Goal: Task Accomplishment & Management: Manage account settings

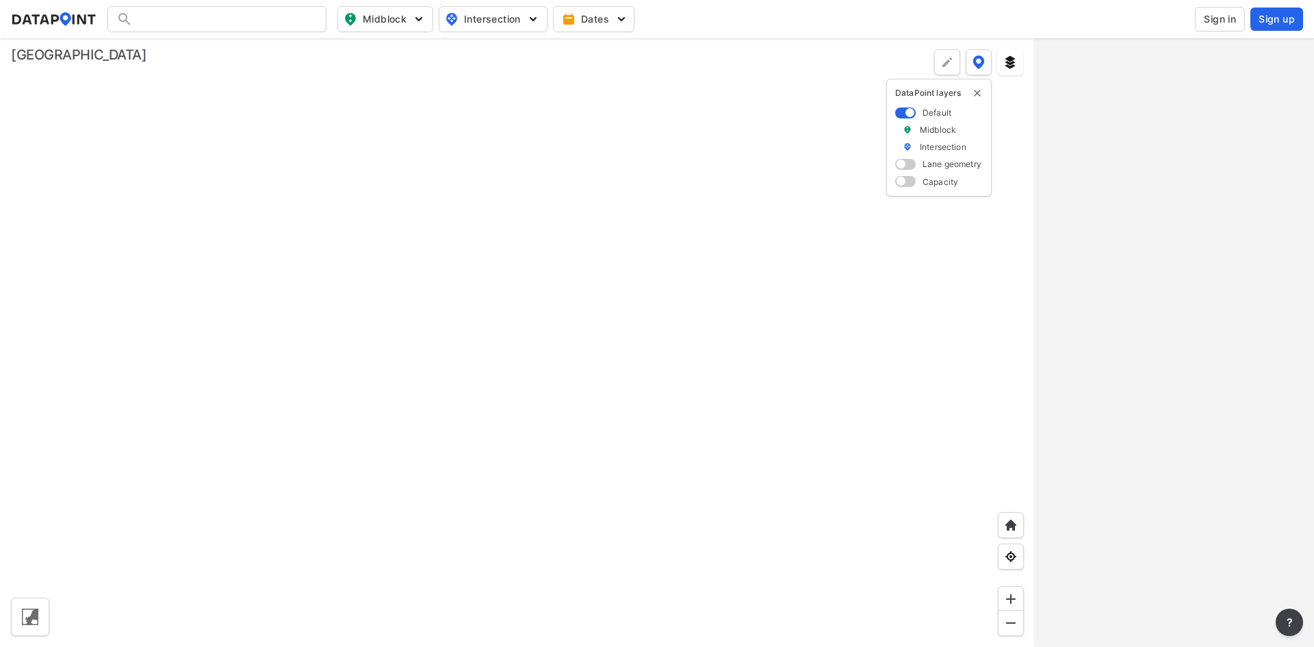
click at [1210, 8] on button "Sign in" at bounding box center [1220, 19] width 50 height 25
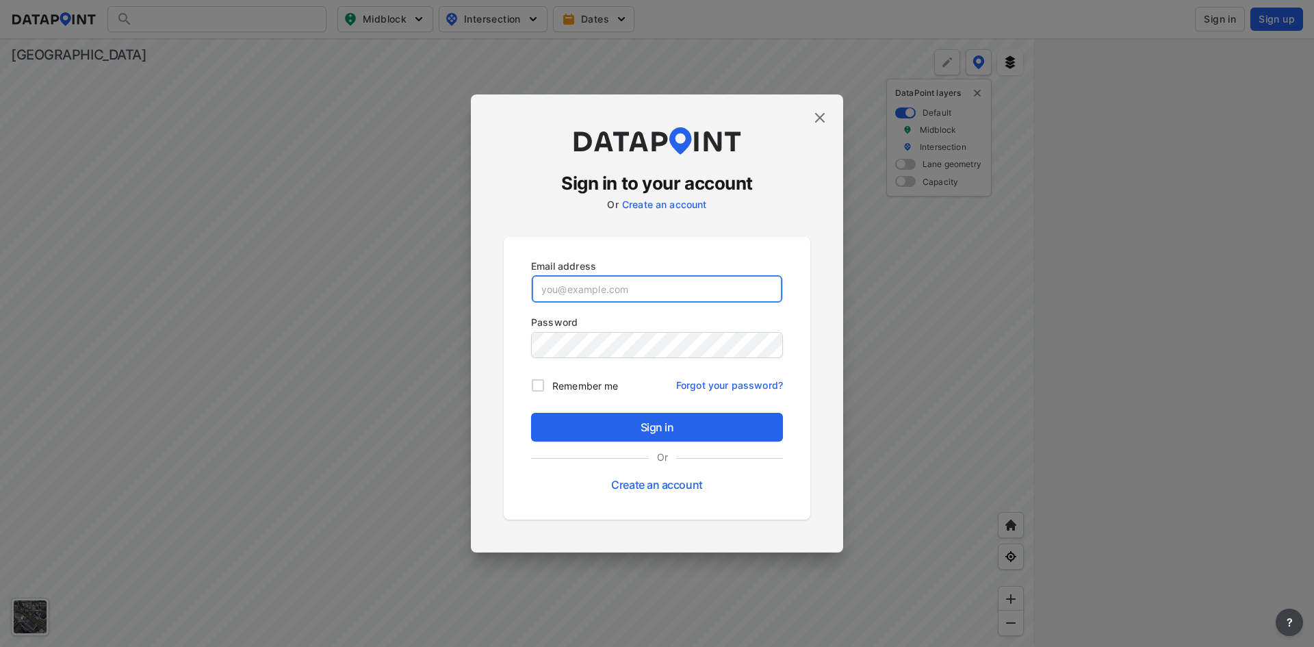
type input "adm_ramseycounty@data-point.io"
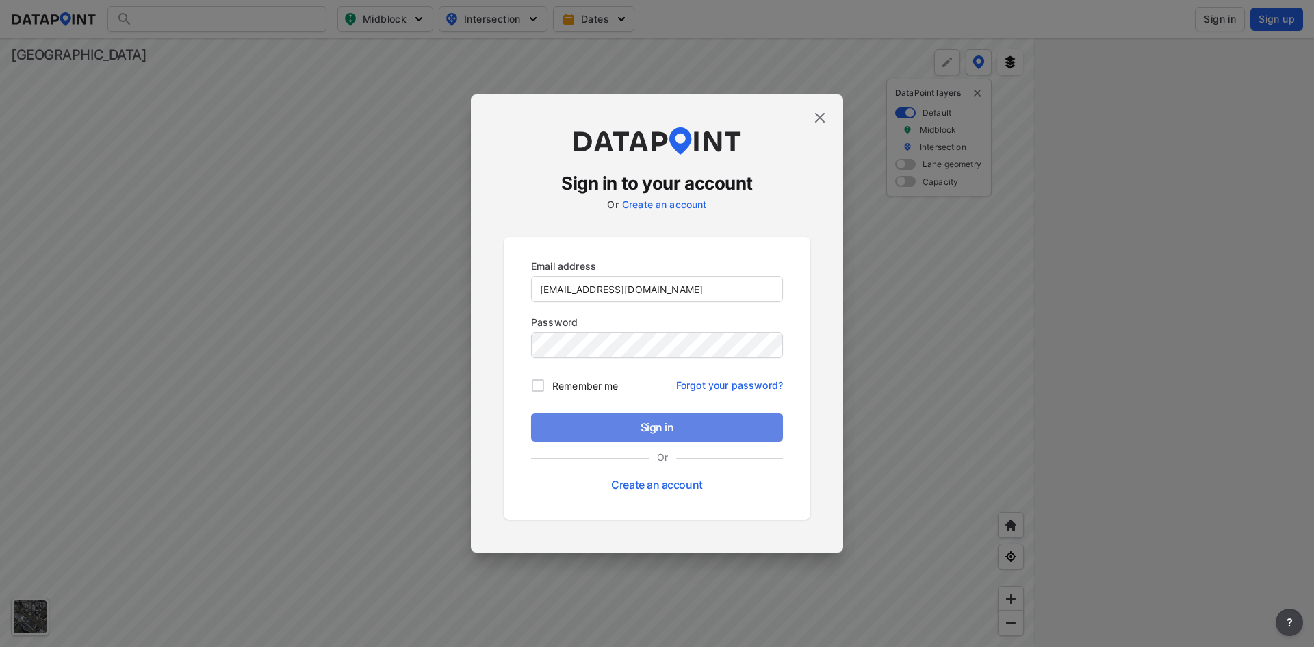
click at [690, 435] on button "Sign in" at bounding box center [657, 427] width 252 height 29
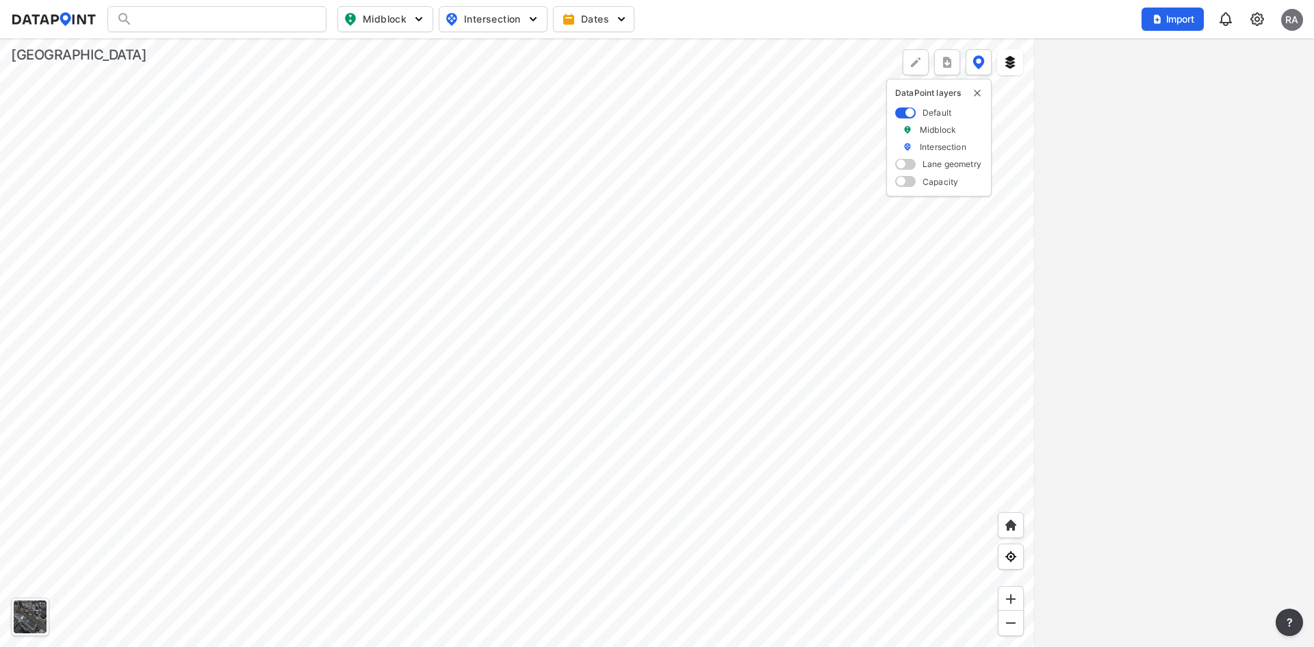
click at [419, 19] on img "button" at bounding box center [419, 19] width 14 height 14
click at [423, 20] on img "button" at bounding box center [419, 19] width 14 height 14
click at [339, 104] on label "Vehicle speed" at bounding box center [357, 100] width 115 height 25
click at [314, 104] on input "Vehicle speed" at bounding box center [307, 101] width 14 height 14
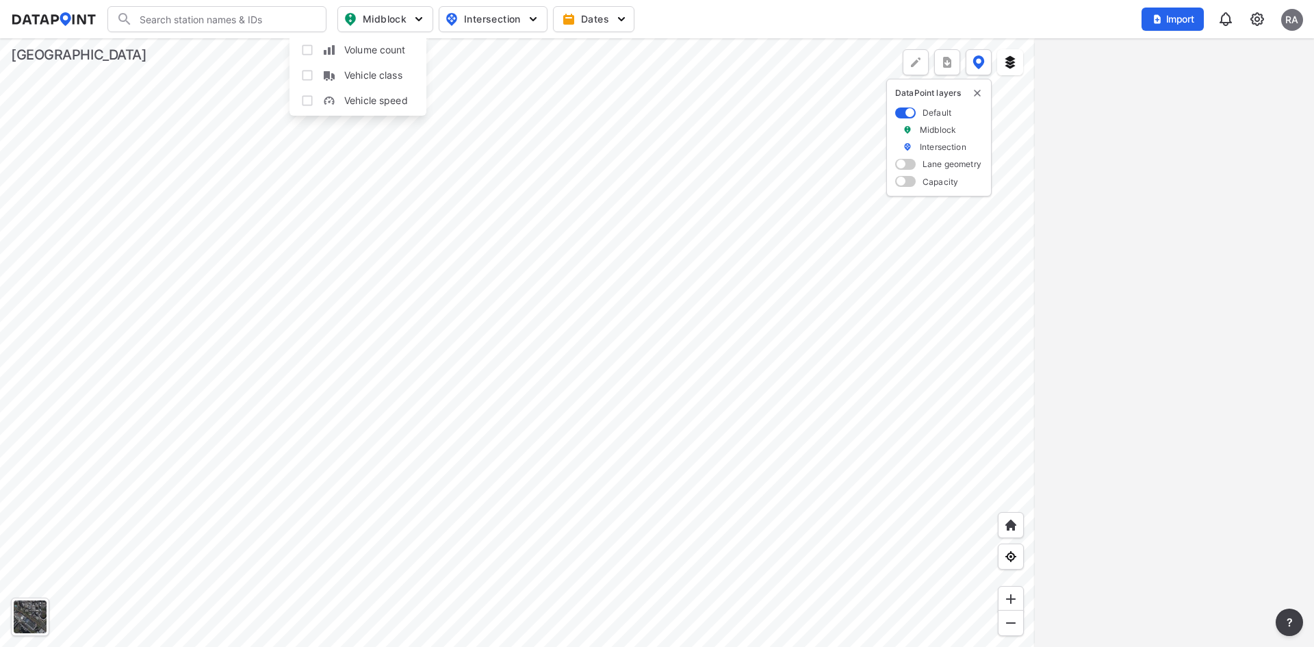
checkbox input "true"
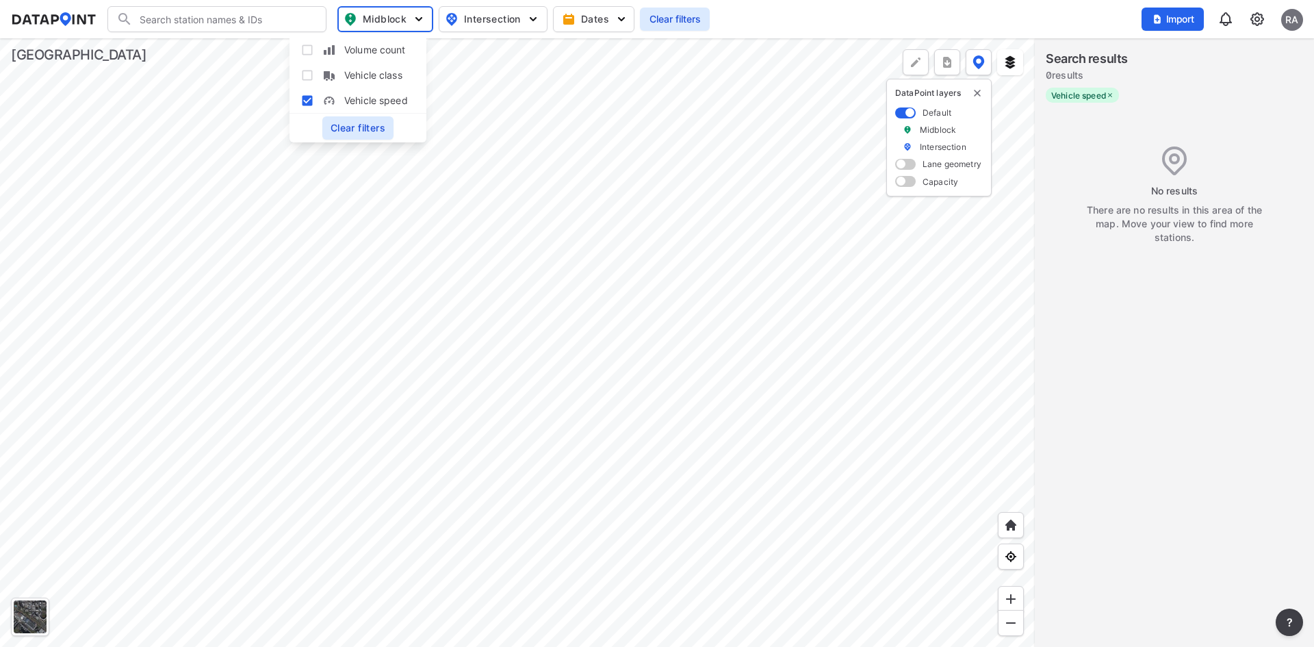
click at [823, 262] on div at bounding box center [517, 342] width 1034 height 608
click at [402, 13] on span "Midblock" at bounding box center [383, 19] width 79 height 16
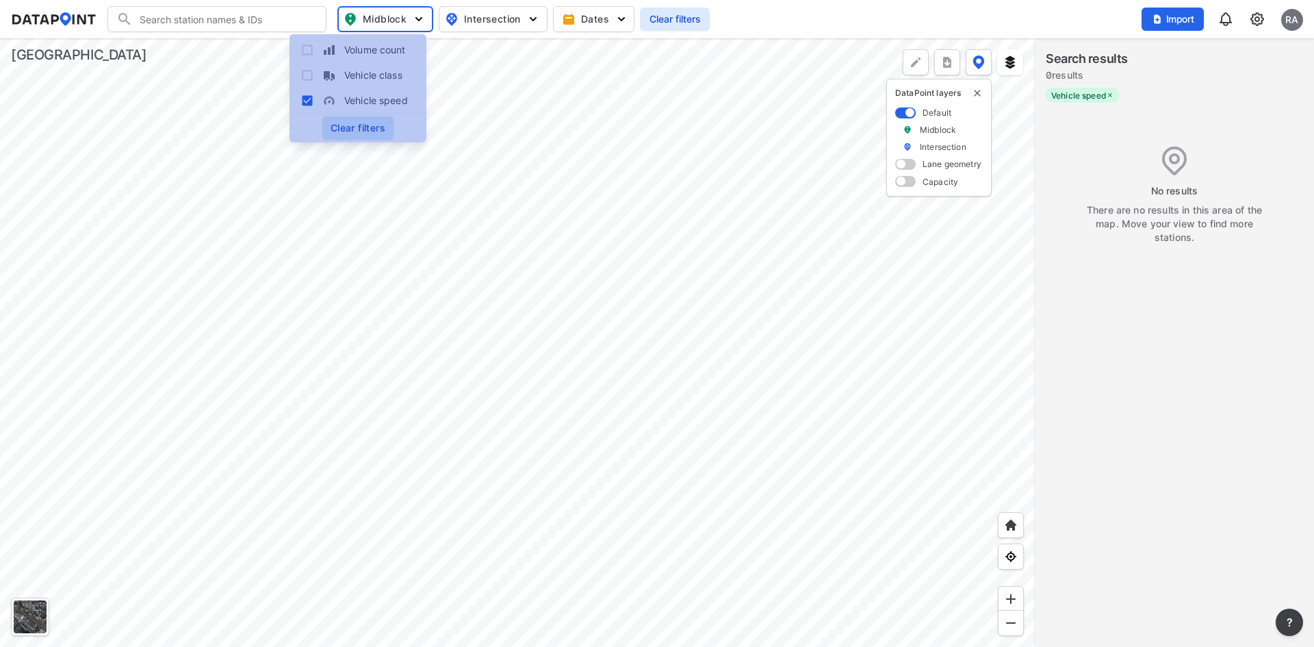
click at [334, 122] on span "Clear filters" at bounding box center [357, 128] width 55 height 14
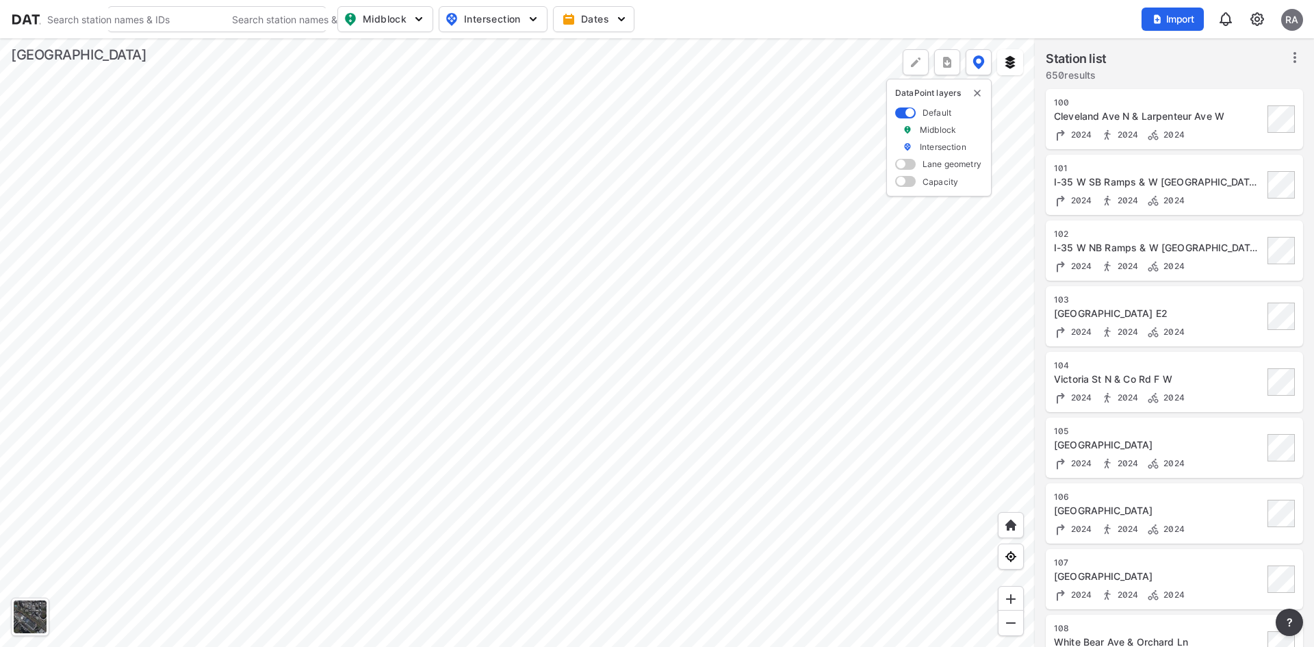
click at [1253, 17] on img at bounding box center [1257, 19] width 16 height 16
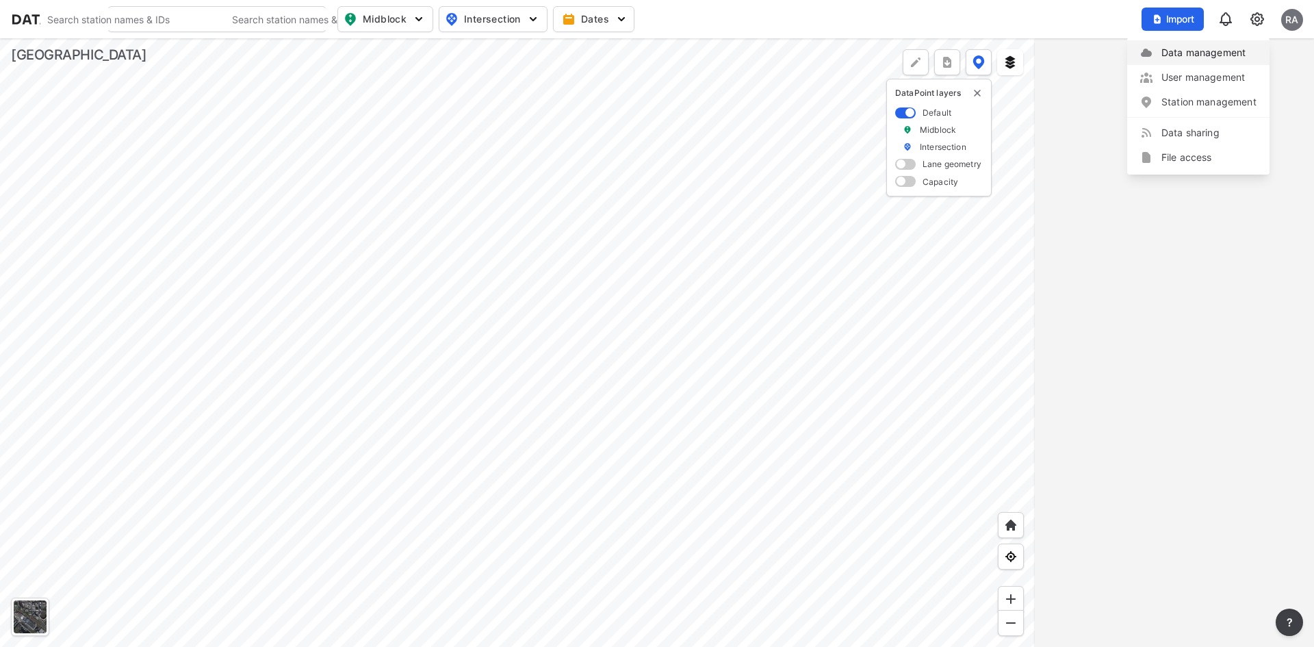
click at [1203, 57] on link "Data management" at bounding box center [1198, 53] width 118 height 14
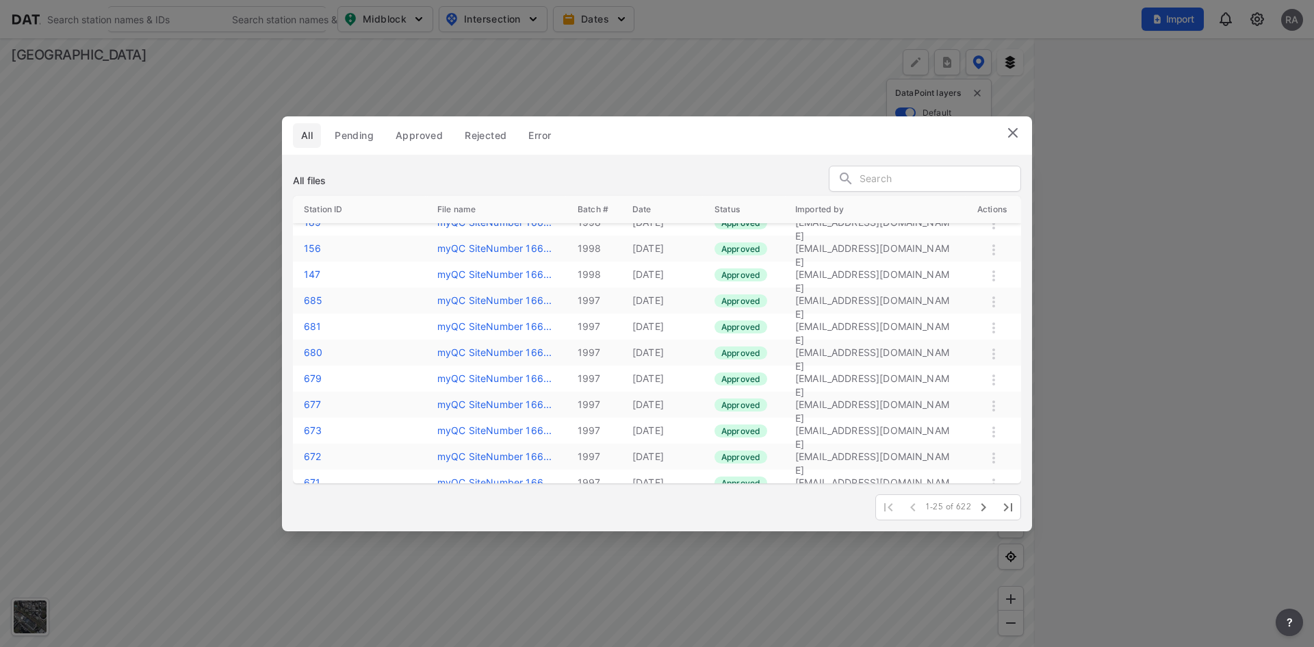
scroll to position [390, 0]
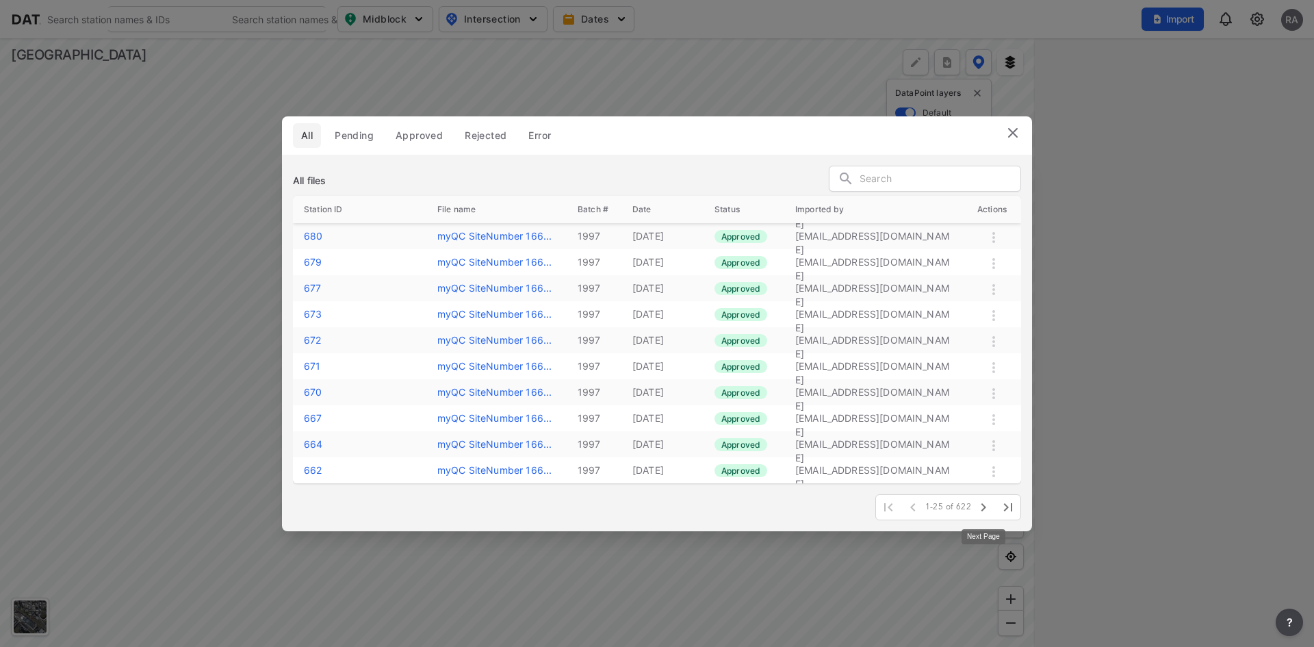
click at [985, 502] on icon "button" at bounding box center [983, 507] width 16 height 16
click at [987, 503] on icon "button" at bounding box center [983, 507] width 16 height 16
click at [983, 508] on icon "button" at bounding box center [983, 507] width 5 height 8
click at [989, 506] on icon "button" at bounding box center [983, 507] width 16 height 16
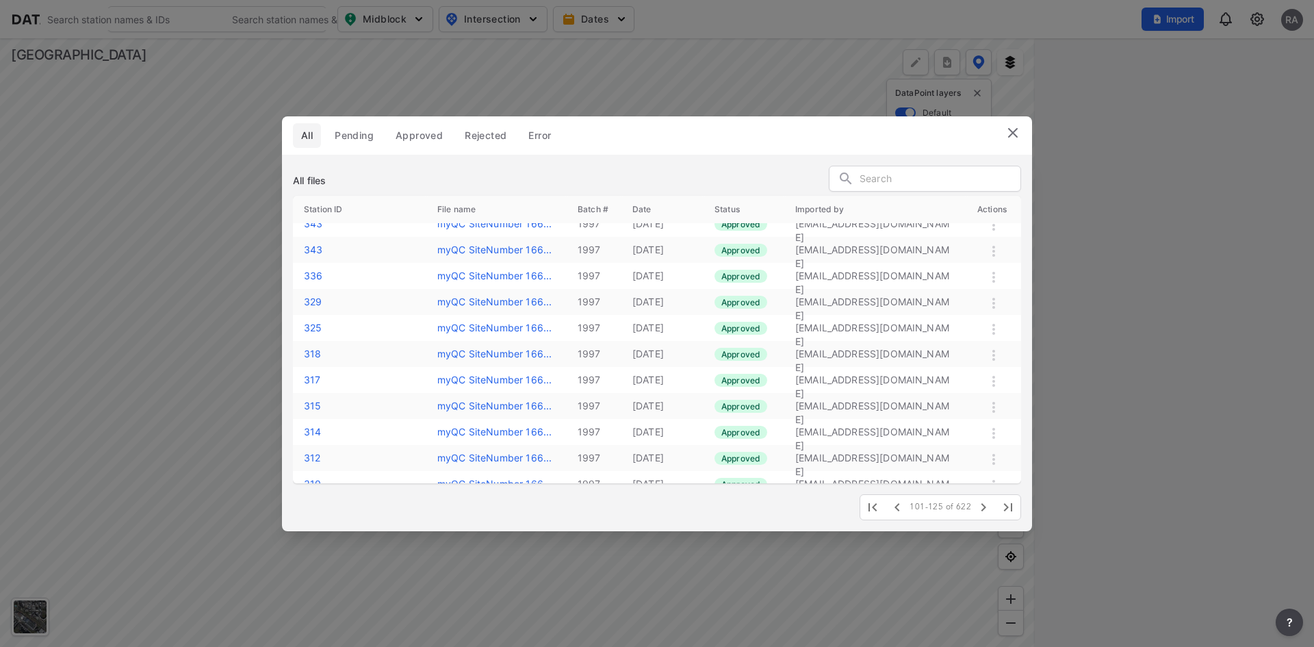
scroll to position [0, 0]
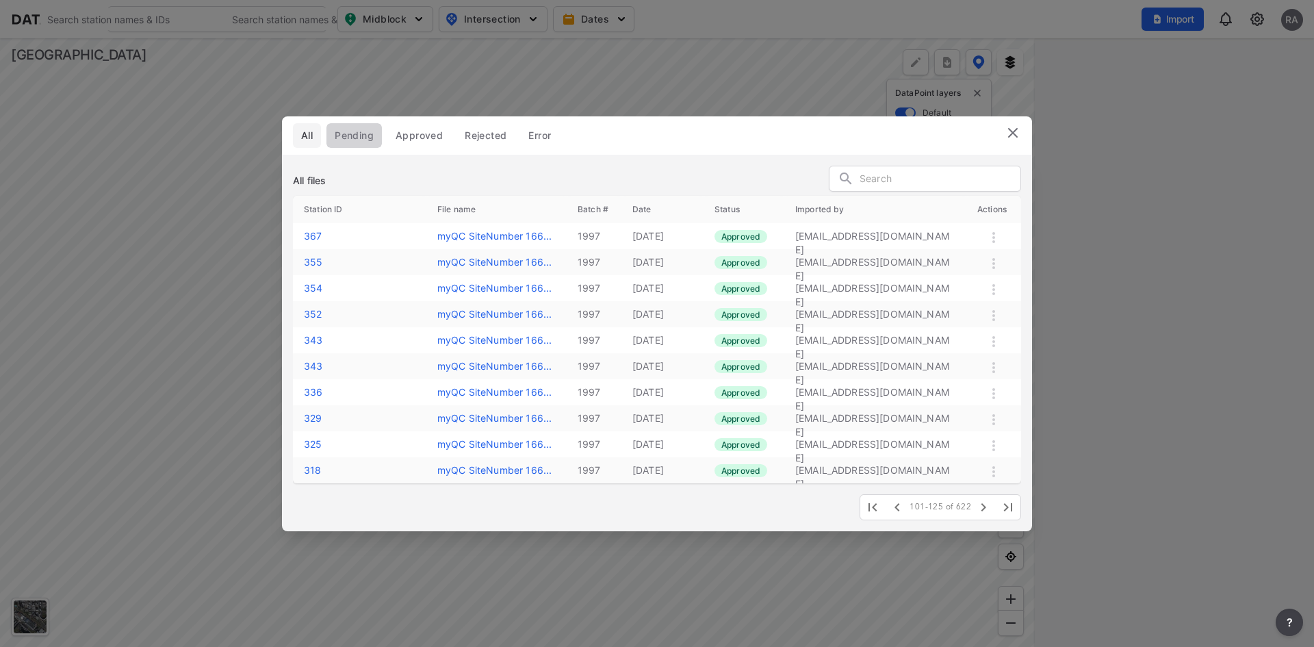
click at [363, 135] on span "Pending" at bounding box center [354, 136] width 39 height 14
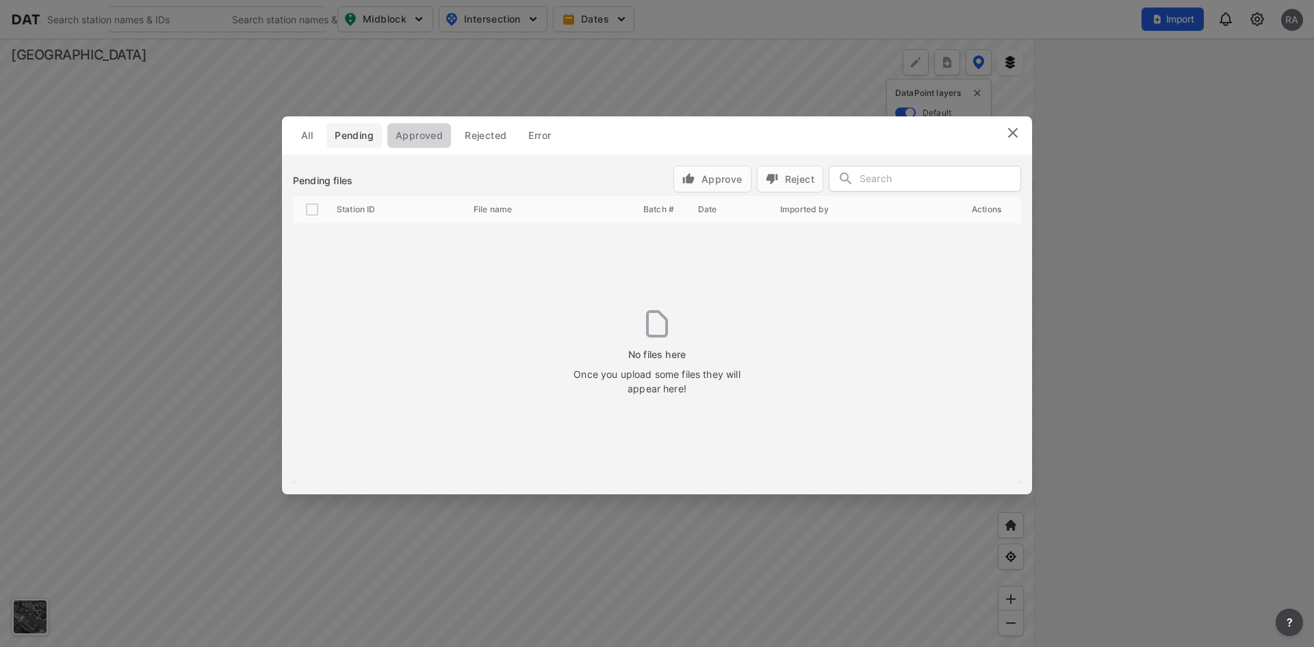
click at [400, 132] on span "Approved" at bounding box center [418, 136] width 47 height 14
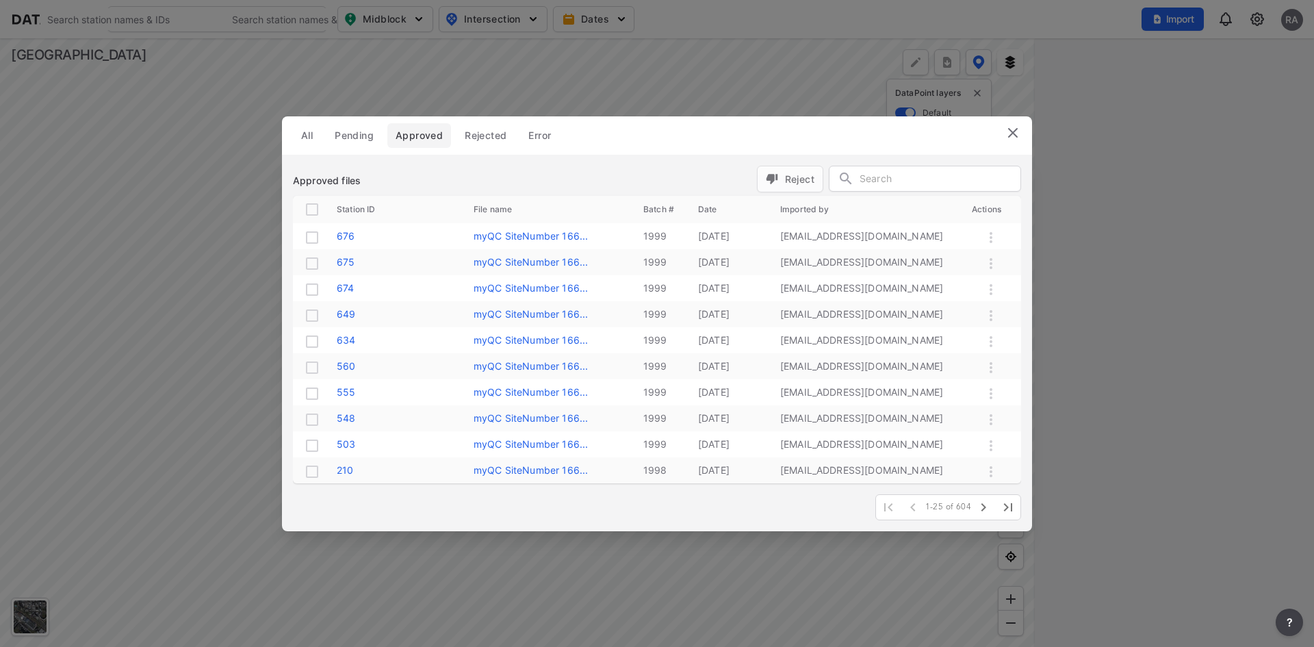
click at [481, 132] on span "Rejected" at bounding box center [486, 136] width 42 height 14
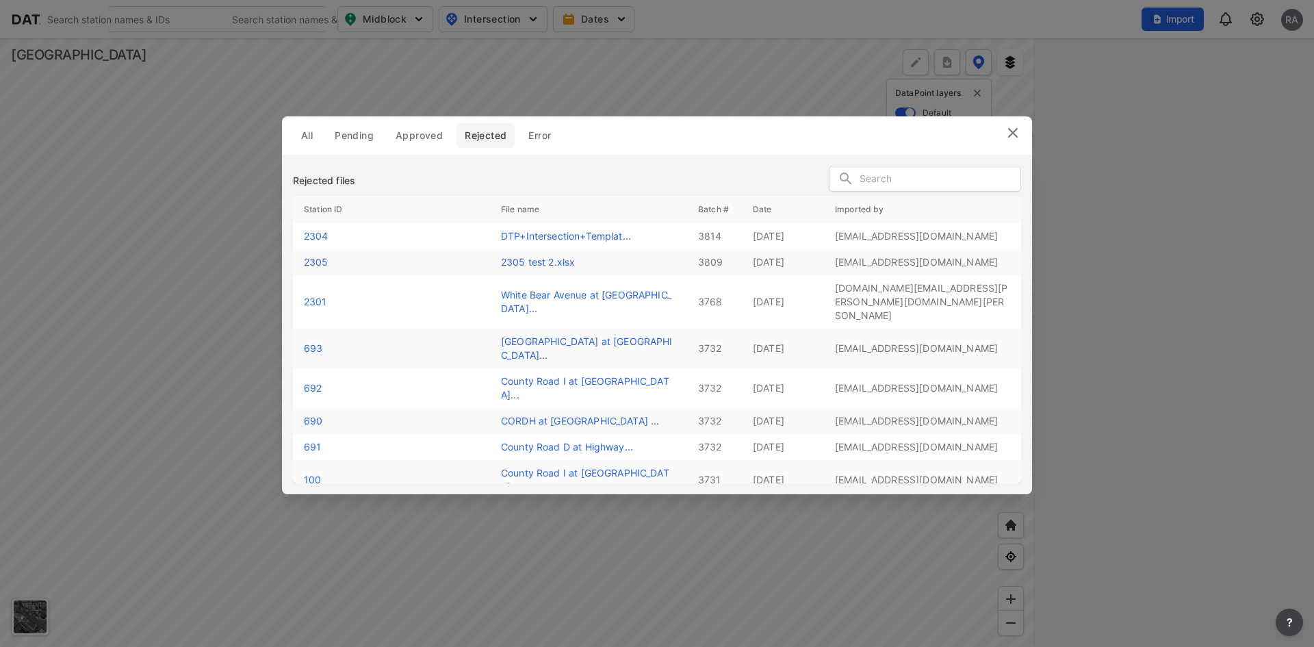
click at [543, 130] on span "Error" at bounding box center [539, 136] width 23 height 14
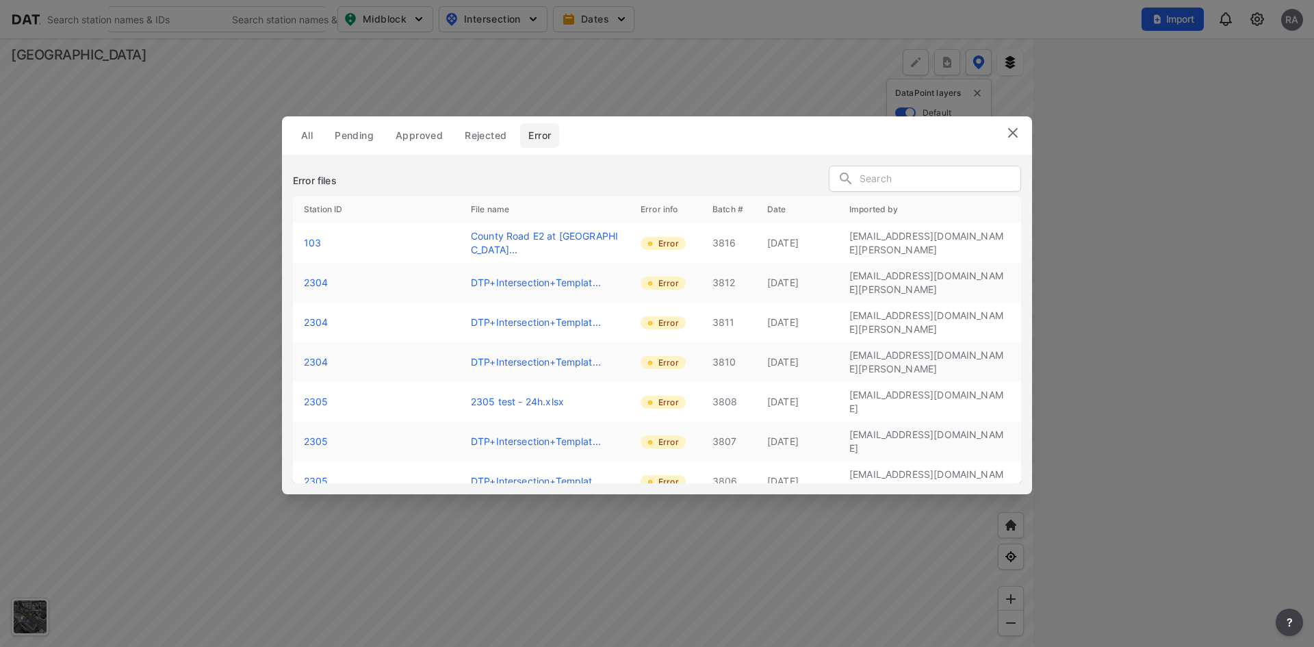
click at [304, 141] on span "All" at bounding box center [307, 136] width 12 height 14
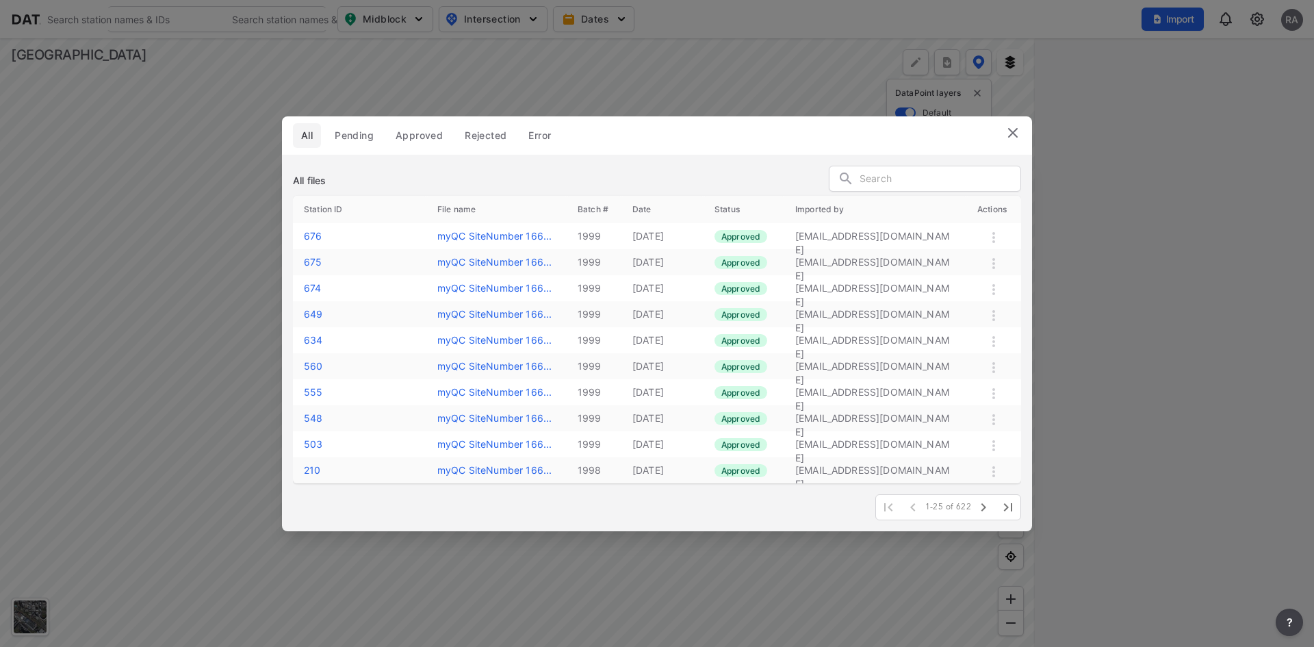
click at [1006, 128] on img at bounding box center [1012, 133] width 16 height 16
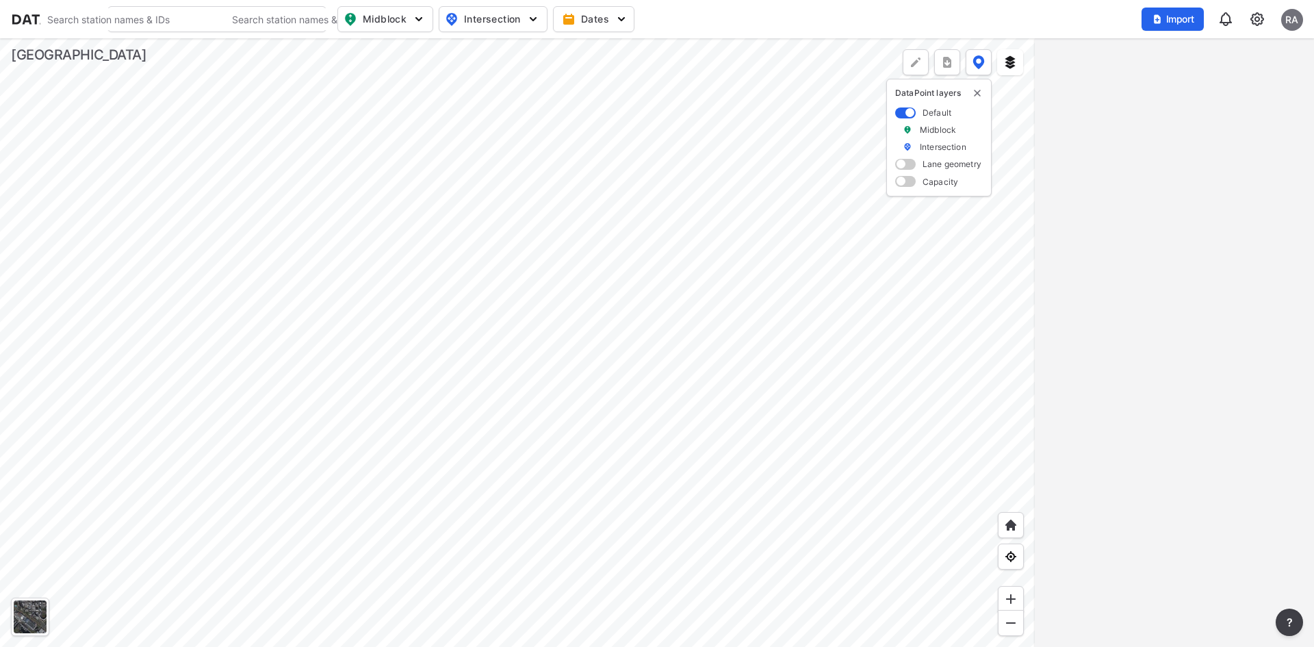
click at [274, 356] on div at bounding box center [517, 342] width 1034 height 608
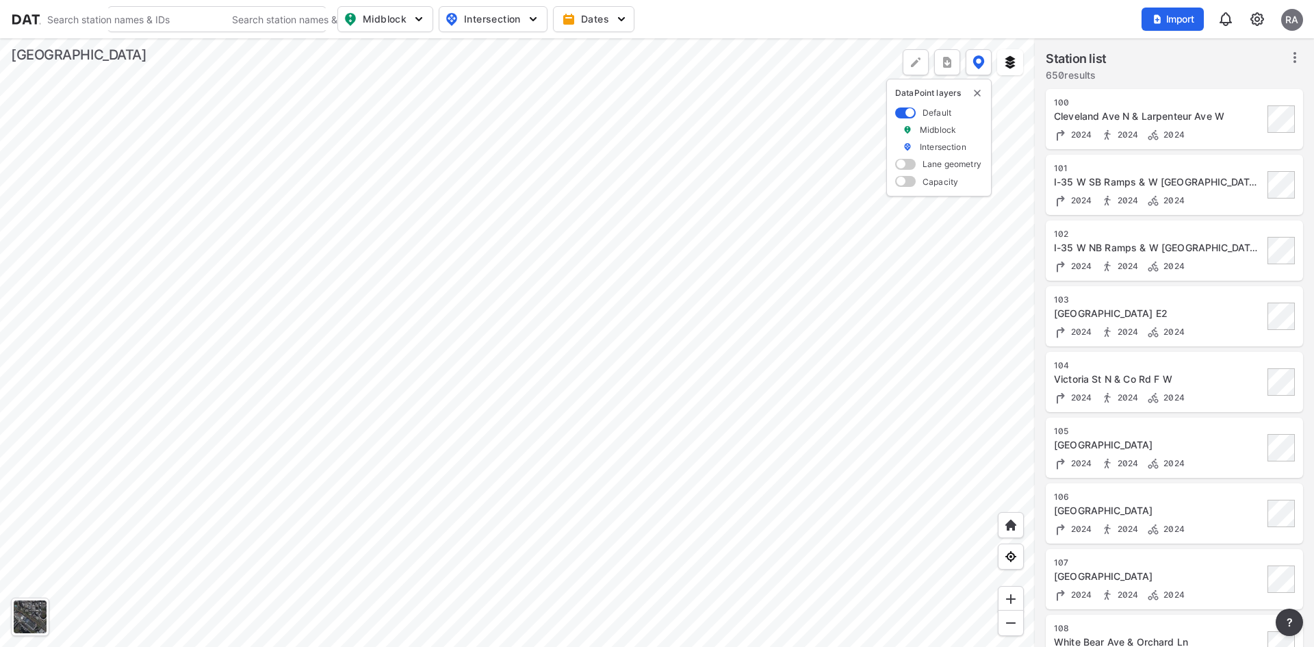
click at [186, 21] on input "Search" at bounding box center [132, 19] width 185 height 22
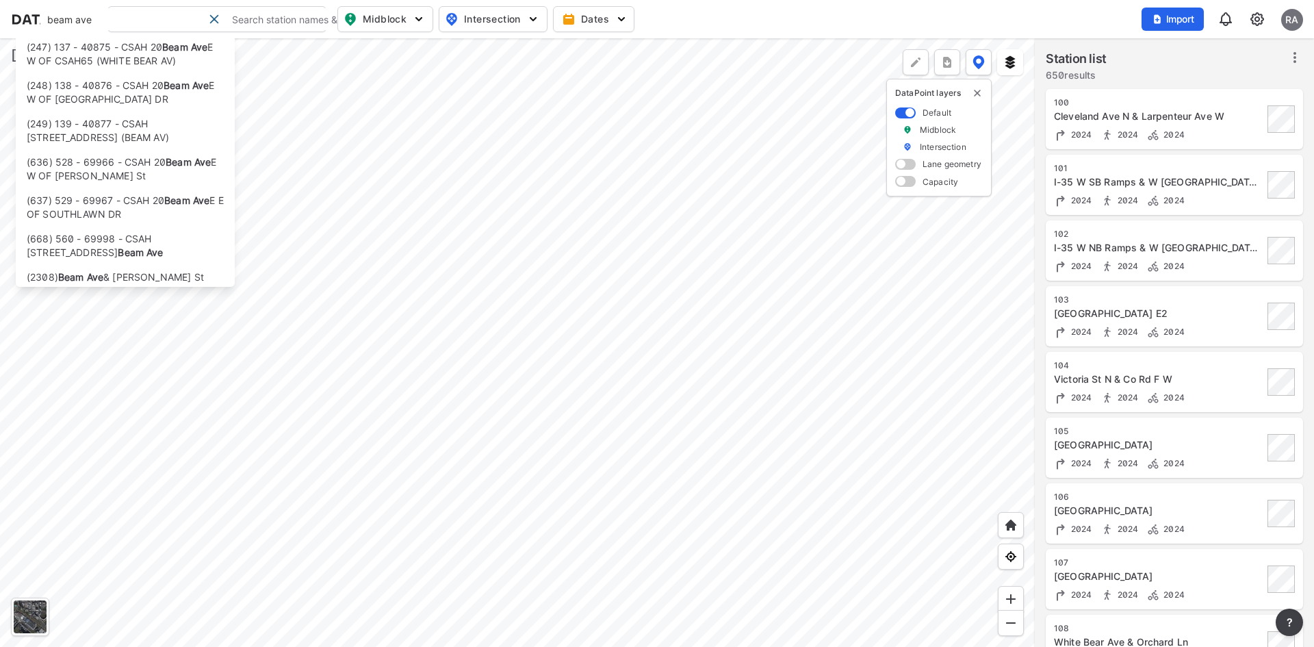
type input "beam ave"
click at [174, 14] on input "beam ave" at bounding box center [121, 19] width 163 height 22
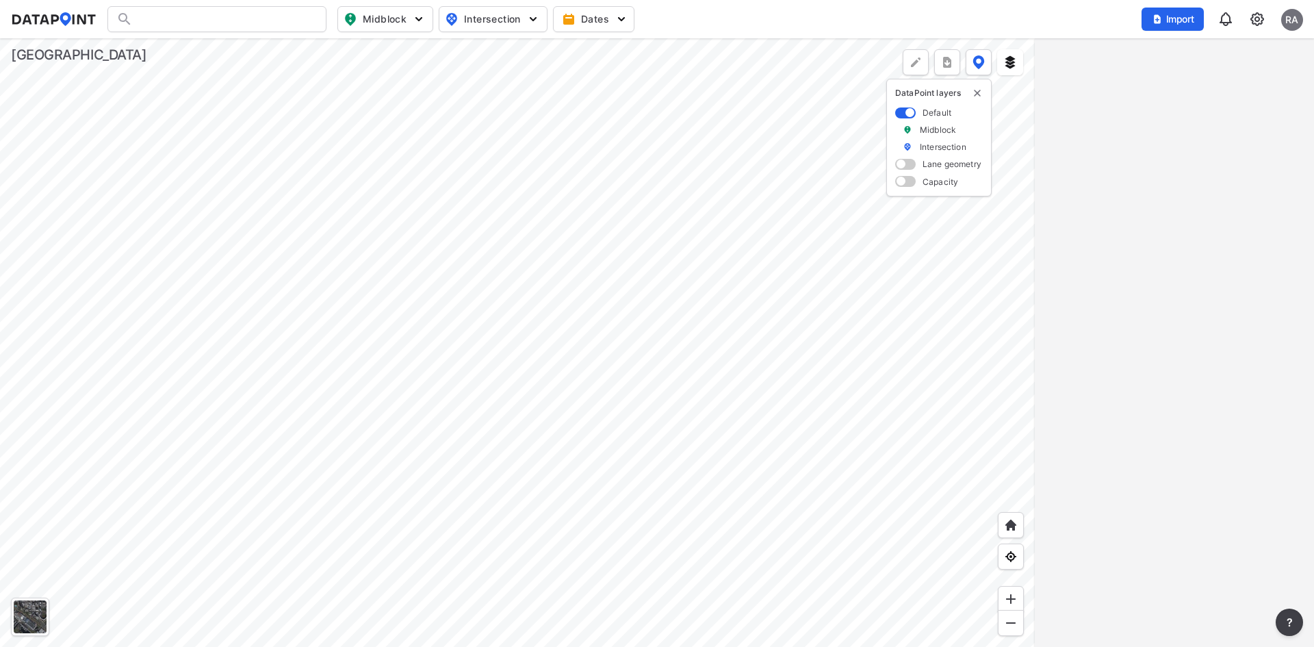
click at [231, 23] on div at bounding box center [216, 19] width 219 height 26
click at [229, 23] on div at bounding box center [216, 19] width 219 height 26
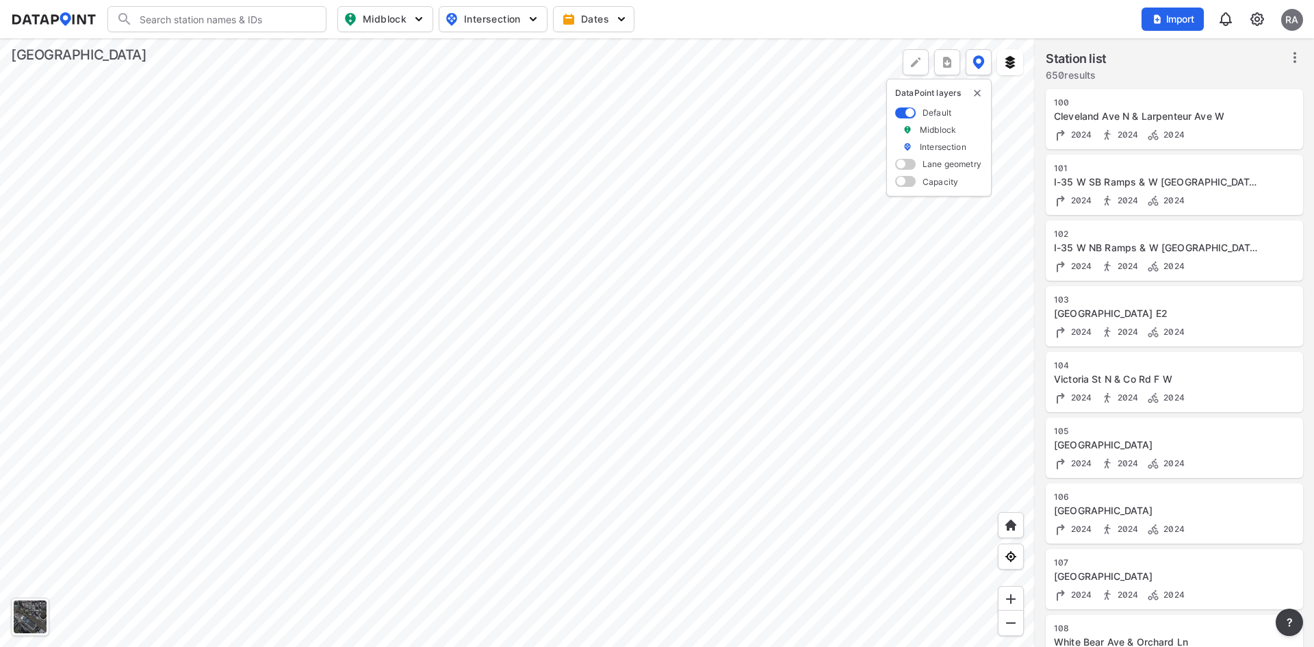
click at [271, 21] on input "Search" at bounding box center [225, 19] width 185 height 22
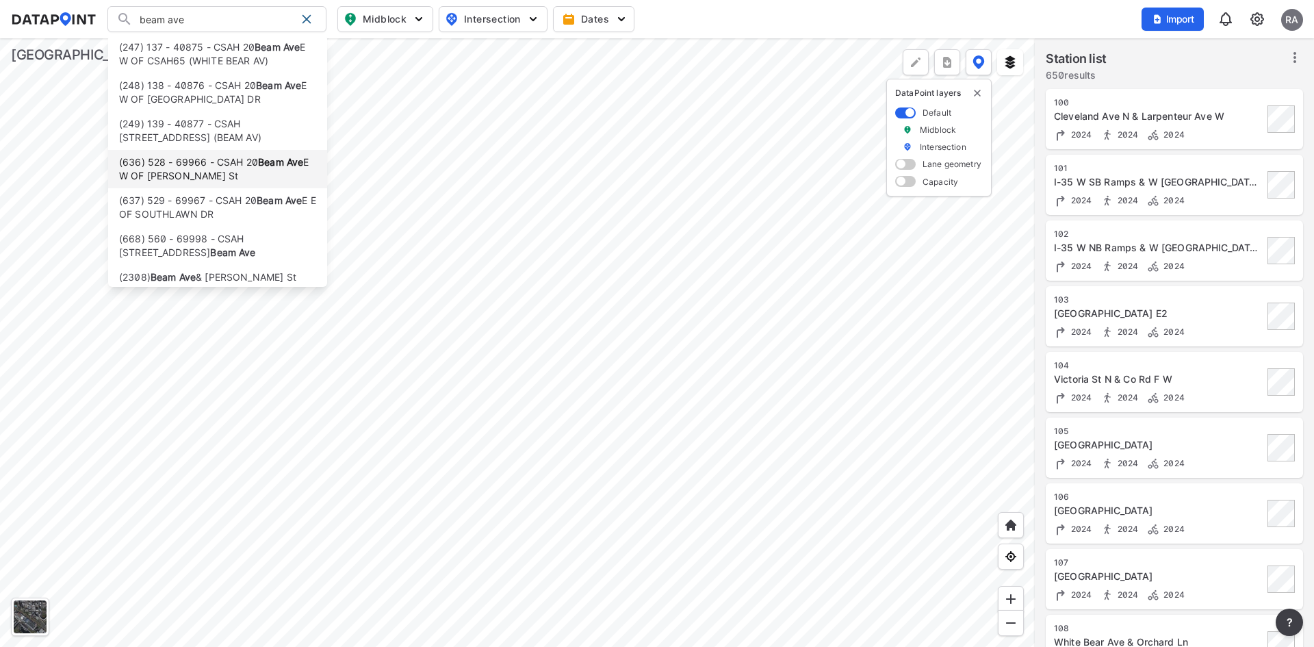
type input "beam ave"
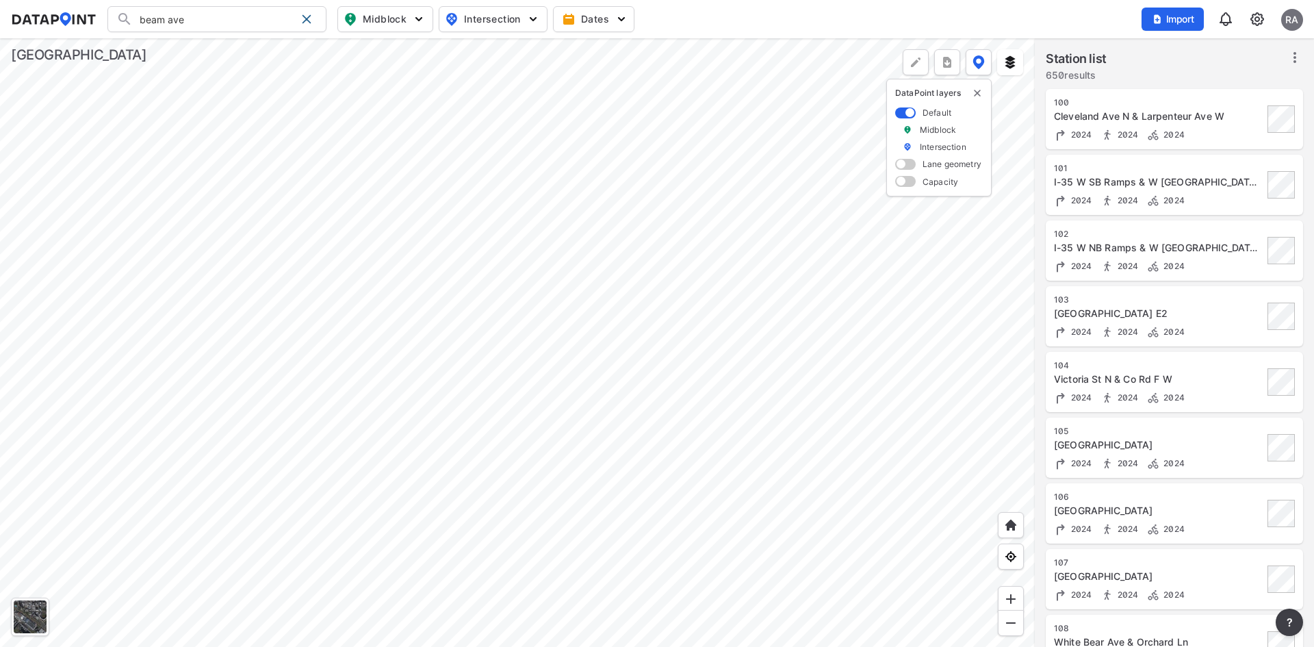
click at [640, 96] on div at bounding box center [517, 342] width 1034 height 608
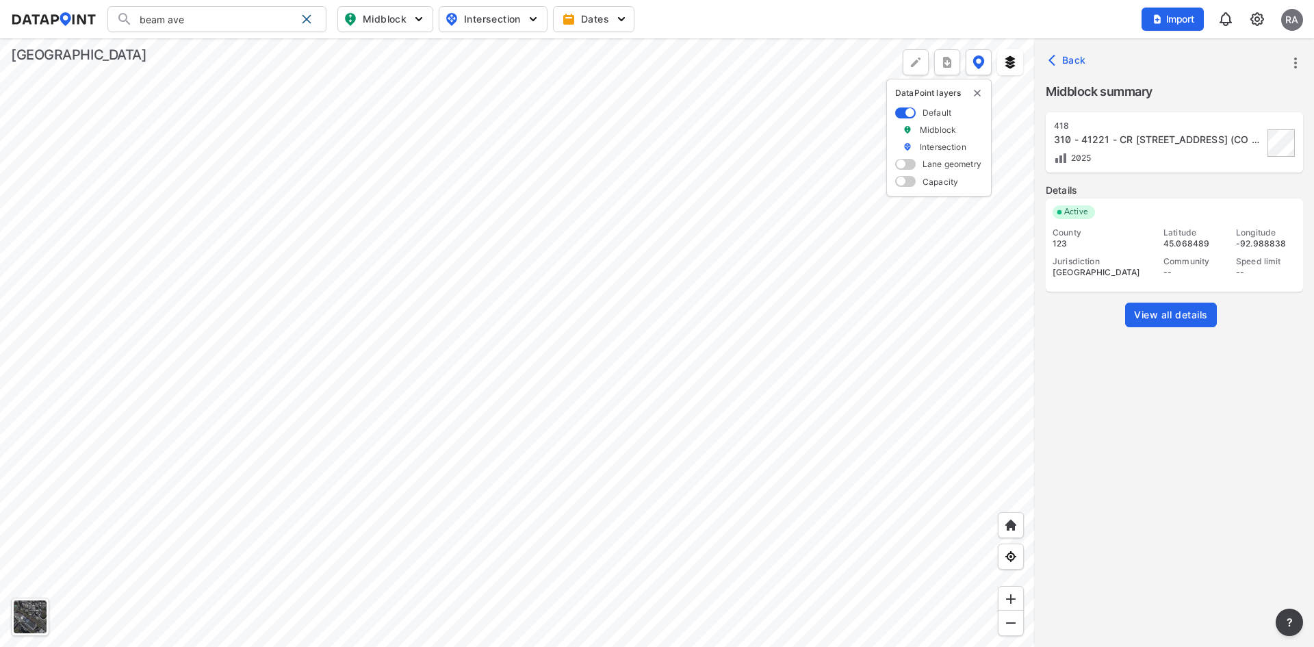
click at [1162, 316] on span "View all details" at bounding box center [1171, 315] width 74 height 14
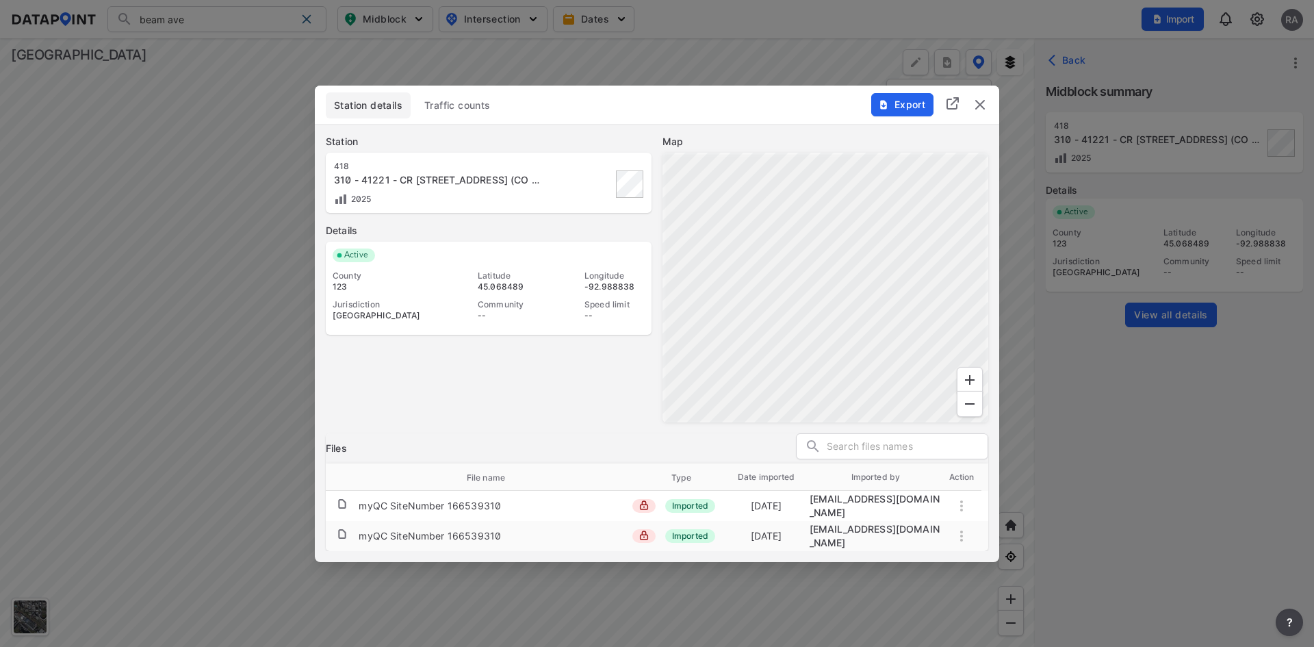
click at [982, 113] on img "delete" at bounding box center [980, 104] width 16 height 16
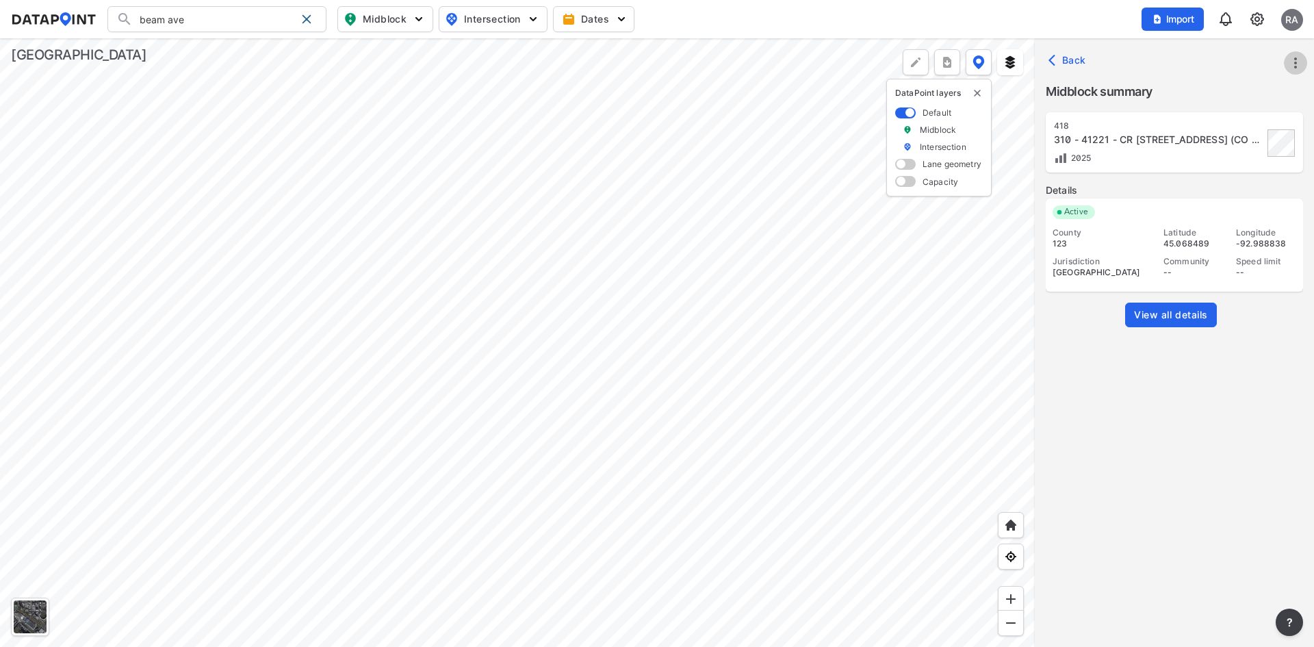
click at [1292, 61] on icon "more" at bounding box center [1295, 63] width 16 height 16
click at [1223, 151] on li "Edit station details" at bounding box center [1236, 155] width 131 height 25
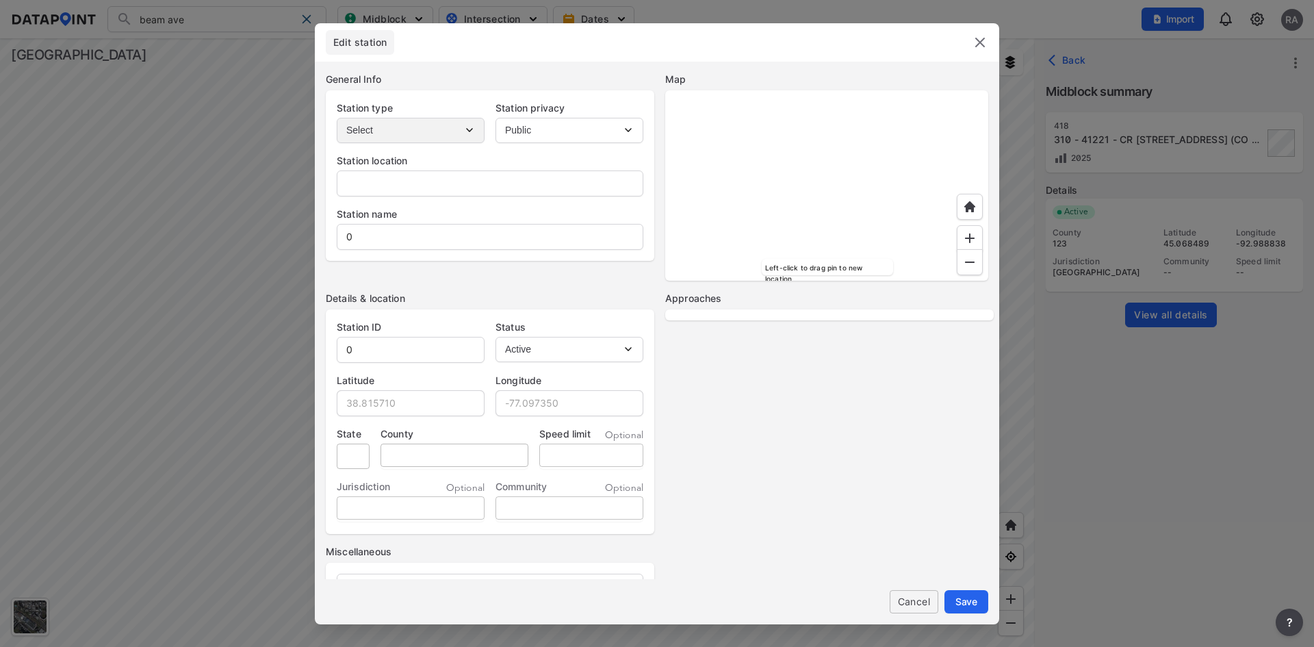
type input "-"
type input "310 - 41221 - CR [STREET_ADDRESS] (CO RD F)"
type input "418"
type input "45.068489"
type input "-92.988838"
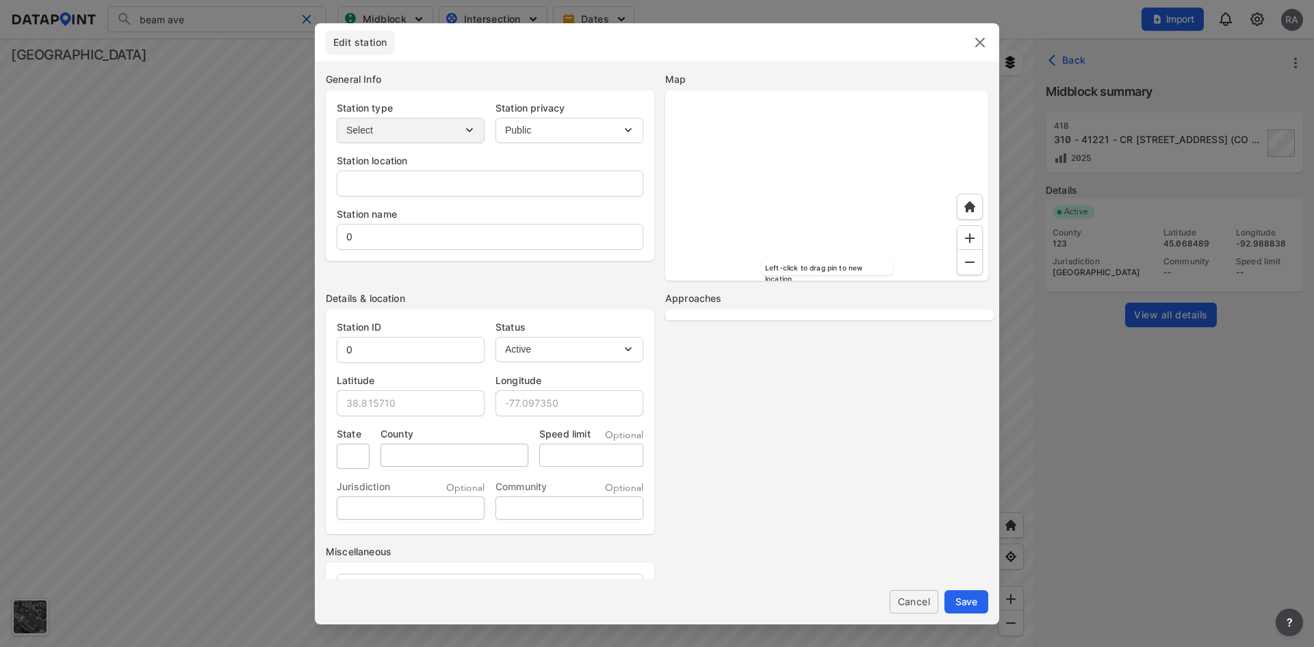
type input "MN"
type input "123"
select select "EB"
select select "WB"
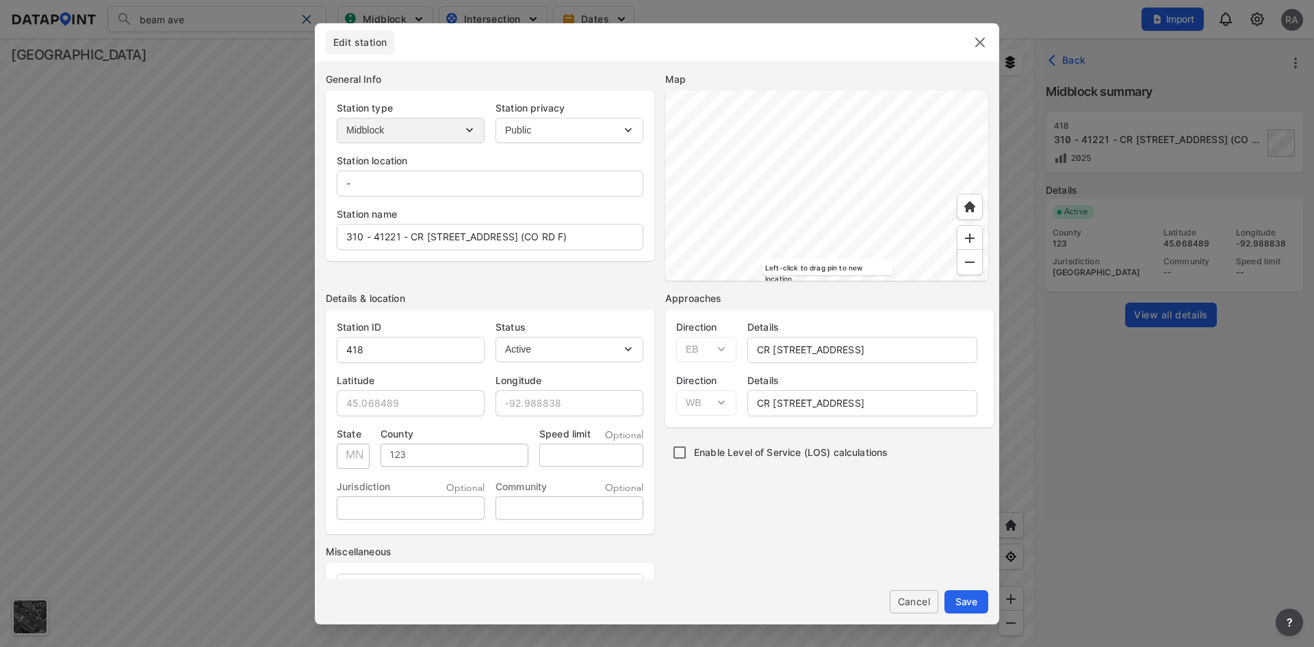
scroll to position [97, 0]
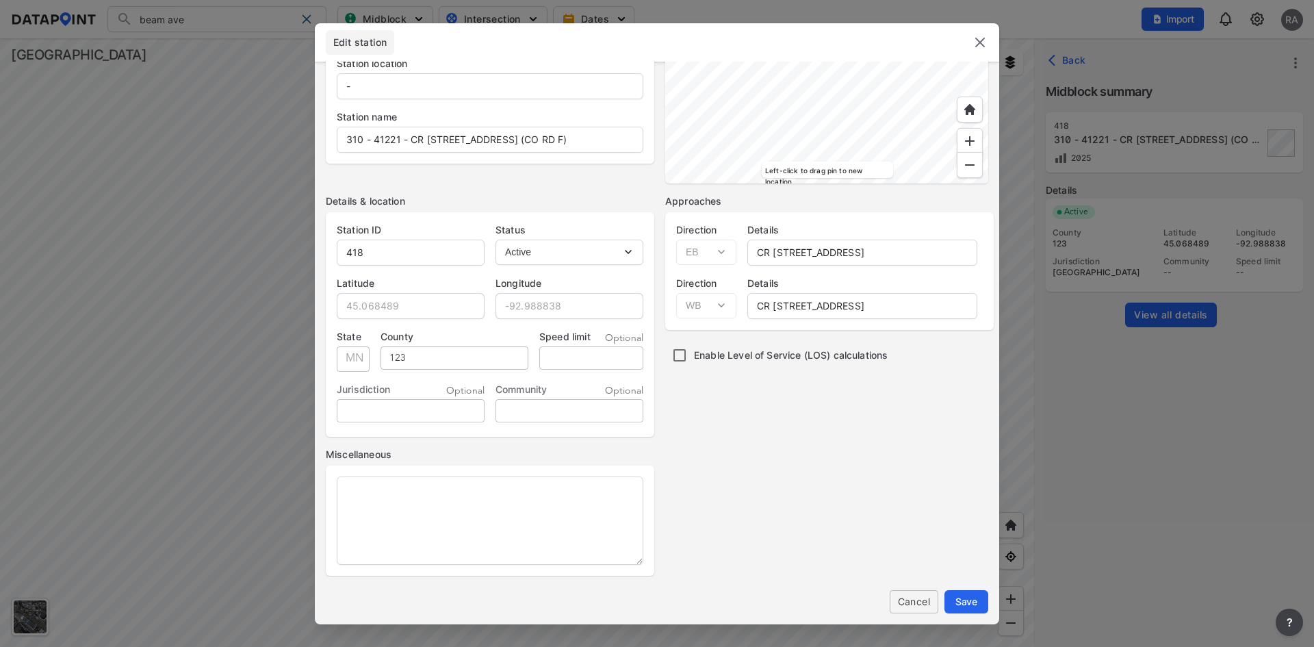
click at [980, 46] on img at bounding box center [980, 42] width 16 height 16
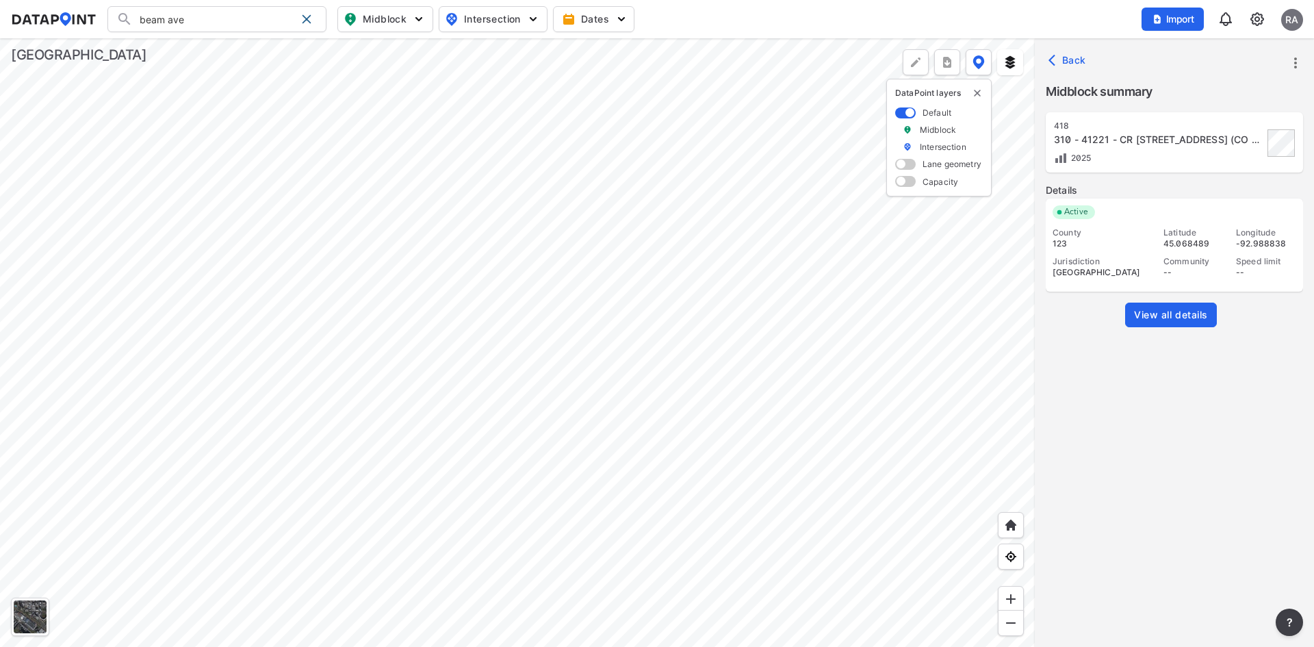
click at [199, 24] on input "beam ave" at bounding box center [214, 19] width 163 height 22
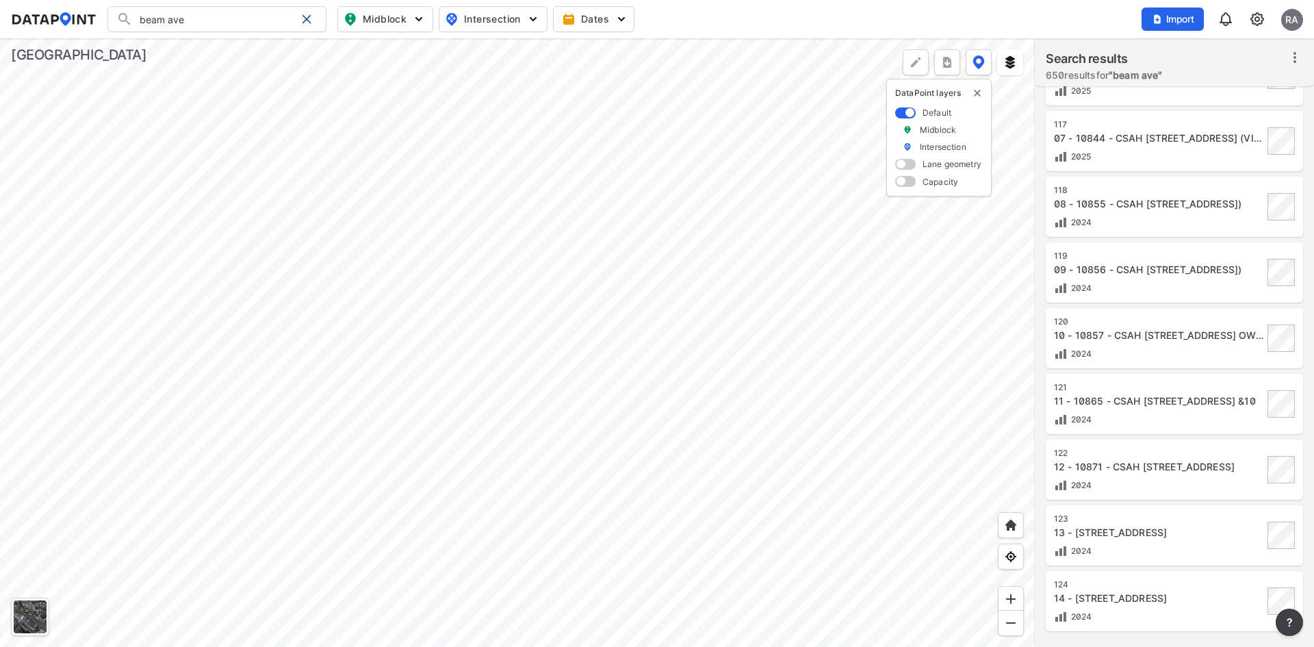
scroll to position [1131, 0]
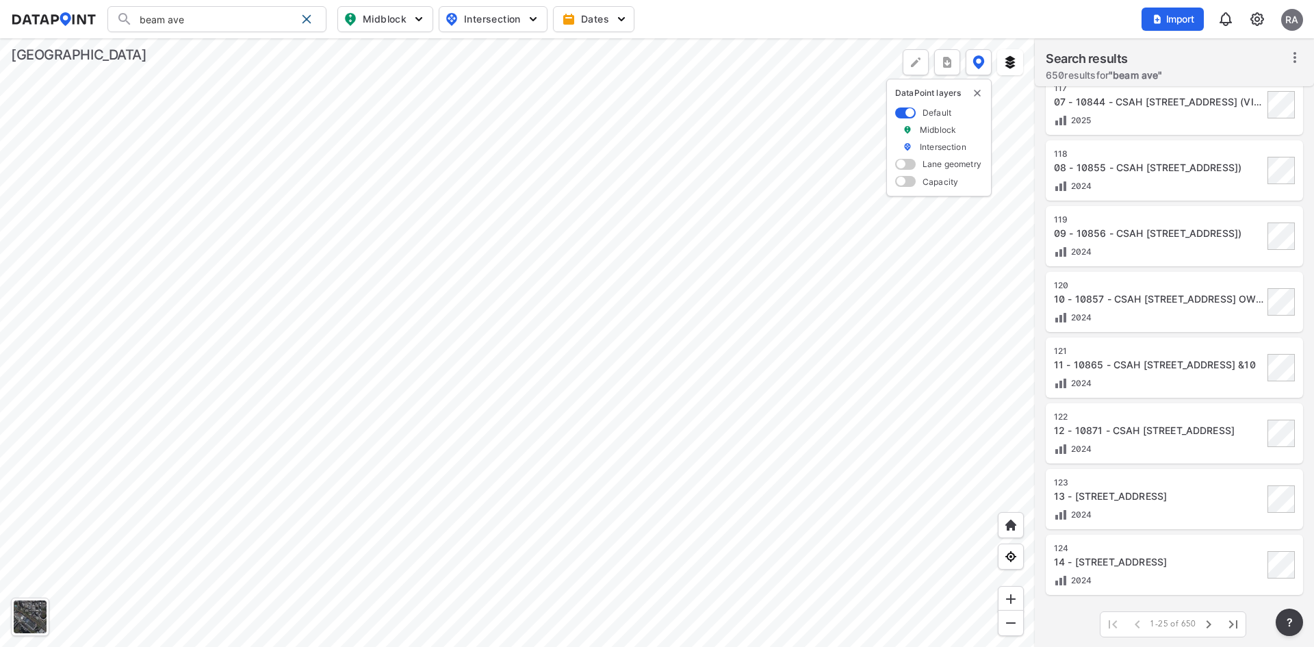
click at [287, 25] on input "beam ave" at bounding box center [214, 19] width 163 height 22
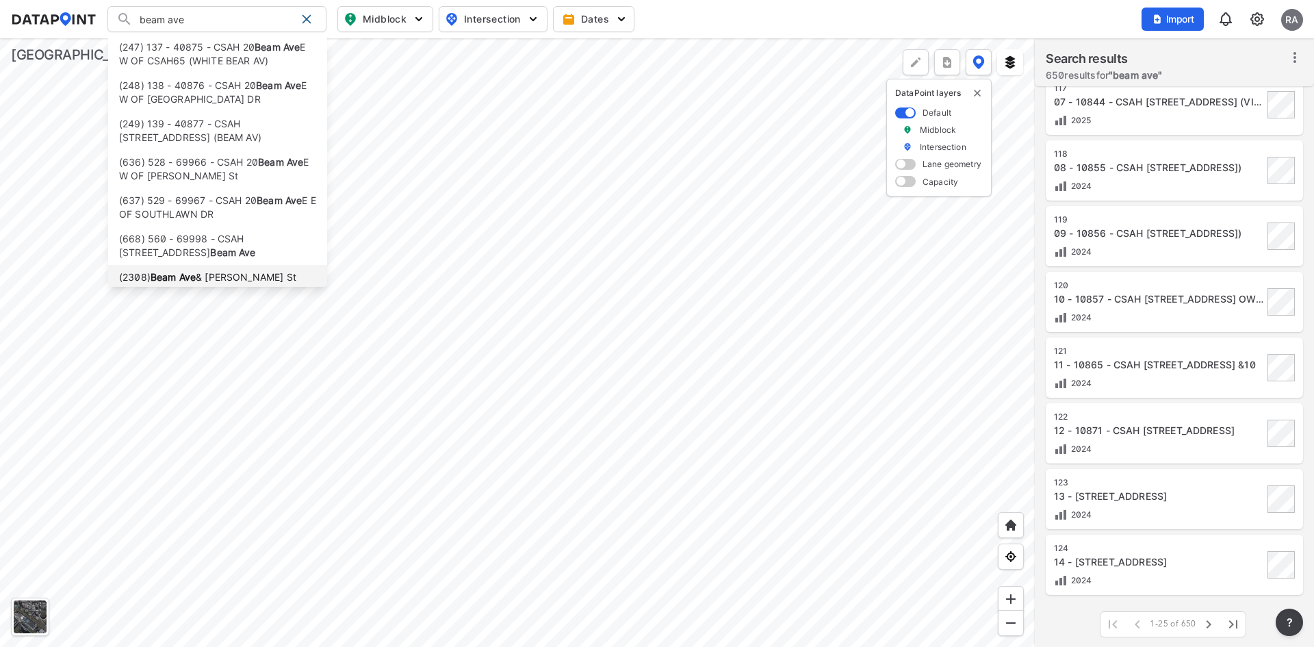
click at [194, 274] on strong "Beam Ave" at bounding box center [173, 277] width 45 height 12
type input "([STREET_ADDRESS][PERSON_NAME]"
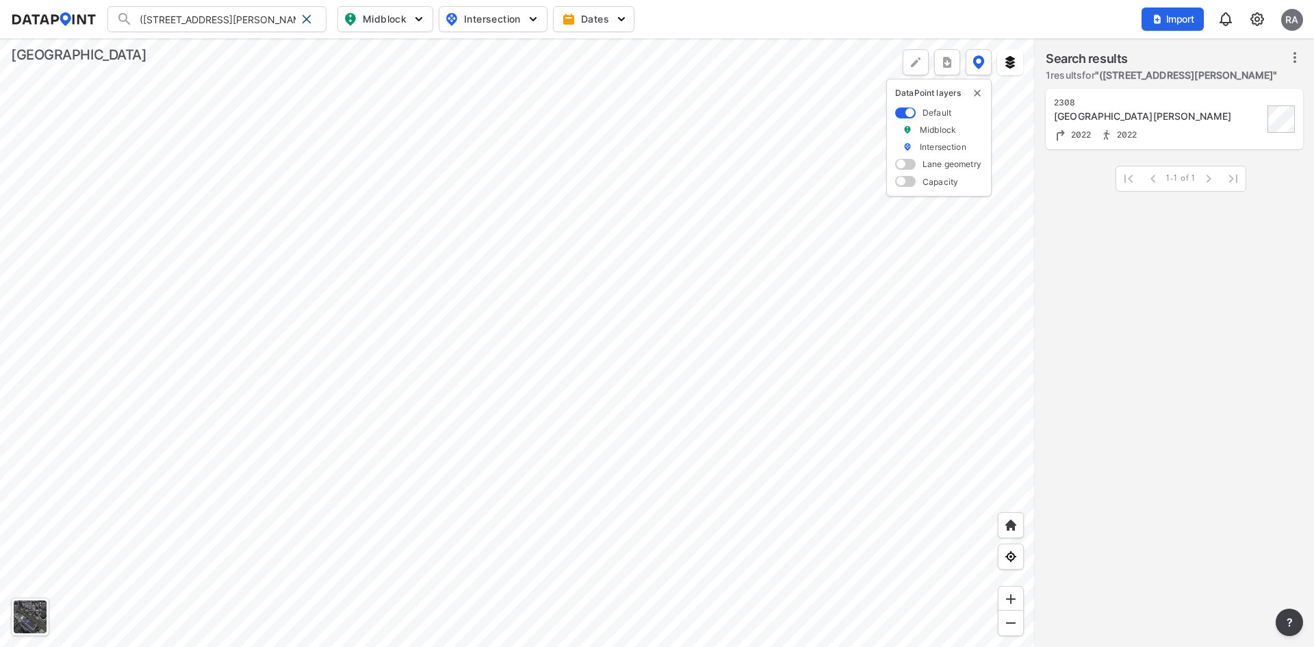
scroll to position [0, 0]
click at [311, 16] on span at bounding box center [306, 19] width 11 height 11
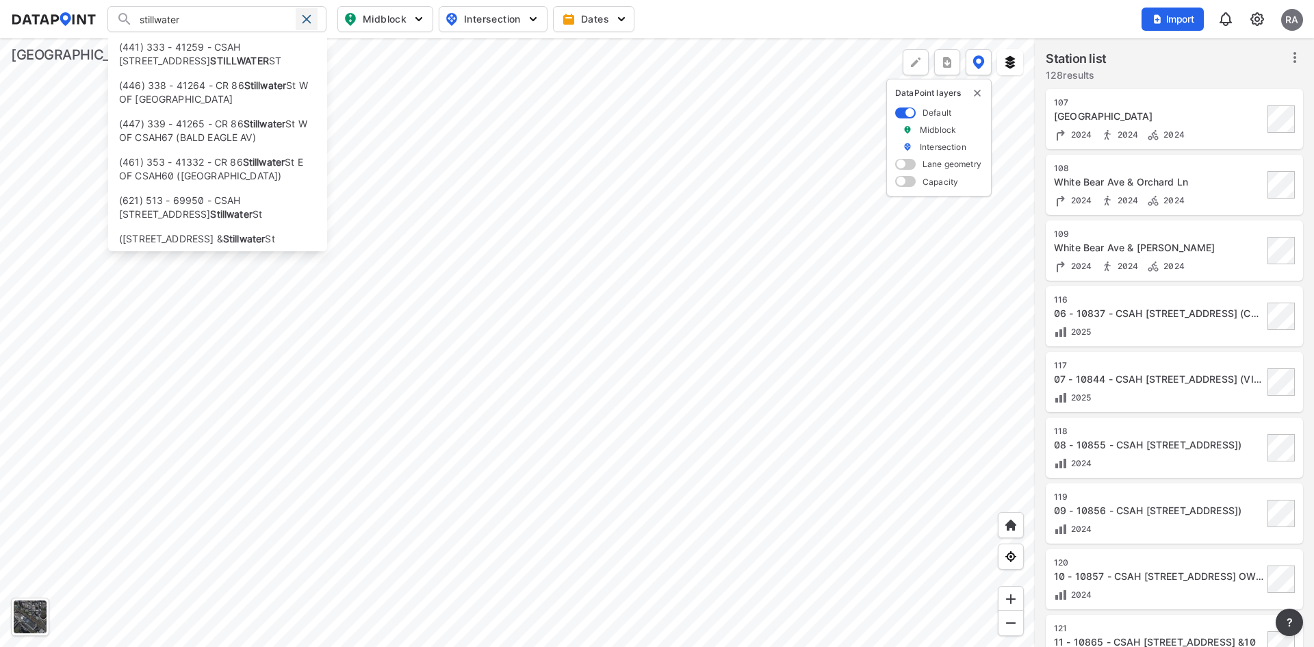
type input "stillwater"
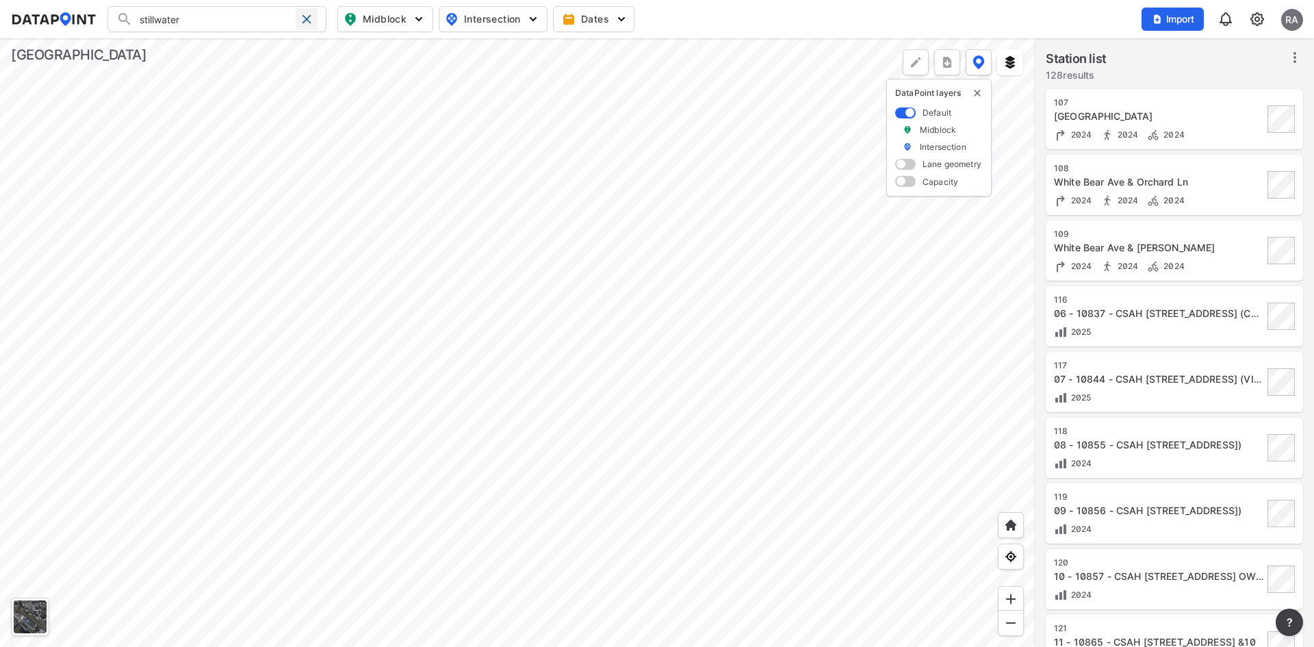
click at [304, 19] on span at bounding box center [306, 19] width 11 height 11
click at [978, 92] on img "delete" at bounding box center [977, 93] width 11 height 11
click at [650, 409] on div at bounding box center [517, 342] width 1034 height 608
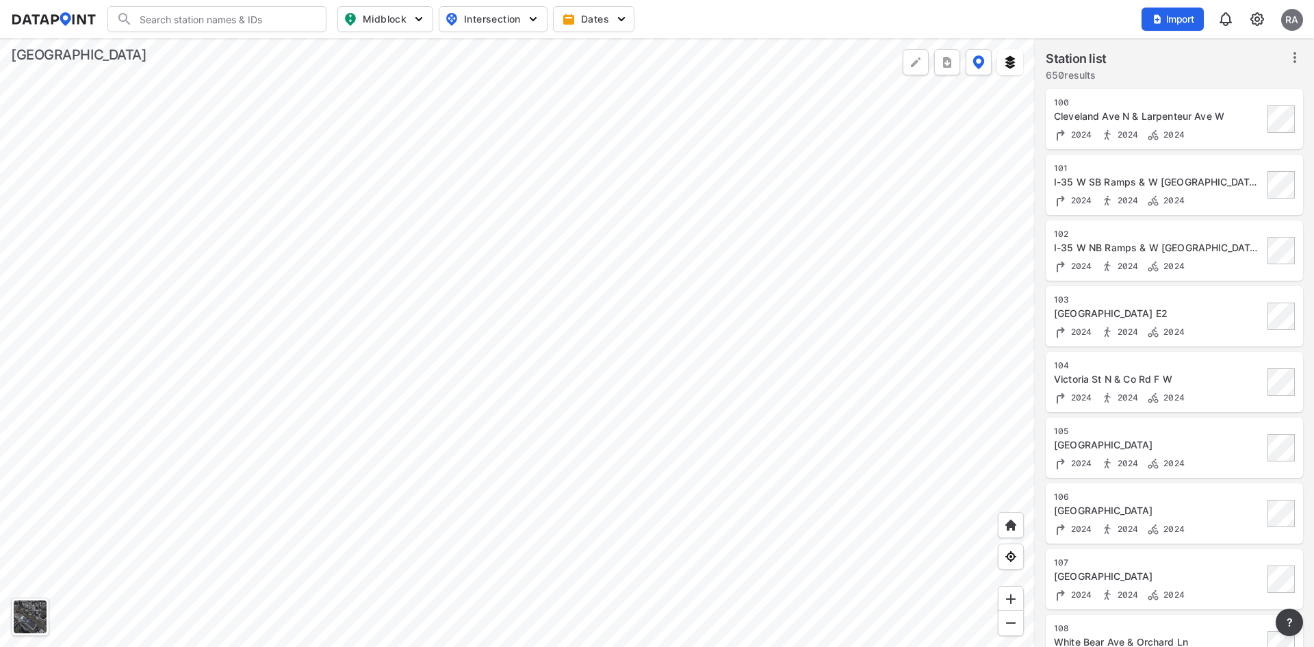
click at [616, 449] on div at bounding box center [517, 342] width 1034 height 608
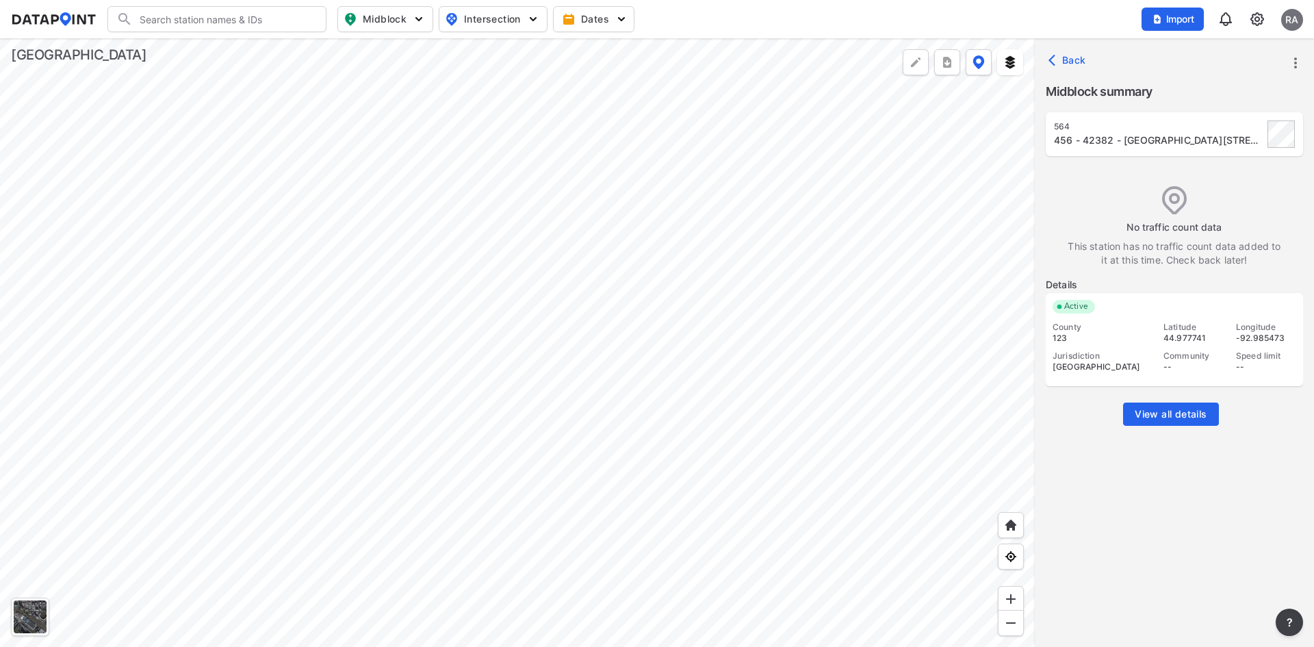
click at [1294, 59] on icon "more" at bounding box center [1295, 62] width 3 height 11
click at [1121, 181] on div at bounding box center [657, 323] width 1314 height 647
click at [1294, 64] on icon "more" at bounding box center [1295, 63] width 16 height 16
click at [1242, 163] on li "Edit station details" at bounding box center [1236, 155] width 131 height 25
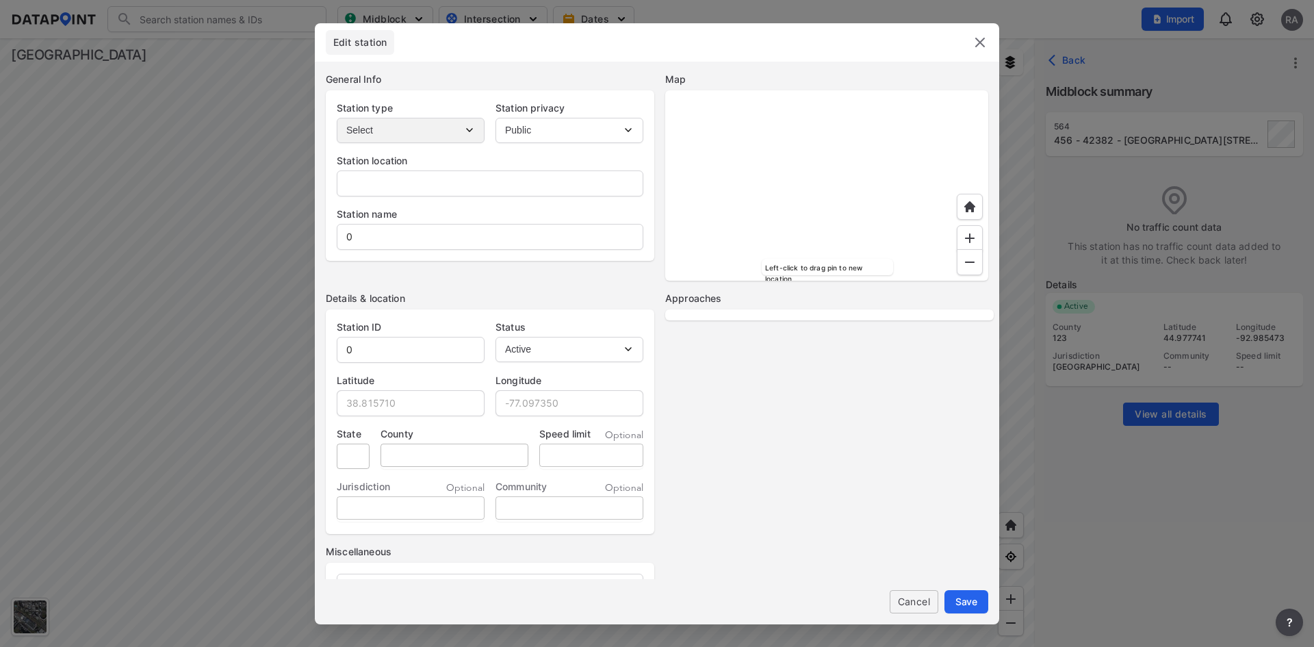
type input "-"
type input "456 - 42382 - [GEOGRAPHIC_DATA][STREET_ADDRESS][US_STATE]"
type input "564"
type input "44.977741"
type input "-92.985473"
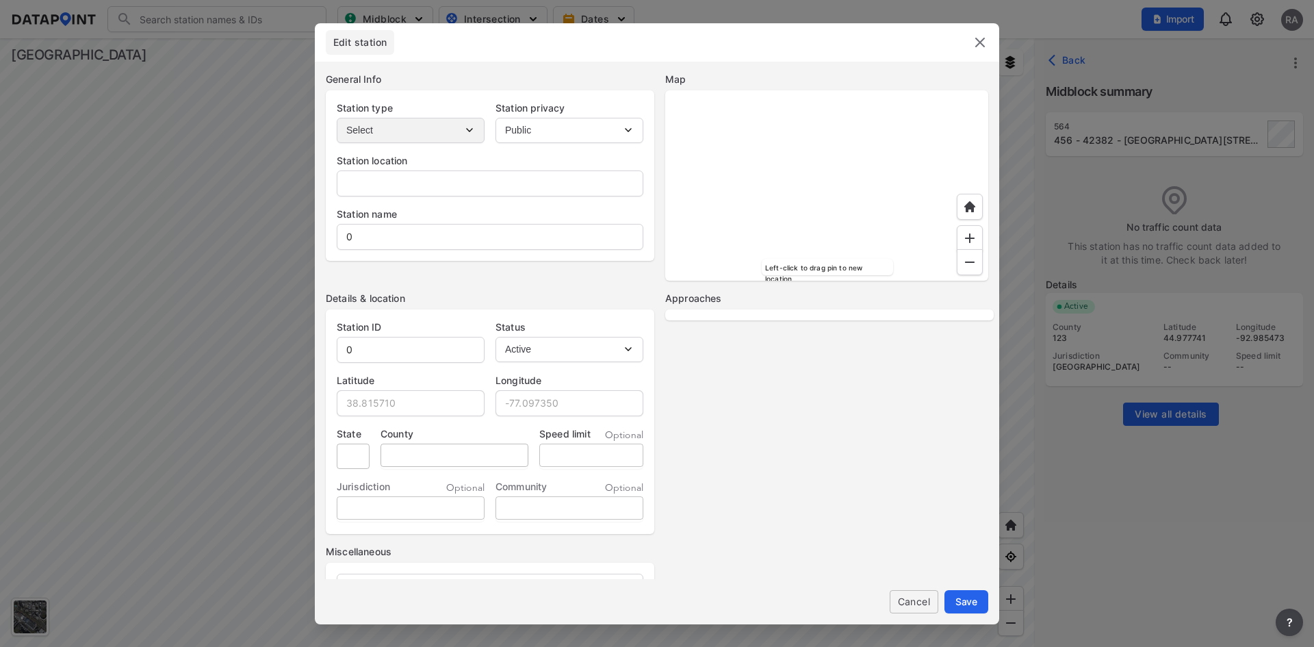
type input "MN"
type input "123"
select select "1"
select select "EB"
select select "WB"
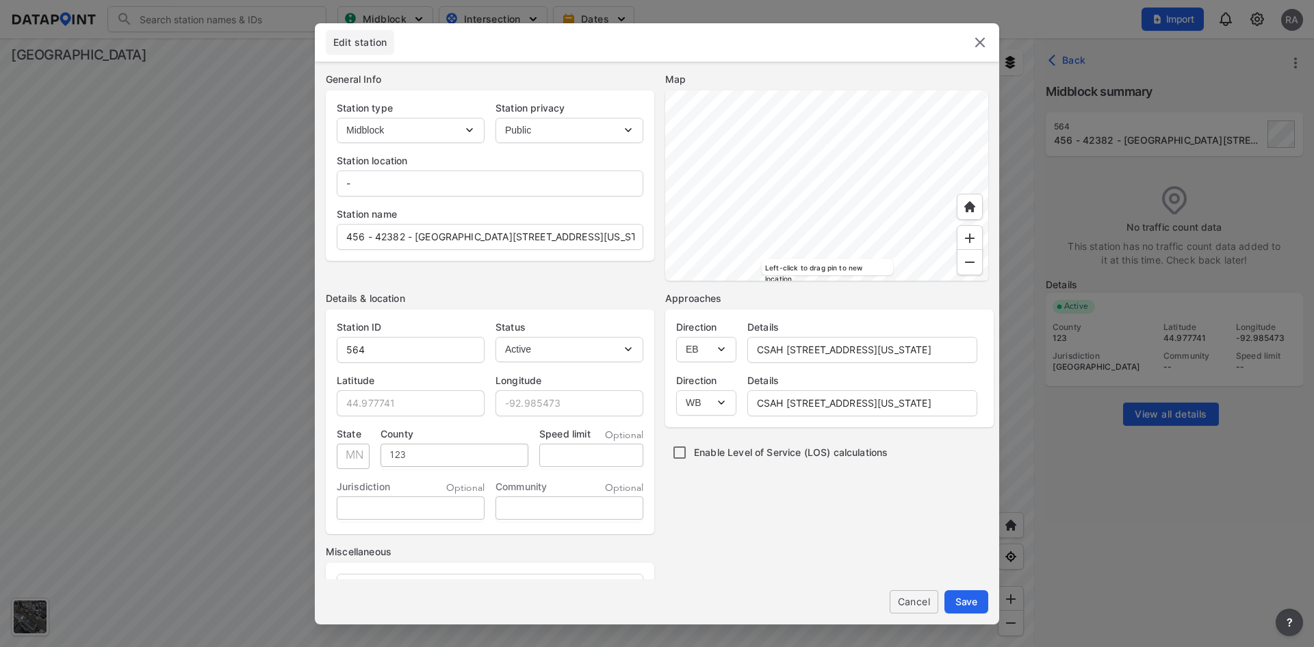
scroll to position [97, 0]
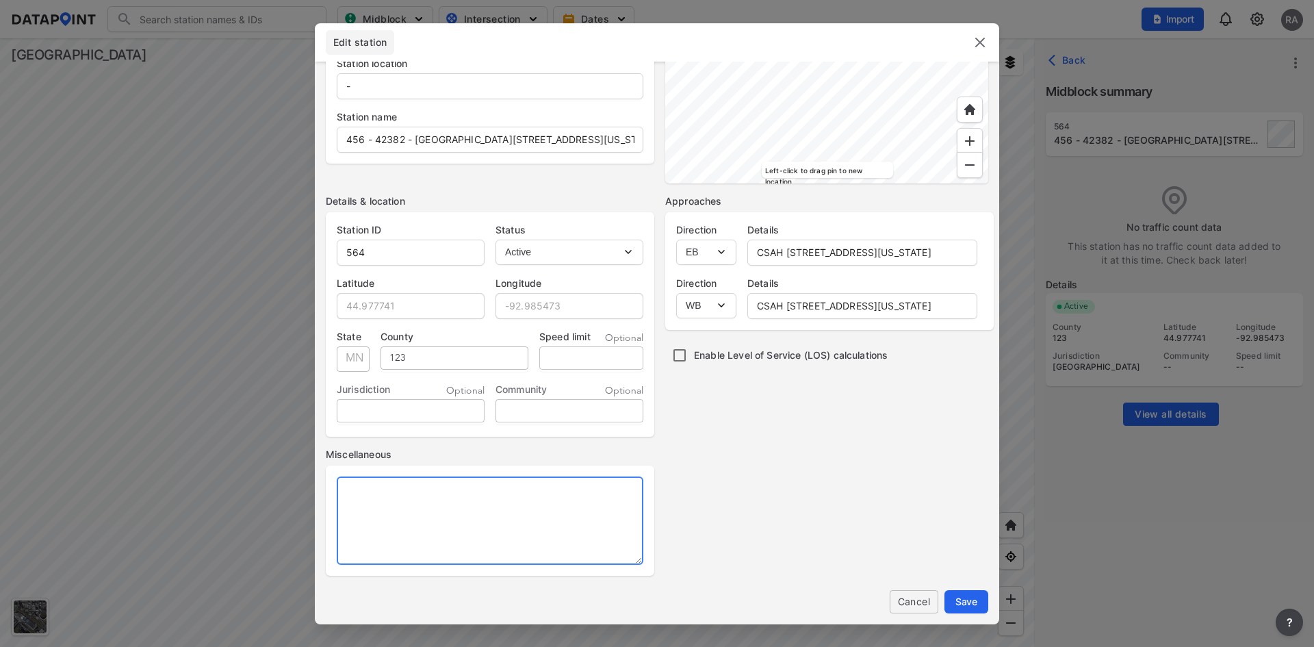
drag, startPoint x: 363, startPoint y: 482, endPoint x: 373, endPoint y: 495, distance: 17.1
click at [373, 495] on textarea at bounding box center [490, 520] width 307 height 88
drag, startPoint x: 389, startPoint y: 489, endPoint x: 378, endPoint y: 491, distance: 11.7
click at [378, 491] on textarea at bounding box center [490, 520] width 307 height 88
click at [480, 491] on textarea "2025 50th 43, 85th 40" at bounding box center [490, 520] width 307 height 88
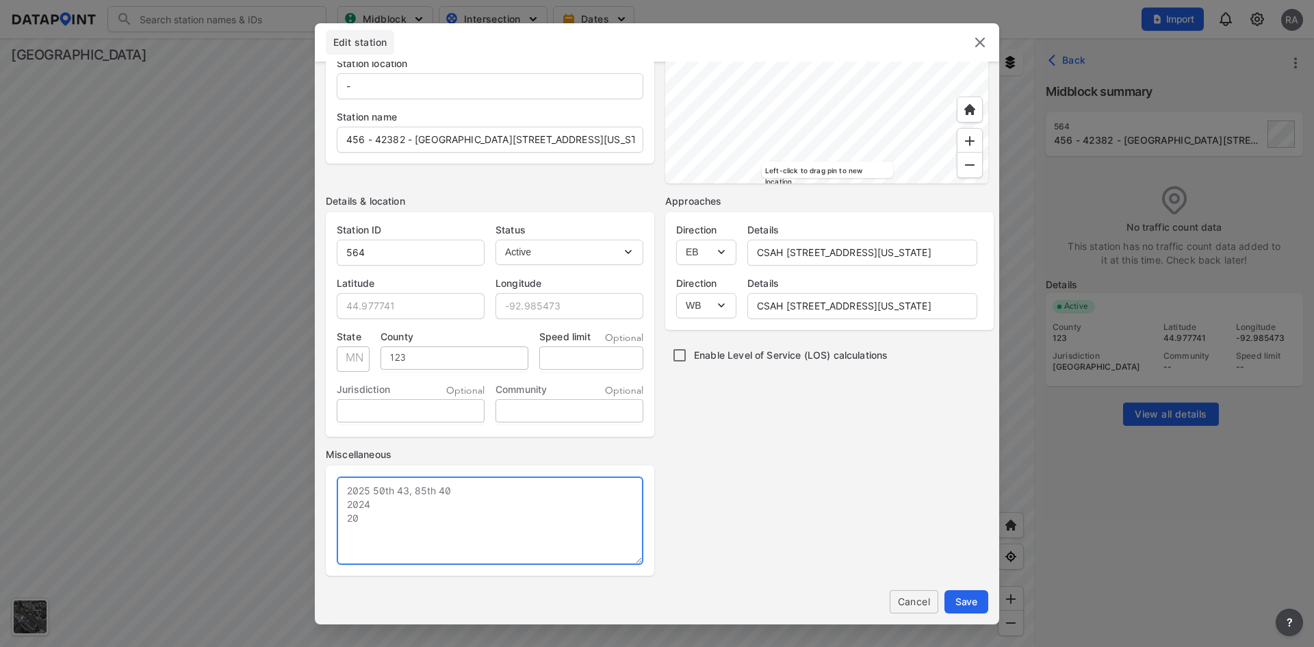
type textarea "2025 50th 43, 85th 40 2024 202"
click at [563, 501] on textarea at bounding box center [490, 520] width 307 height 88
click at [364, 492] on textarea at bounding box center [490, 520] width 307 height 88
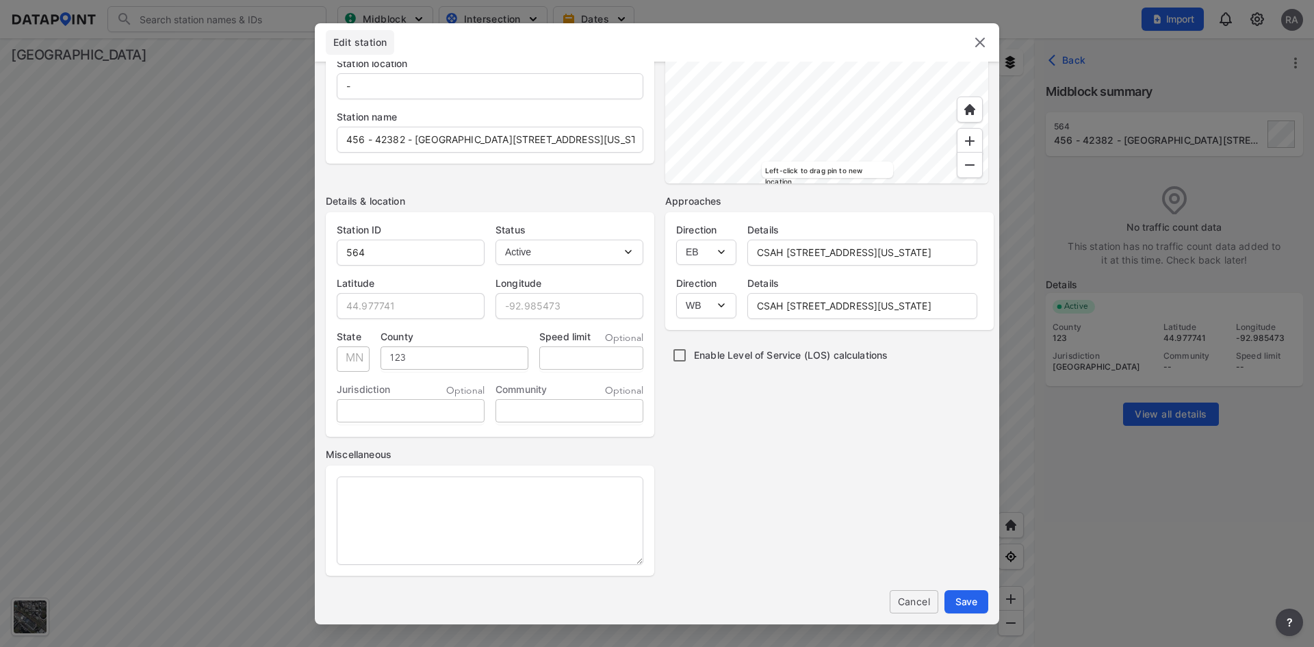
click at [980, 41] on img at bounding box center [980, 42] width 16 height 16
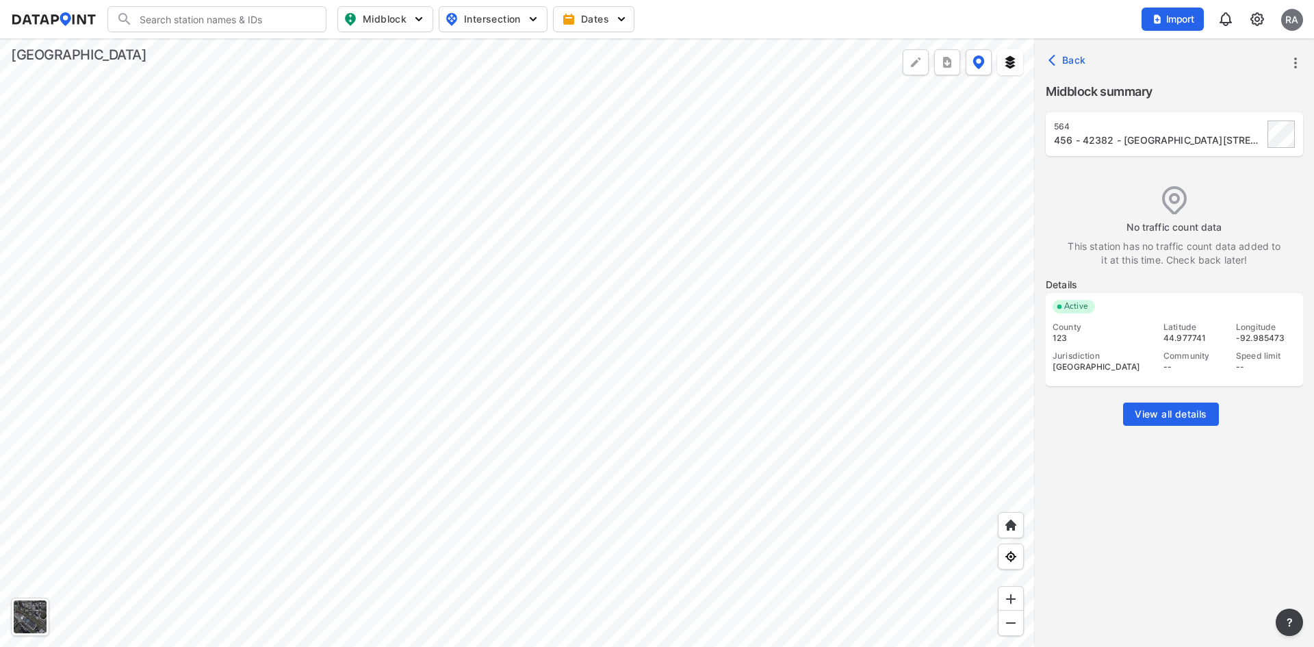
click at [1069, 60] on span "Back" at bounding box center [1068, 60] width 35 height 14
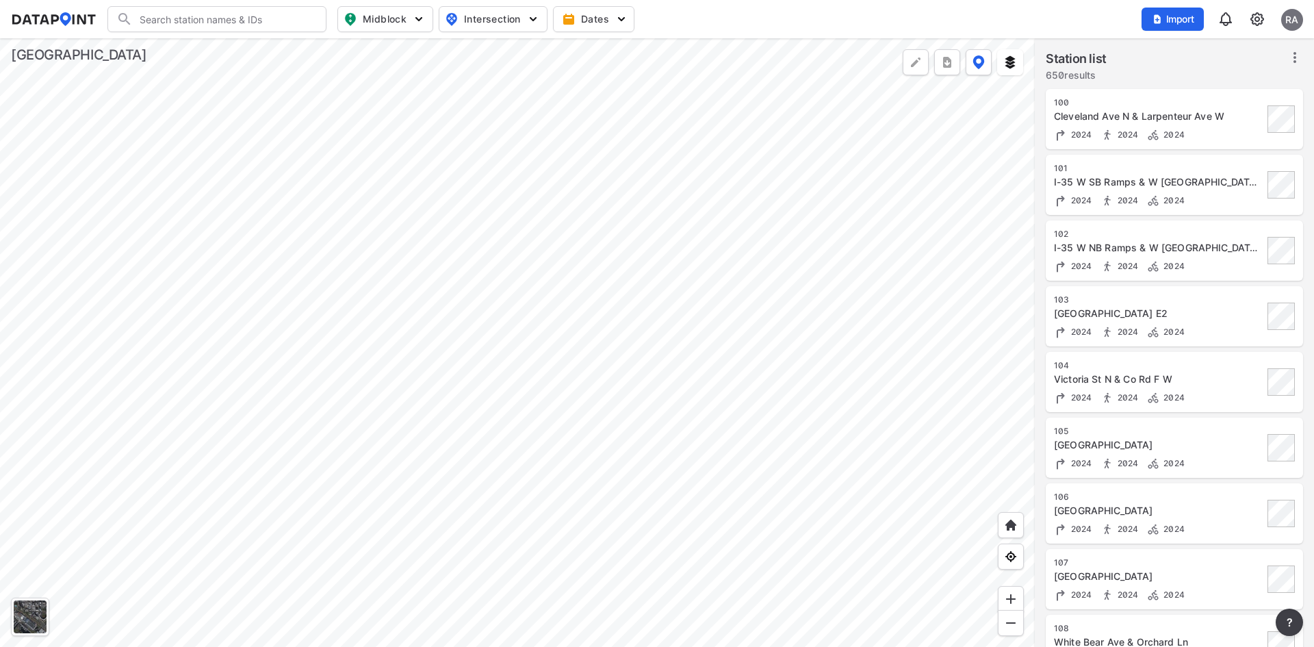
click at [615, 230] on div at bounding box center [517, 342] width 1034 height 608
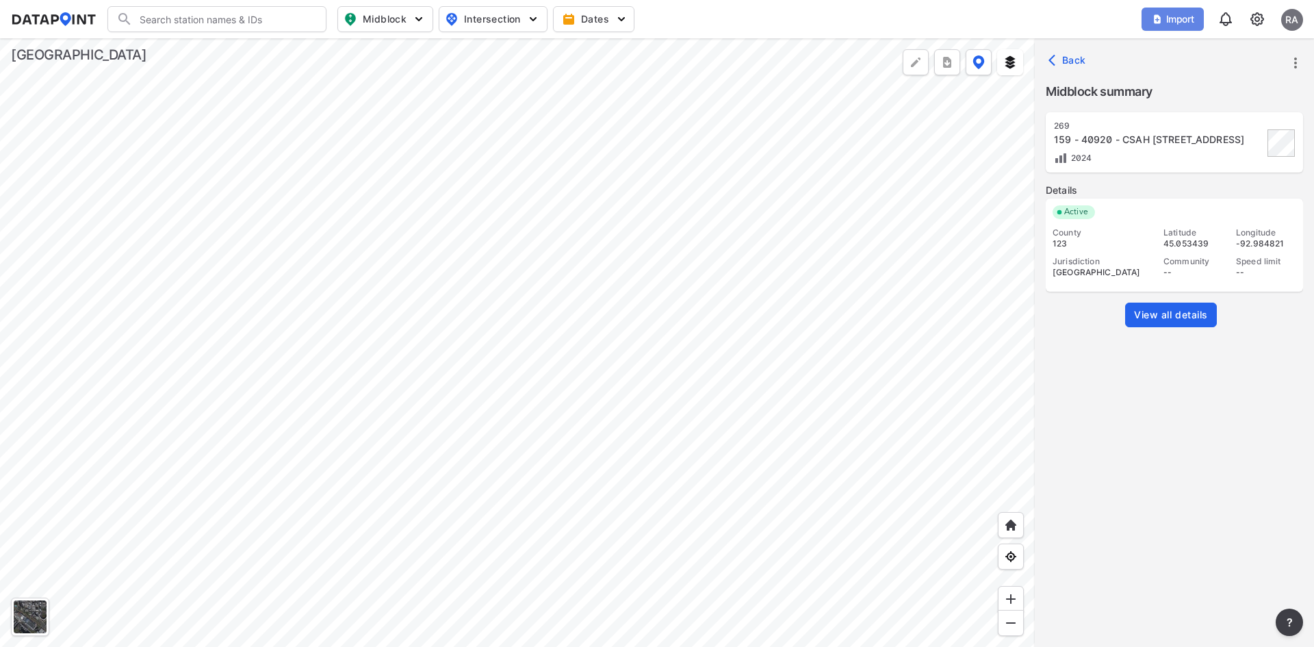
click at [1184, 21] on span "Import" at bounding box center [1172, 19] width 46 height 14
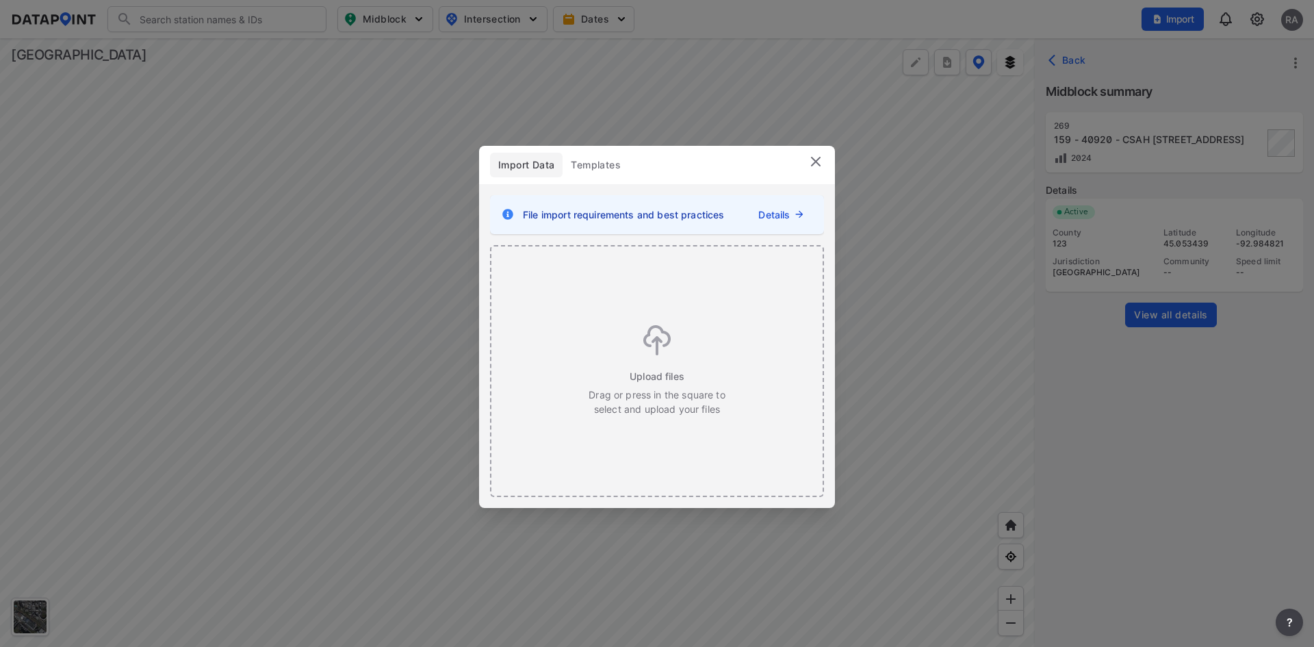
drag, startPoint x: 1138, startPoint y: 151, endPoint x: 1152, endPoint y: 170, distance: 23.4
click at [1139, 153] on div "Import Data Templates File import requirements and best practices Details Uploa…" at bounding box center [657, 323] width 1314 height 647
click at [812, 159] on img at bounding box center [815, 161] width 16 height 16
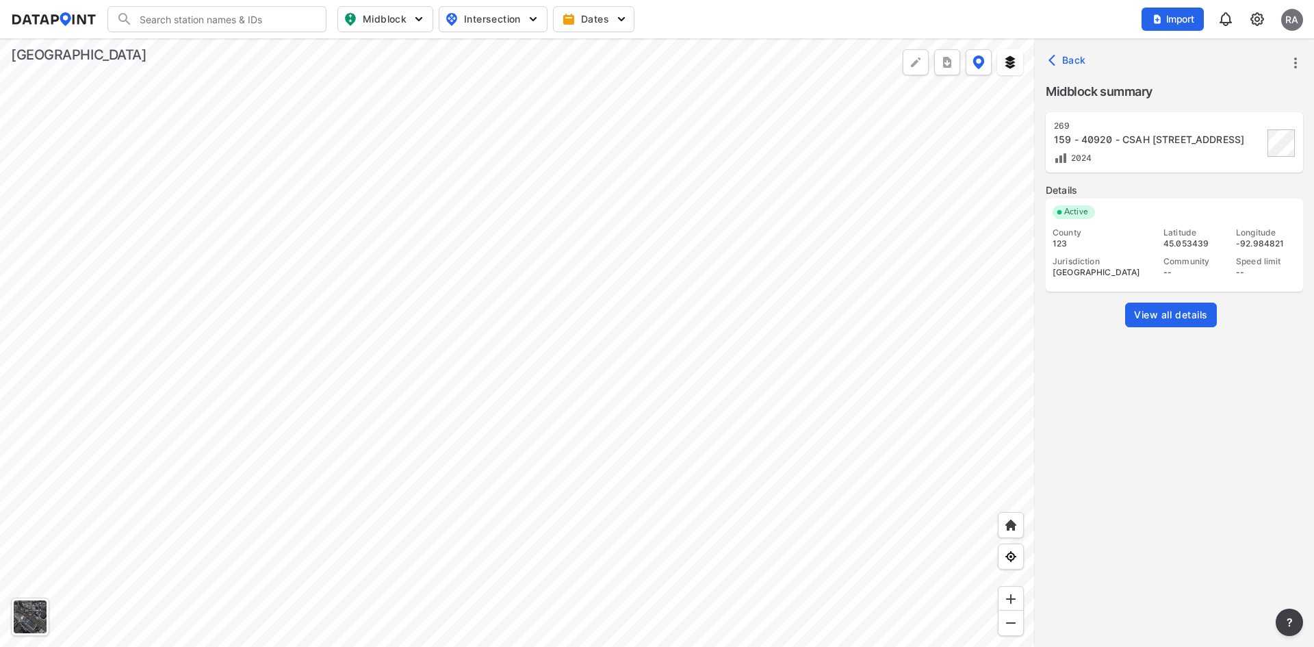
click at [1156, 311] on span "View all details" at bounding box center [1171, 315] width 74 height 14
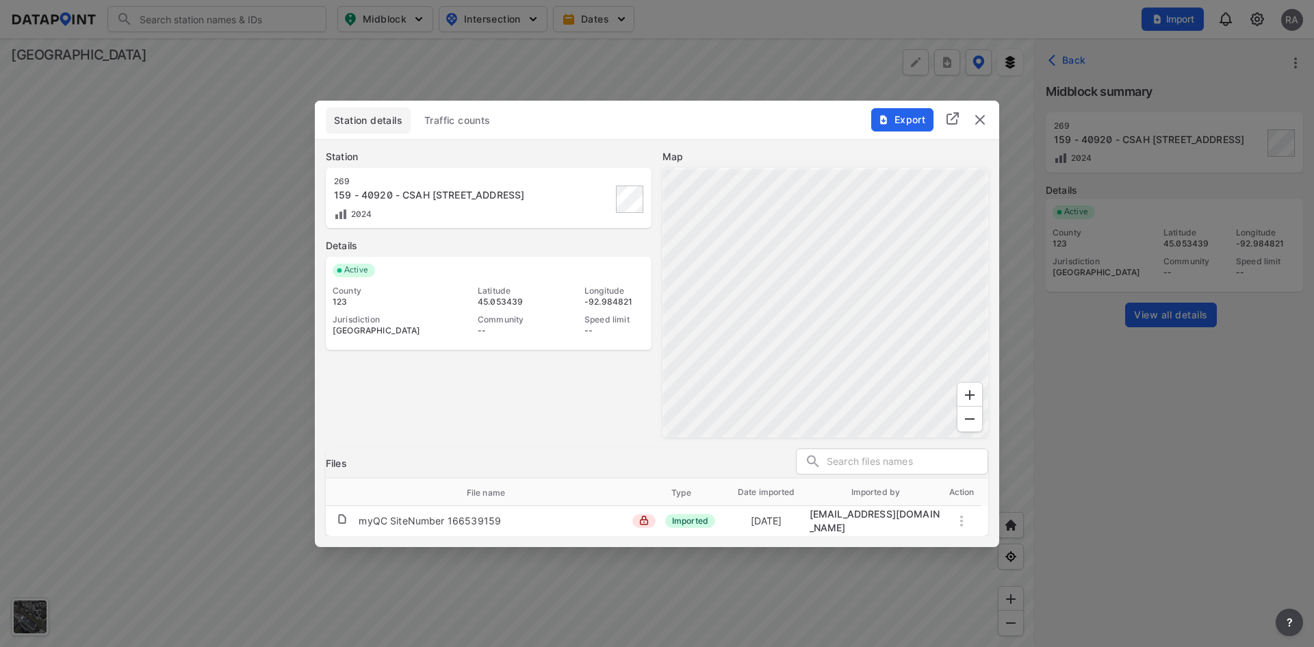
click at [449, 118] on span "Traffic counts" at bounding box center [457, 121] width 66 height 14
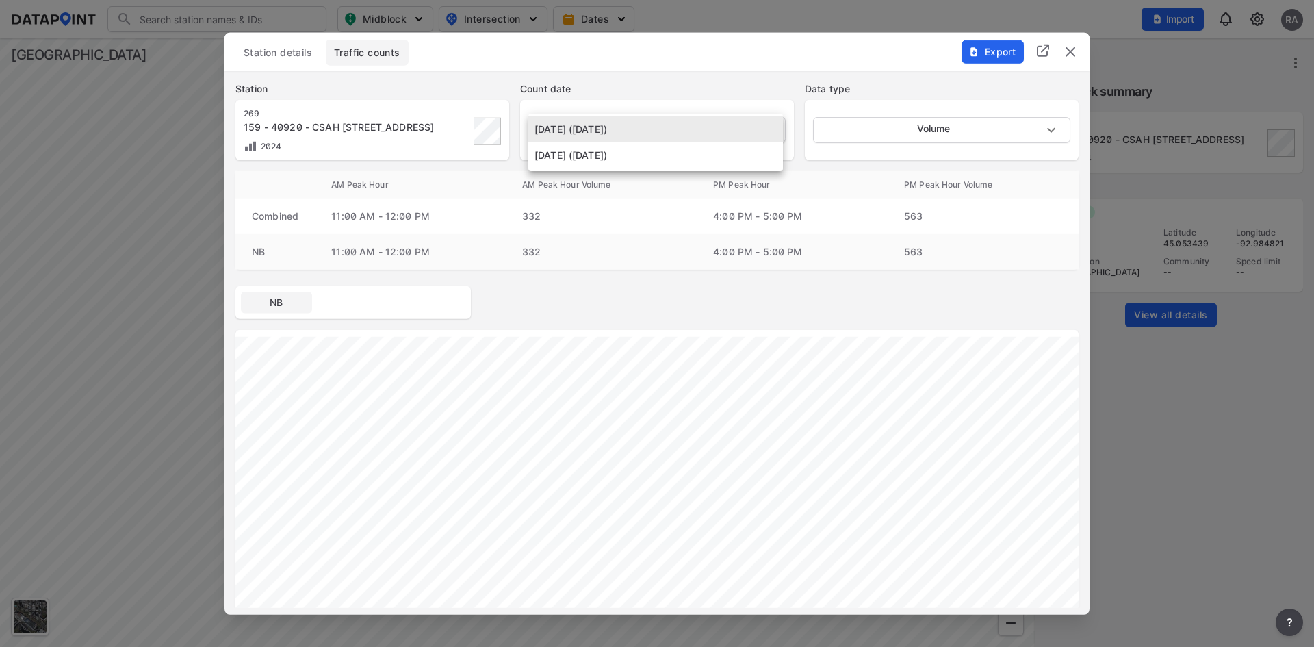
click at [766, 127] on body "Search Please enter a search term. Midblock Intersection Dates Import RA Import…" at bounding box center [657, 323] width 1314 height 647
click at [817, 158] on div at bounding box center [657, 323] width 1314 height 647
click at [244, 53] on span "Station details" at bounding box center [278, 52] width 68 height 14
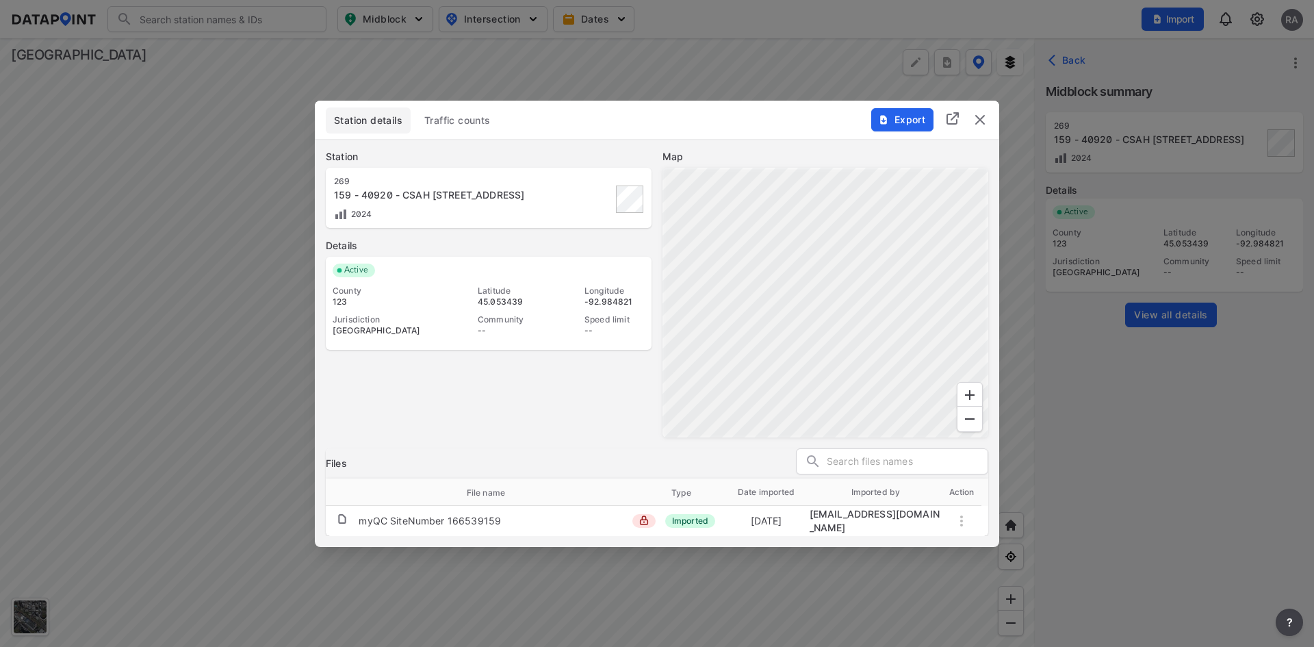
click at [484, 125] on span "Traffic counts" at bounding box center [457, 121] width 66 height 14
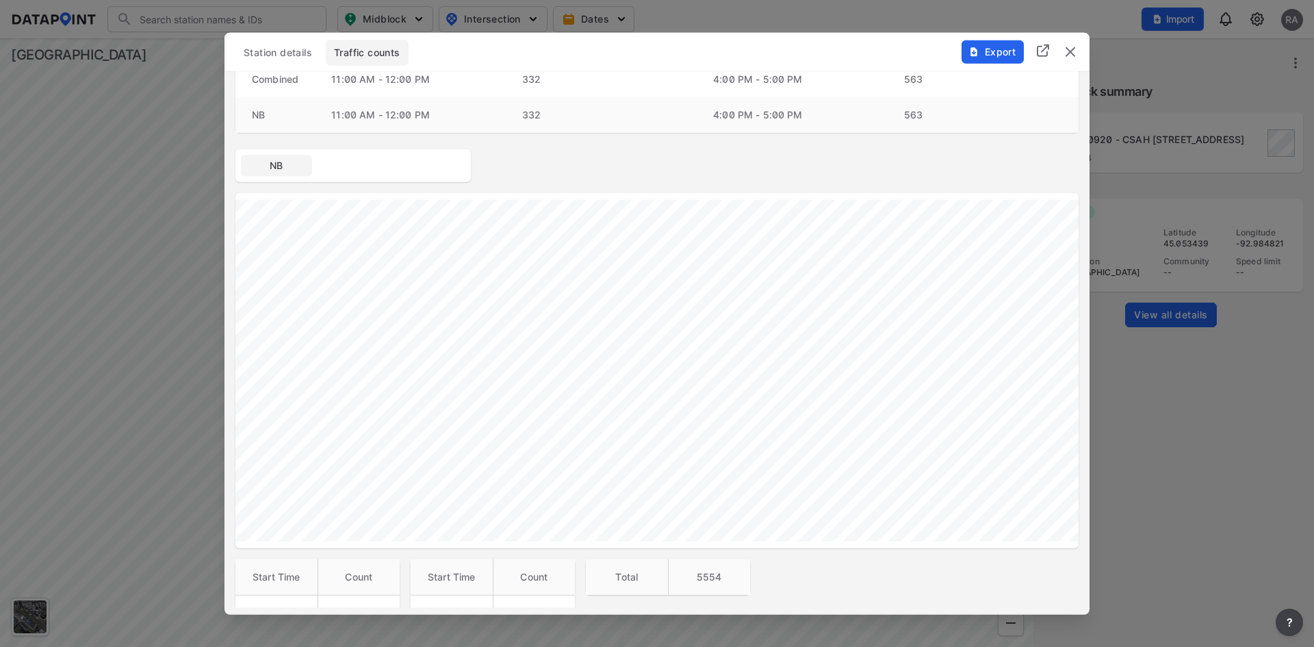
scroll to position [68, 0]
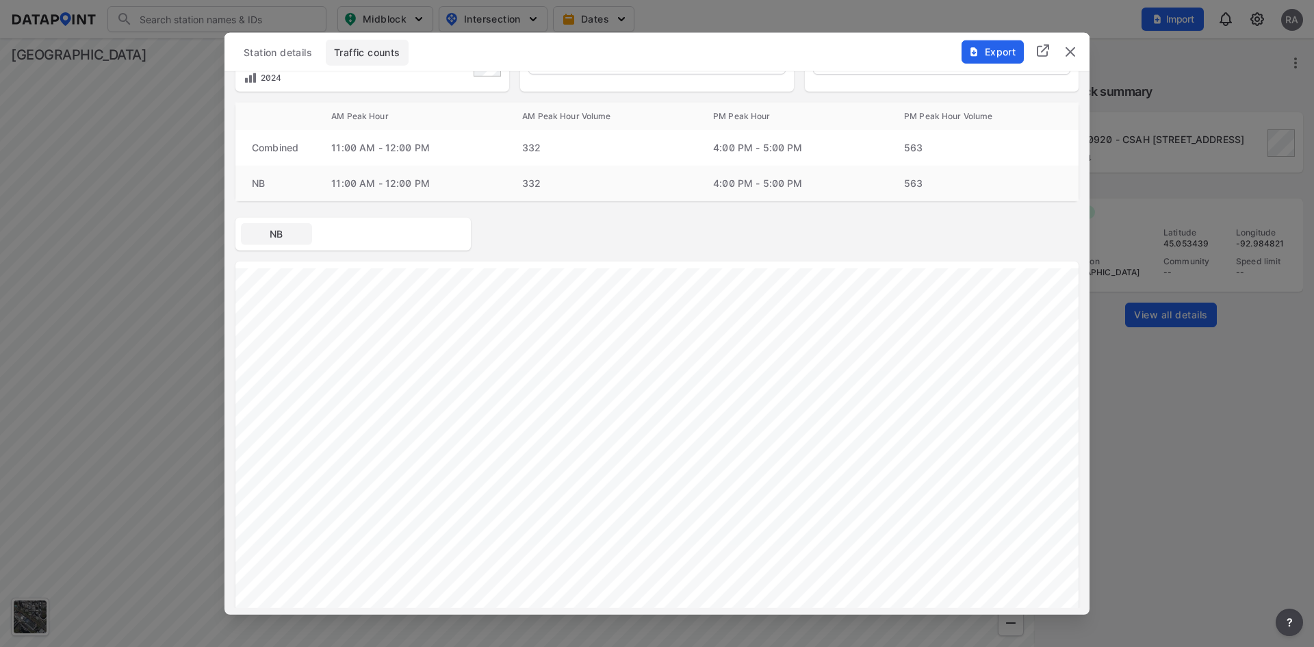
click at [1070, 53] on img "delete" at bounding box center [1070, 51] width 16 height 16
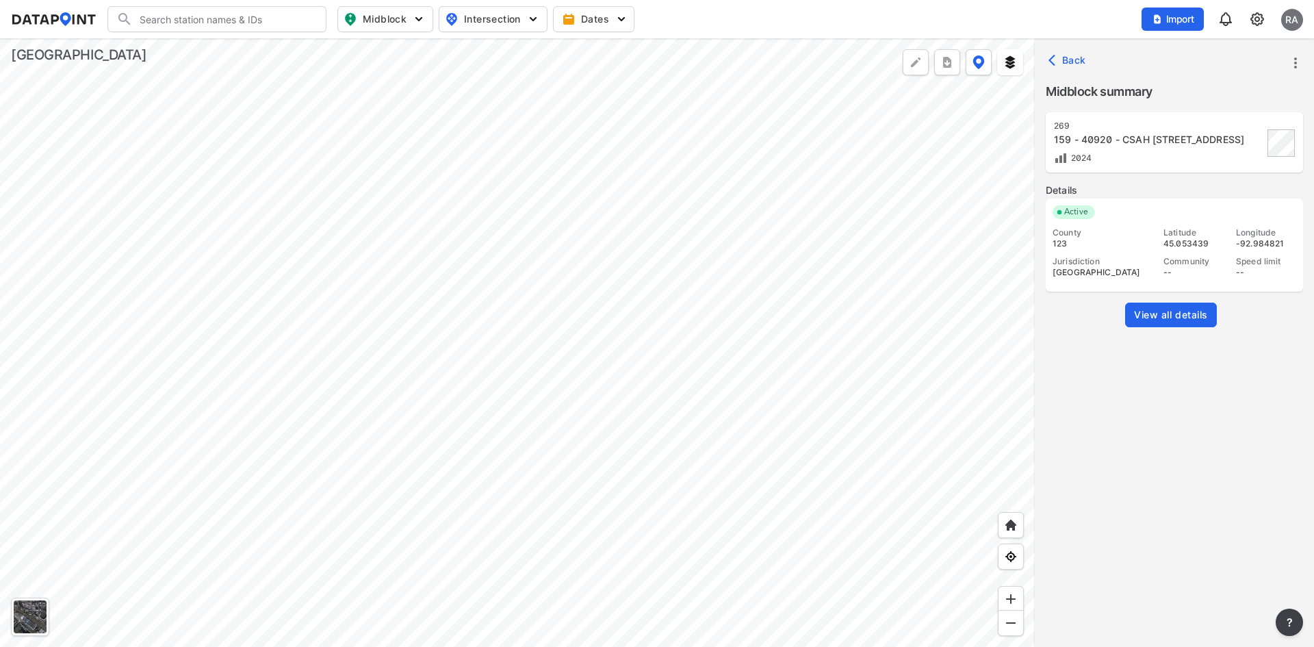
click at [1297, 62] on icon "more" at bounding box center [1295, 63] width 16 height 16
click at [1221, 155] on li "Edit station details" at bounding box center [1236, 155] width 131 height 25
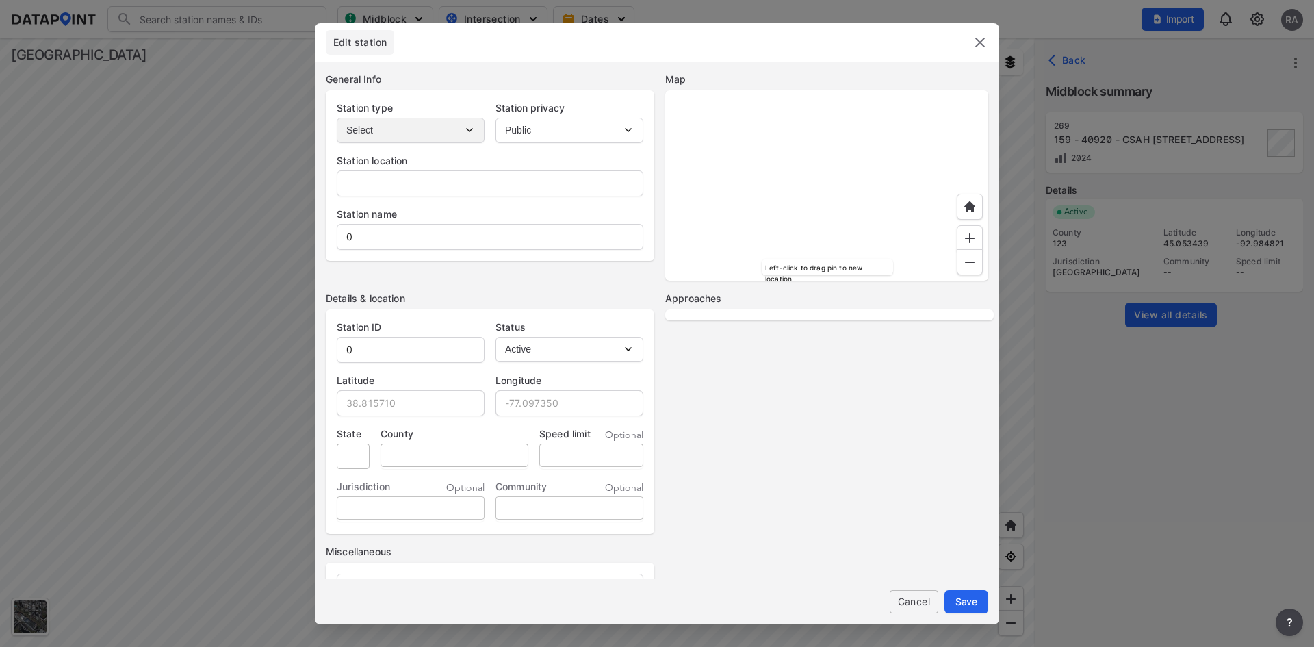
type input "-"
type input "159 - 40920 - CSAH [STREET_ADDRESS]"
type input "269"
type input "45.053439"
type input "-92.984821"
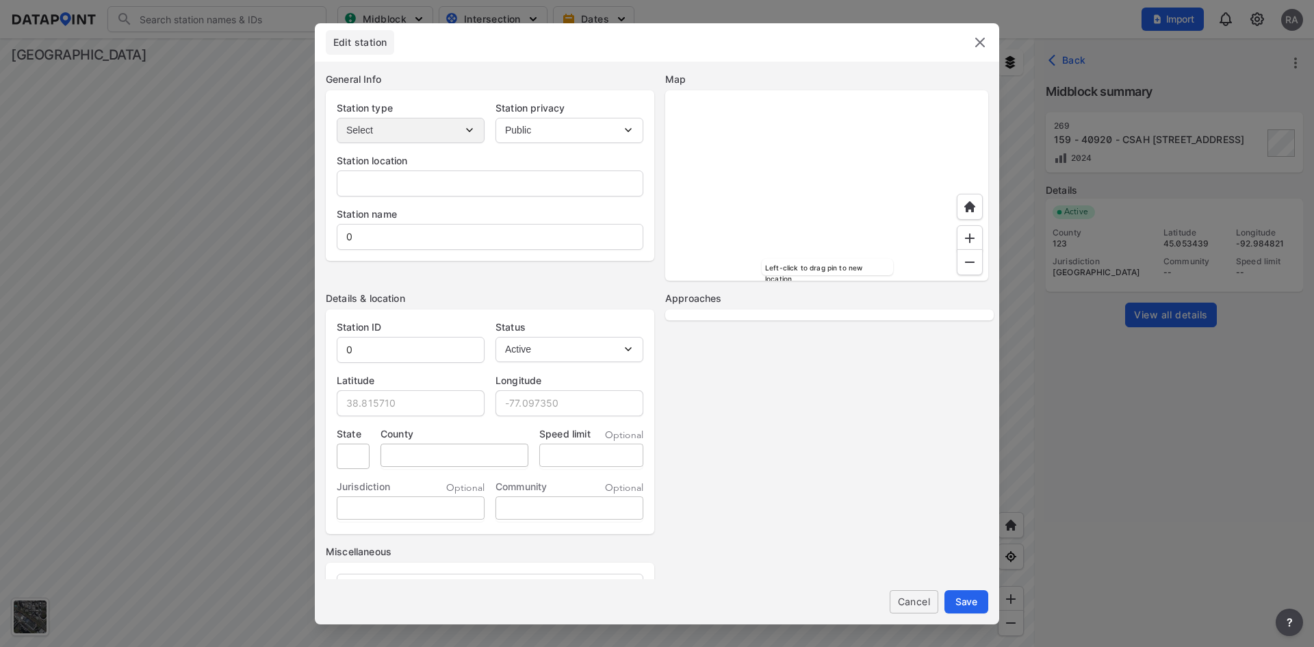
type input "MN"
type input "123"
select select "NB"
select select "SB"
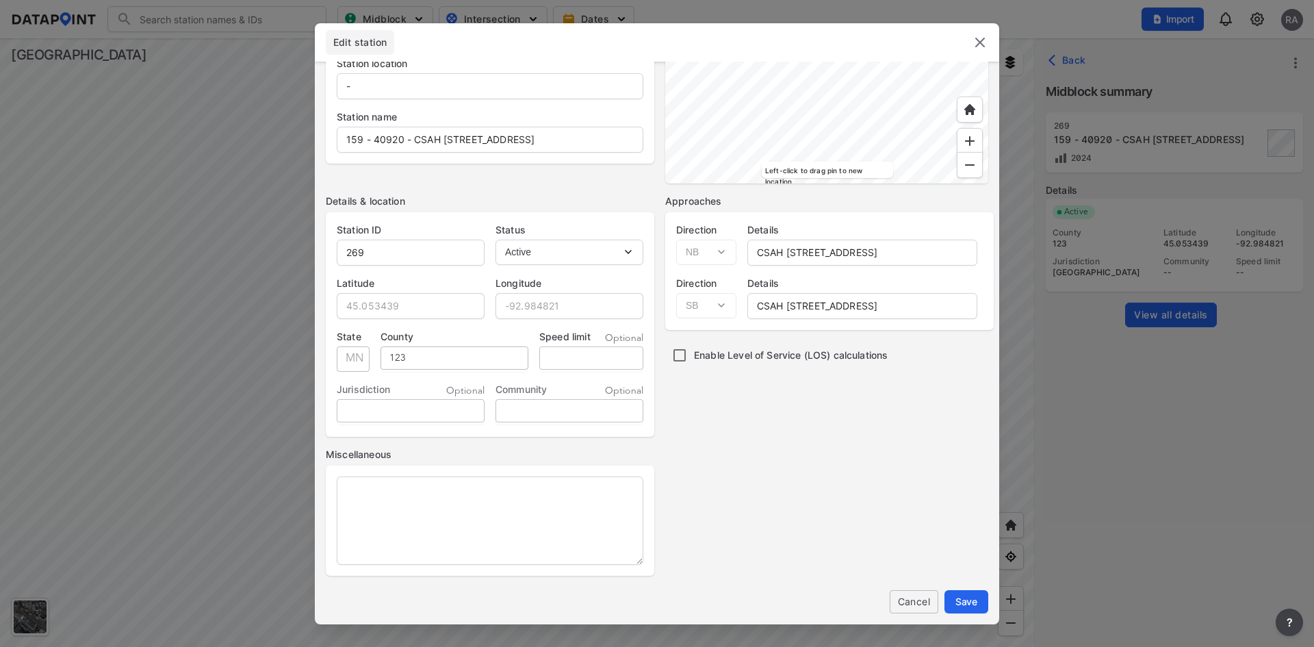
scroll to position [0, 0]
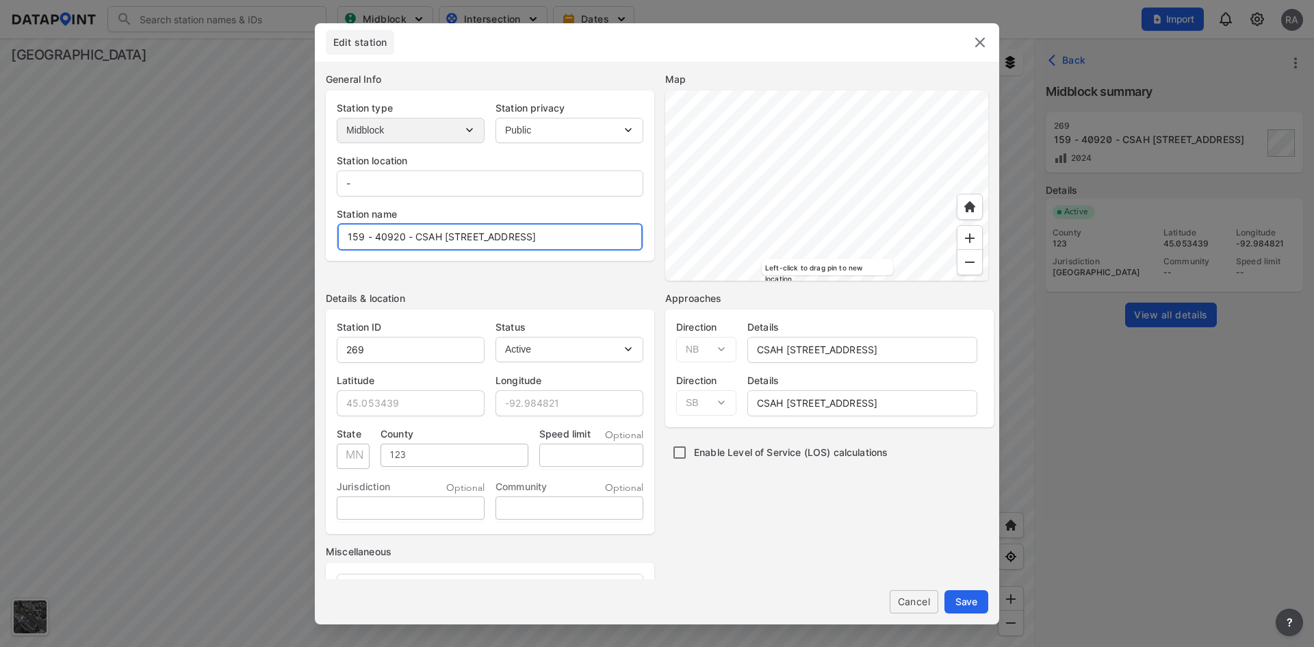
click at [594, 236] on input "159 - 40920 - CSAH [STREET_ADDRESS]" at bounding box center [489, 236] width 305 height 27
type input "159 - 40920 - CSAH [STREET_ADDRESS]"
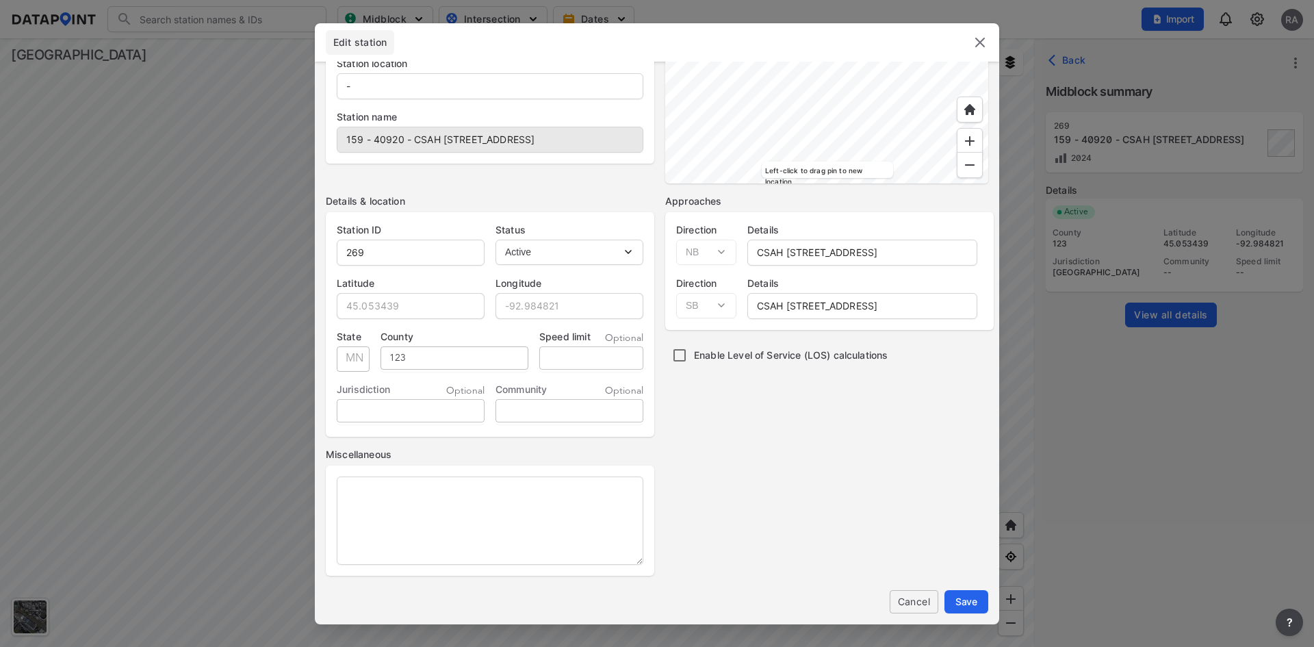
click at [904, 604] on span "Cancel" at bounding box center [913, 601] width 27 height 14
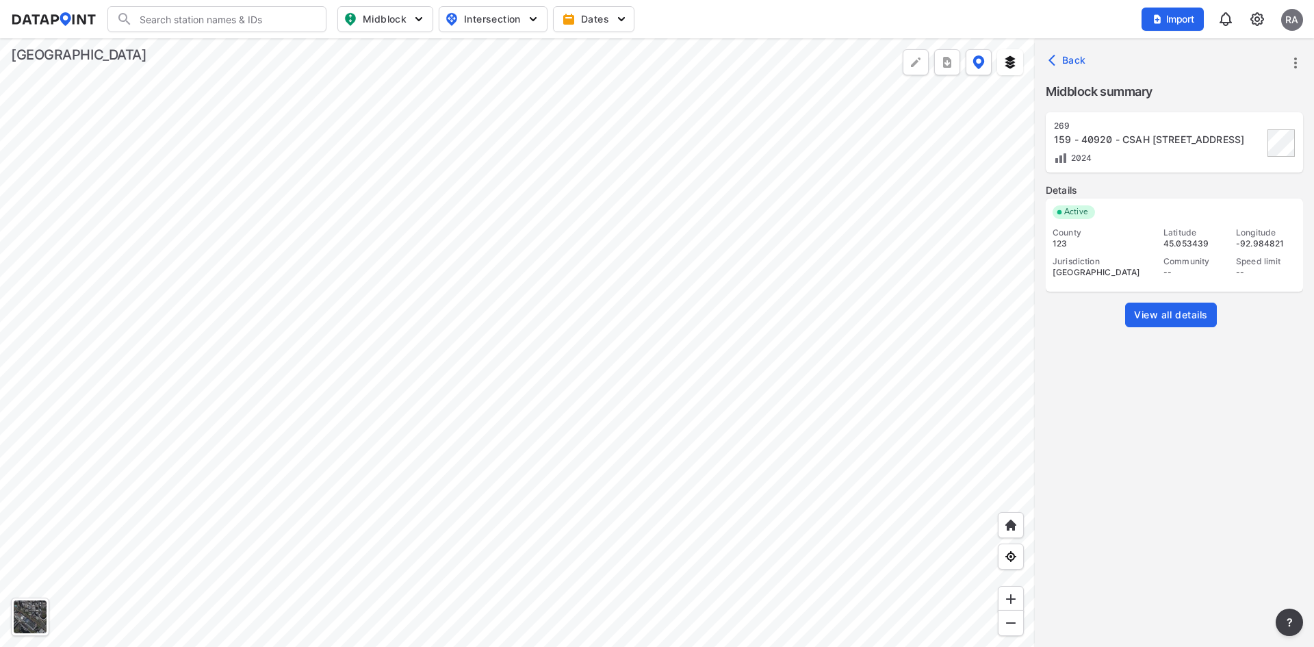
click at [1093, 152] on div "2024" at bounding box center [1158, 158] width 209 height 14
click at [1138, 313] on span "View all details" at bounding box center [1171, 315] width 74 height 14
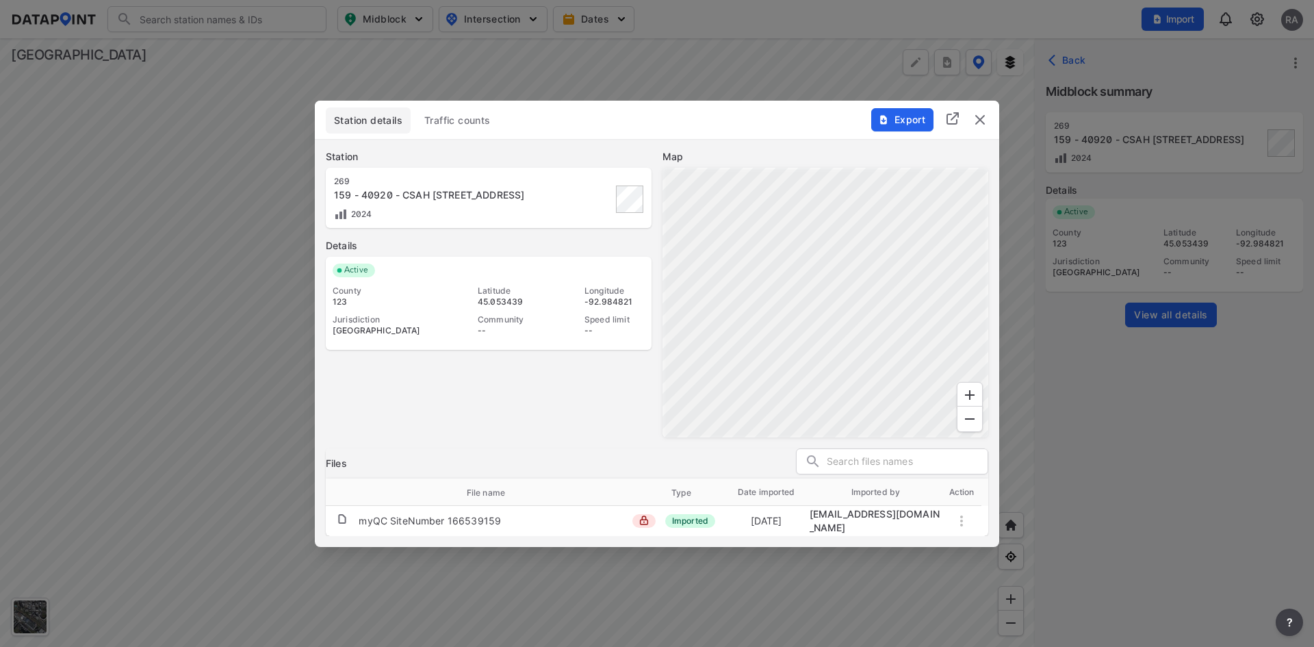
drag, startPoint x: 496, startPoint y: 120, endPoint x: 489, endPoint y: 121, distance: 6.9
click at [489, 121] on button "Traffic counts" at bounding box center [457, 120] width 83 height 26
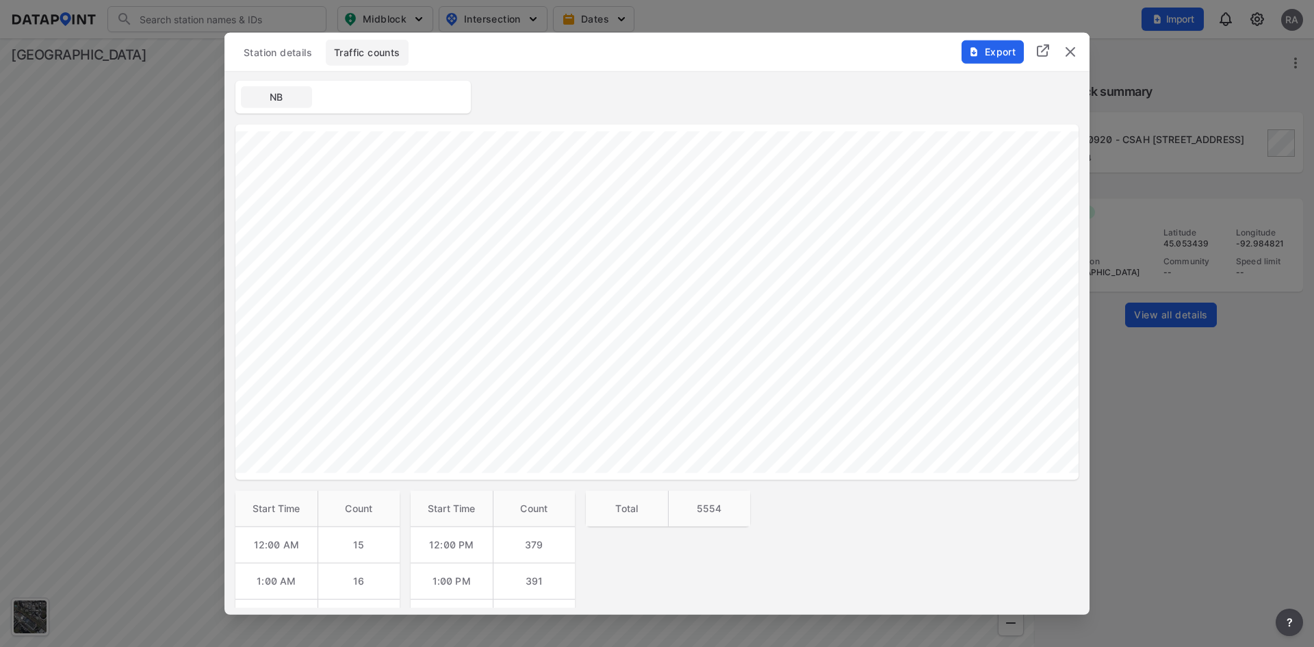
scroll to position [0, 0]
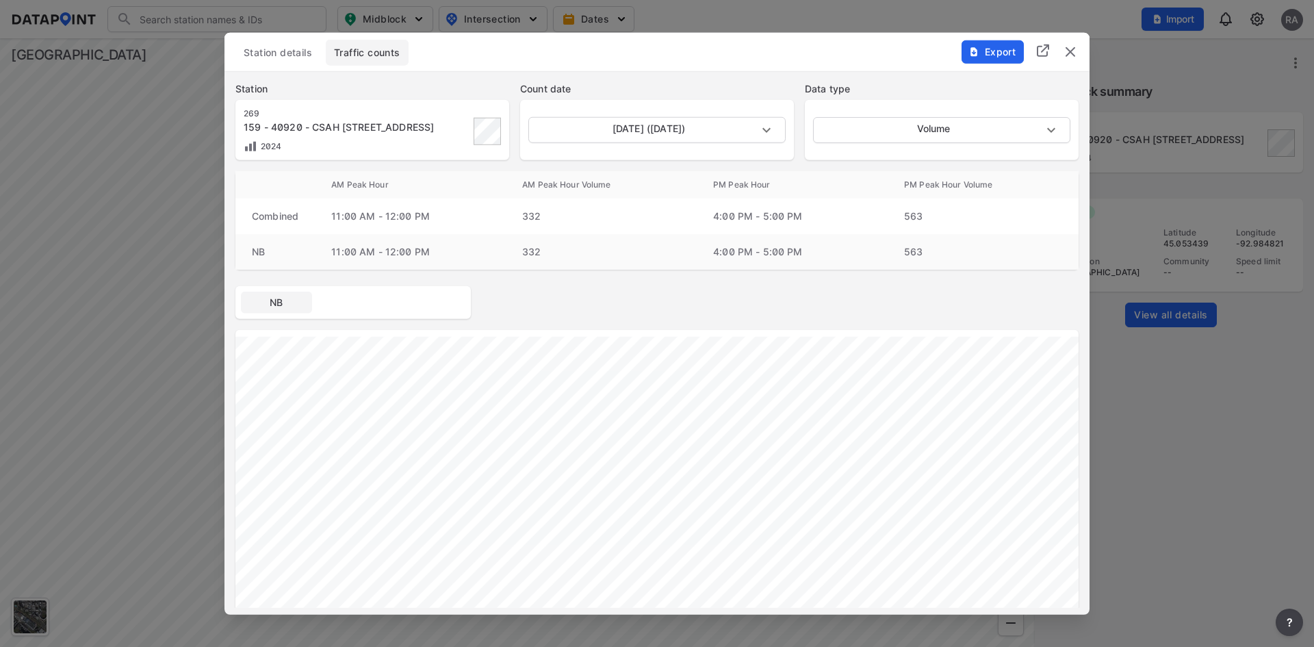
click at [292, 60] on button "Station details" at bounding box center [277, 52] width 85 height 26
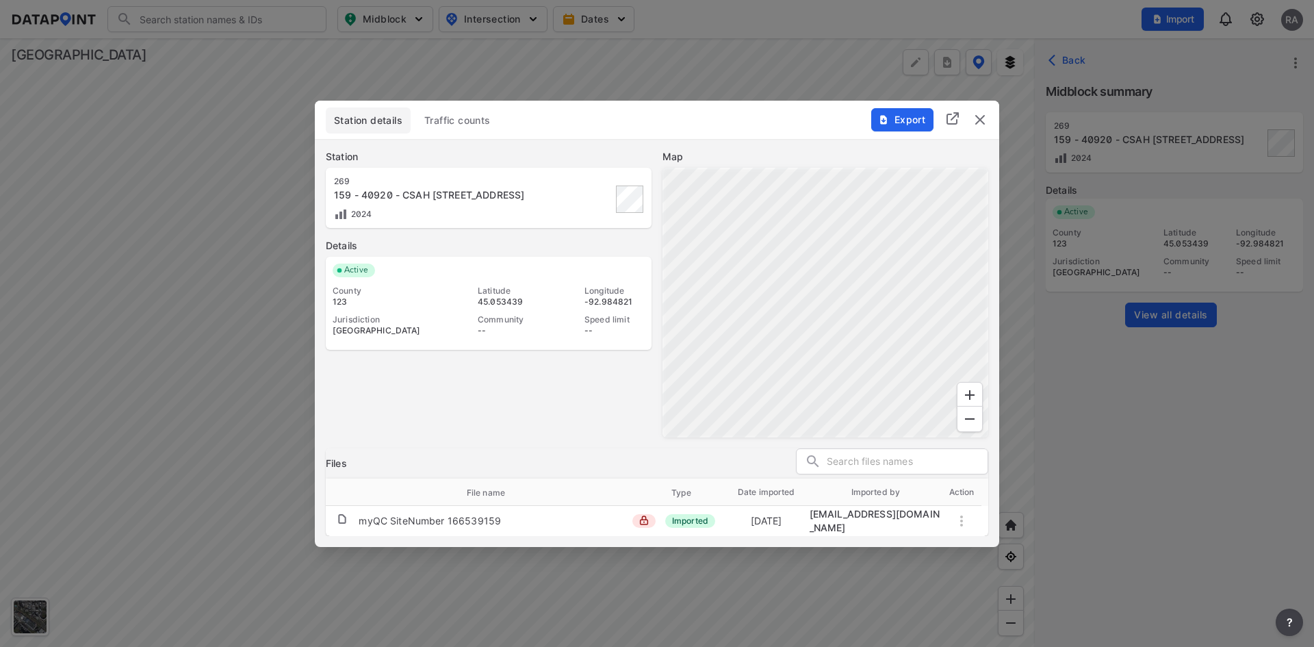
click at [475, 125] on span "Traffic counts" at bounding box center [457, 121] width 66 height 14
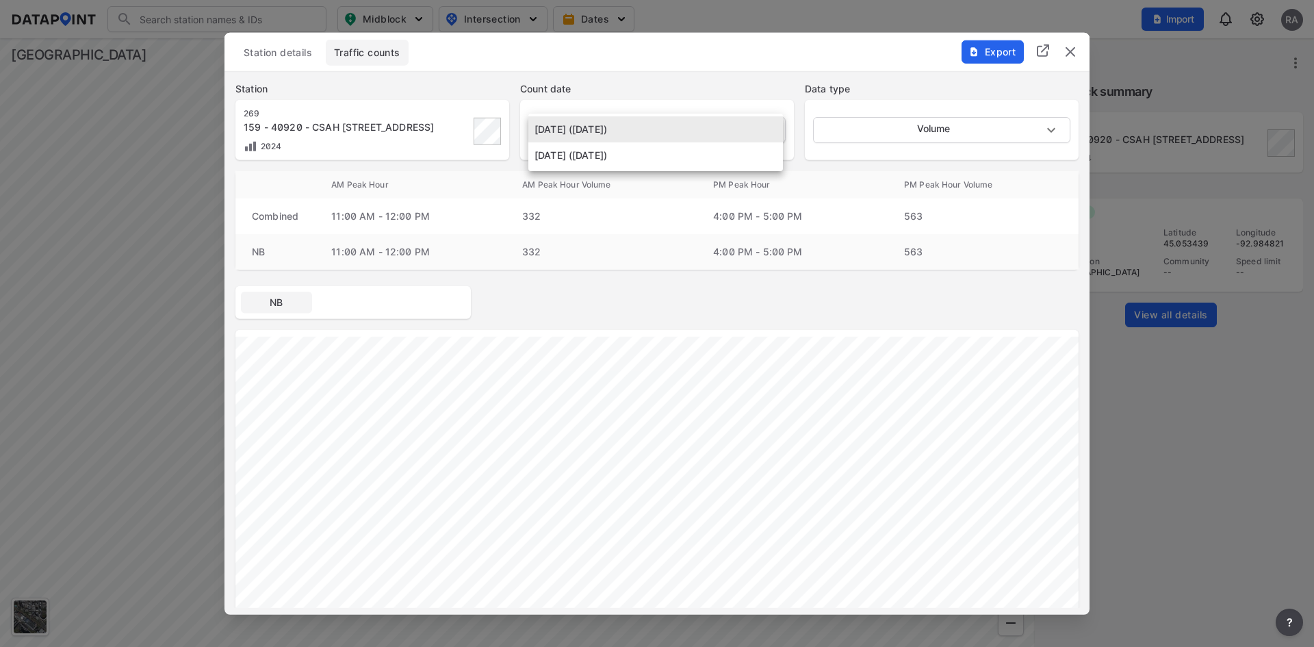
click at [766, 127] on body "Search Please enter a search term. Midblock Intersection Dates Import RA Import…" at bounding box center [657, 323] width 1314 height 647
click at [901, 315] on div at bounding box center [657, 323] width 1314 height 647
click at [883, 127] on body "Search Please enter a search term. Midblock Intersection Dates Import RA Import…" at bounding box center [657, 323] width 1314 height 647
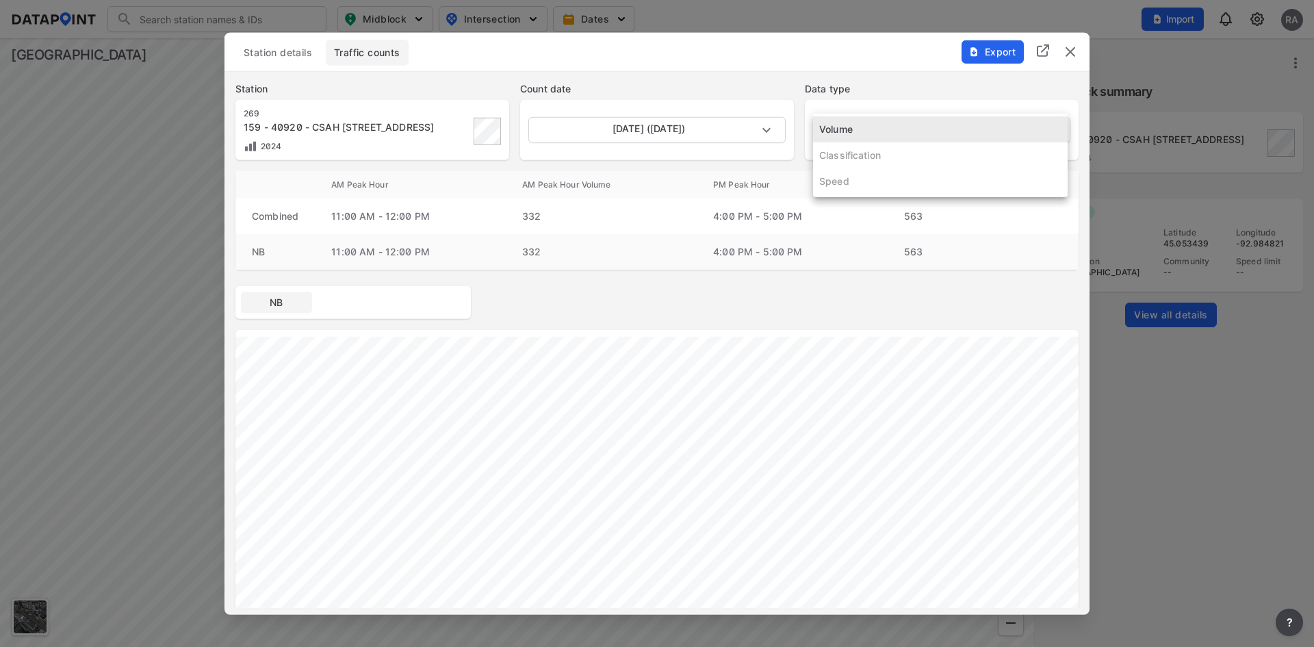
click at [840, 226] on div at bounding box center [657, 323] width 1314 height 647
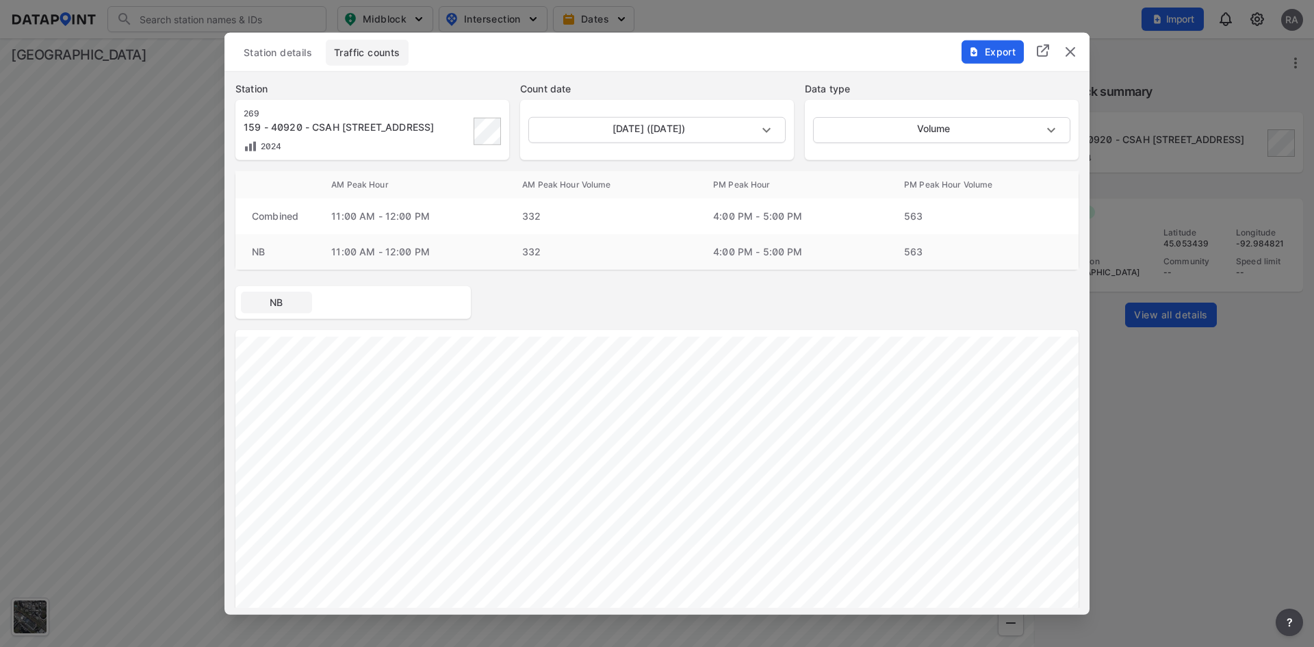
click at [1072, 49] on img "delete" at bounding box center [1070, 51] width 16 height 16
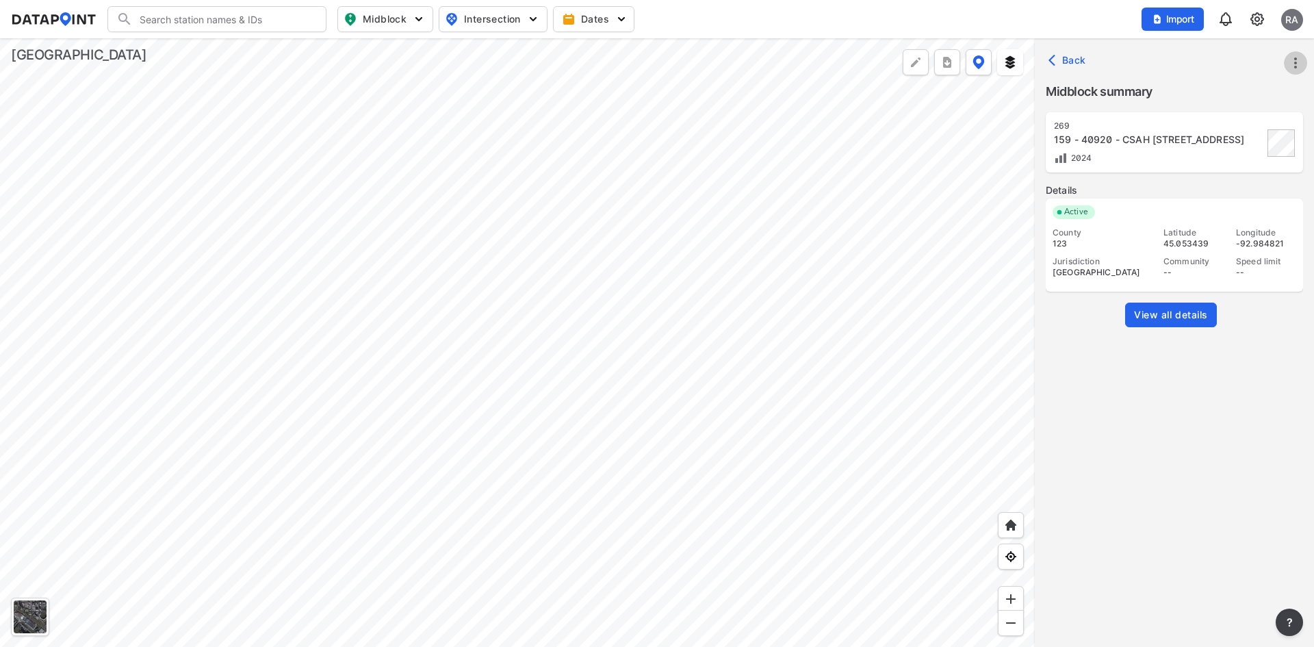
click at [1294, 67] on icon "more" at bounding box center [1295, 62] width 3 height 11
click at [1274, 156] on li "Edit station details" at bounding box center [1236, 155] width 131 height 25
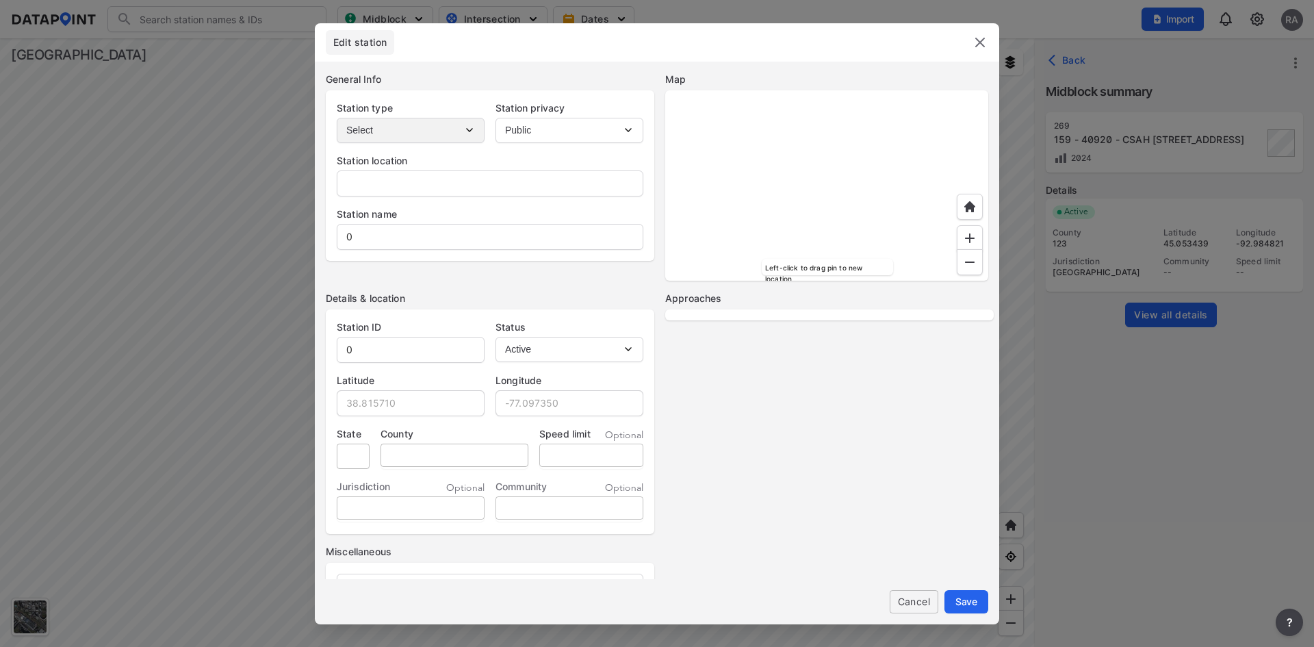
type input "-"
type input "159 - 40920 - CSAH [STREET_ADDRESS]"
type input "269"
type input "45.053439"
type input "-92.984821"
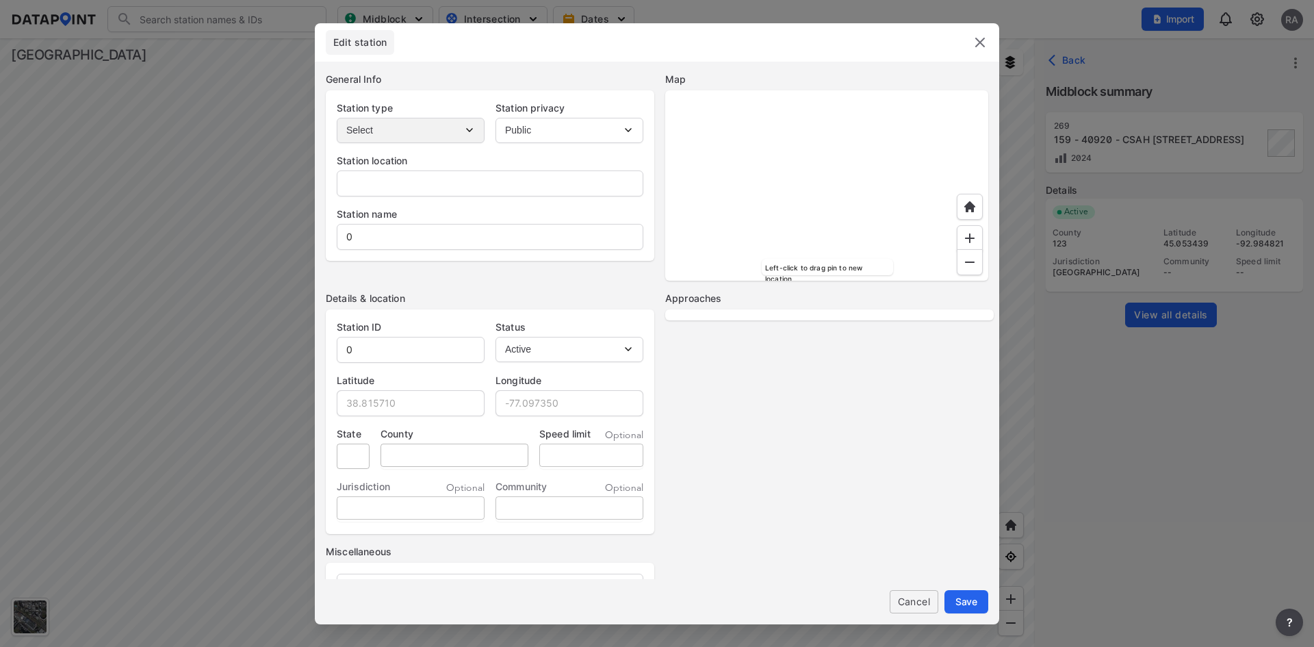
type input "MN"
type input "123"
select select "NB"
select select "SB"
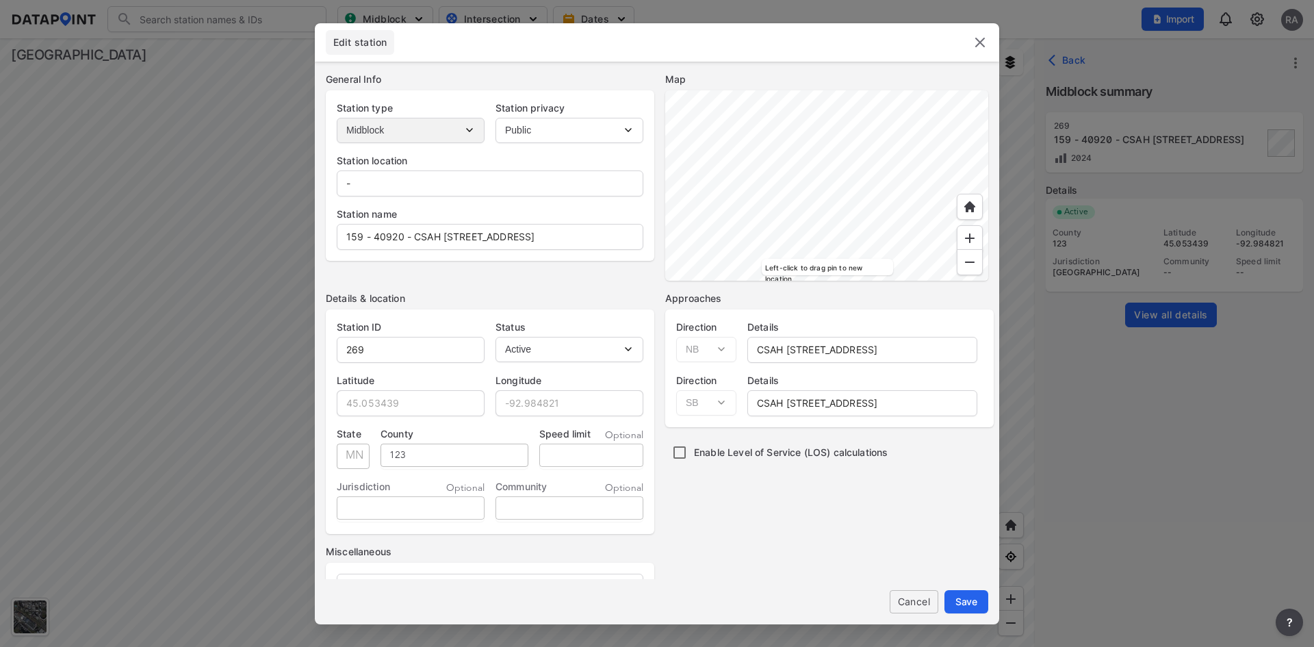
scroll to position [97, 0]
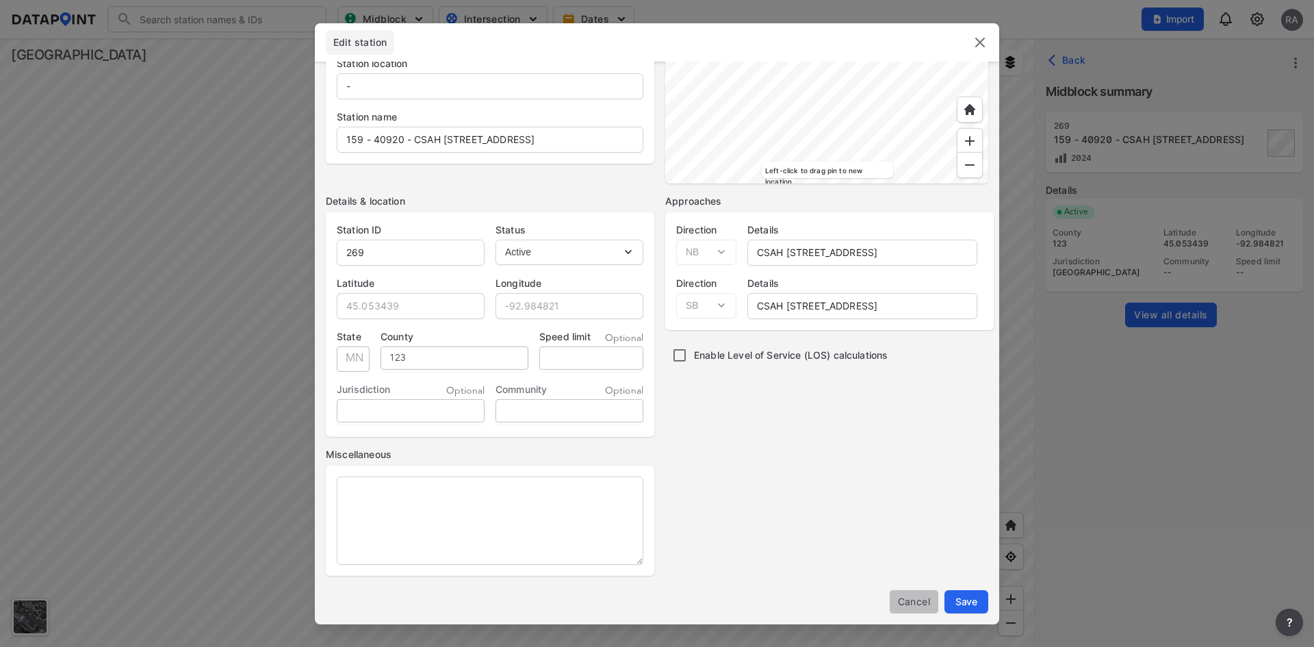
click at [905, 603] on span "Cancel" at bounding box center [913, 601] width 27 height 14
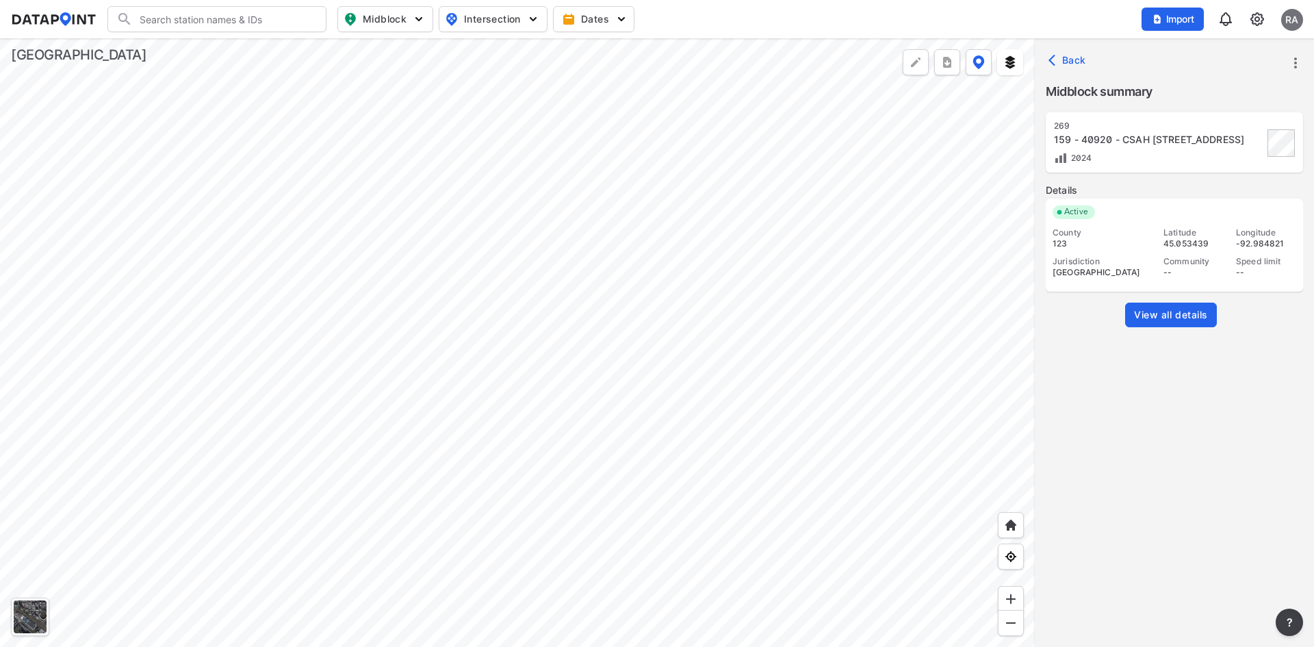
click at [1169, 315] on span "View all details" at bounding box center [1171, 315] width 74 height 14
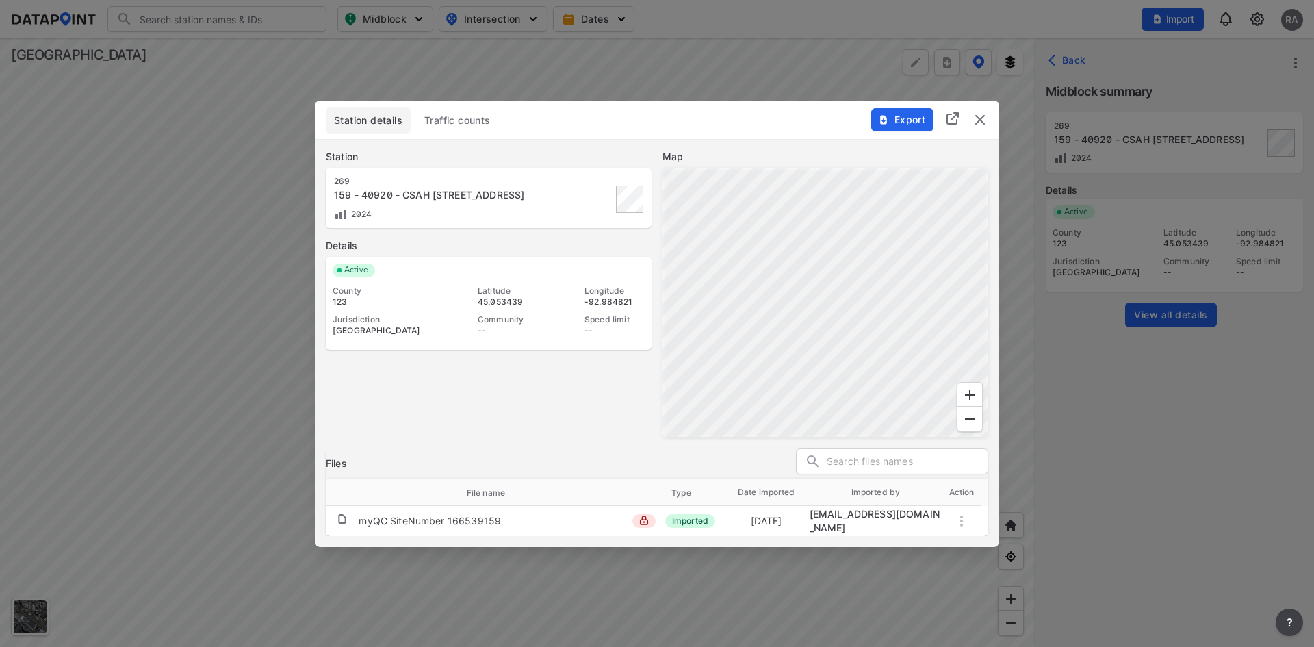
click at [1171, 67] on div at bounding box center [657, 323] width 1314 height 647
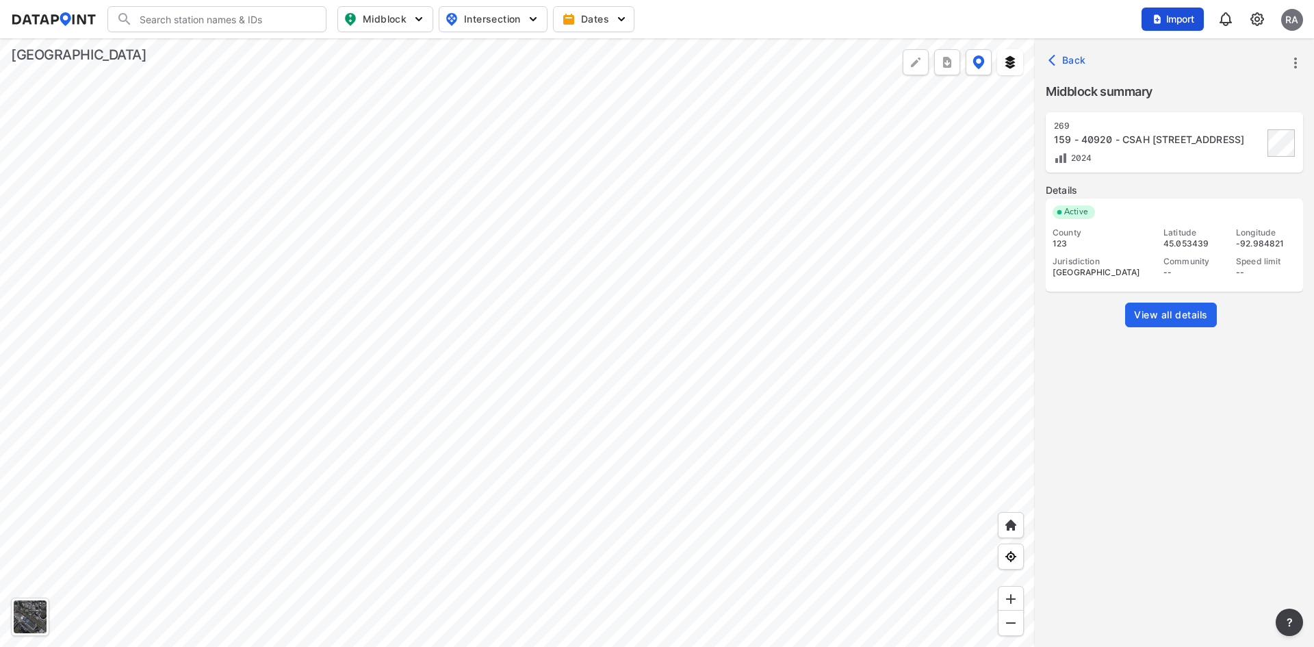
click at [1170, 17] on span "Import" at bounding box center [1172, 19] width 46 height 14
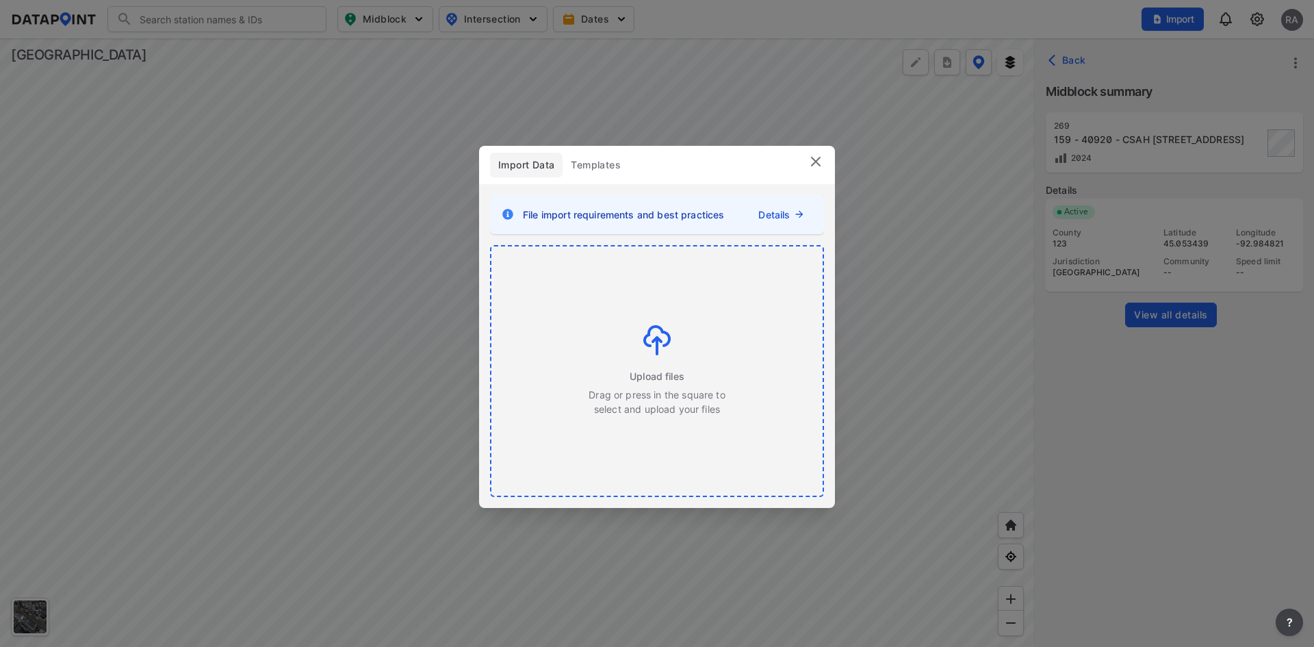
click at [657, 372] on span "Upload files" at bounding box center [656, 376] width 55 height 14
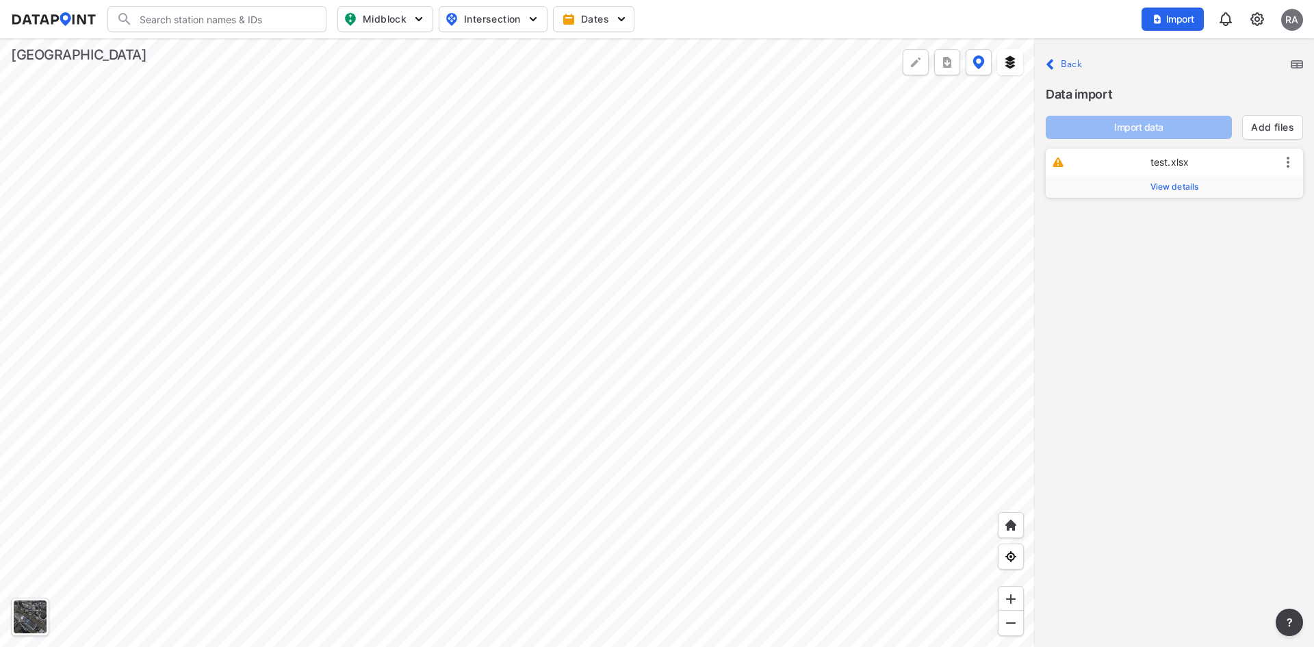
click at [1182, 190] on span "View details" at bounding box center [1174, 186] width 49 height 11
click at [1177, 228] on input "text" at bounding box center [1213, 222] width 142 height 22
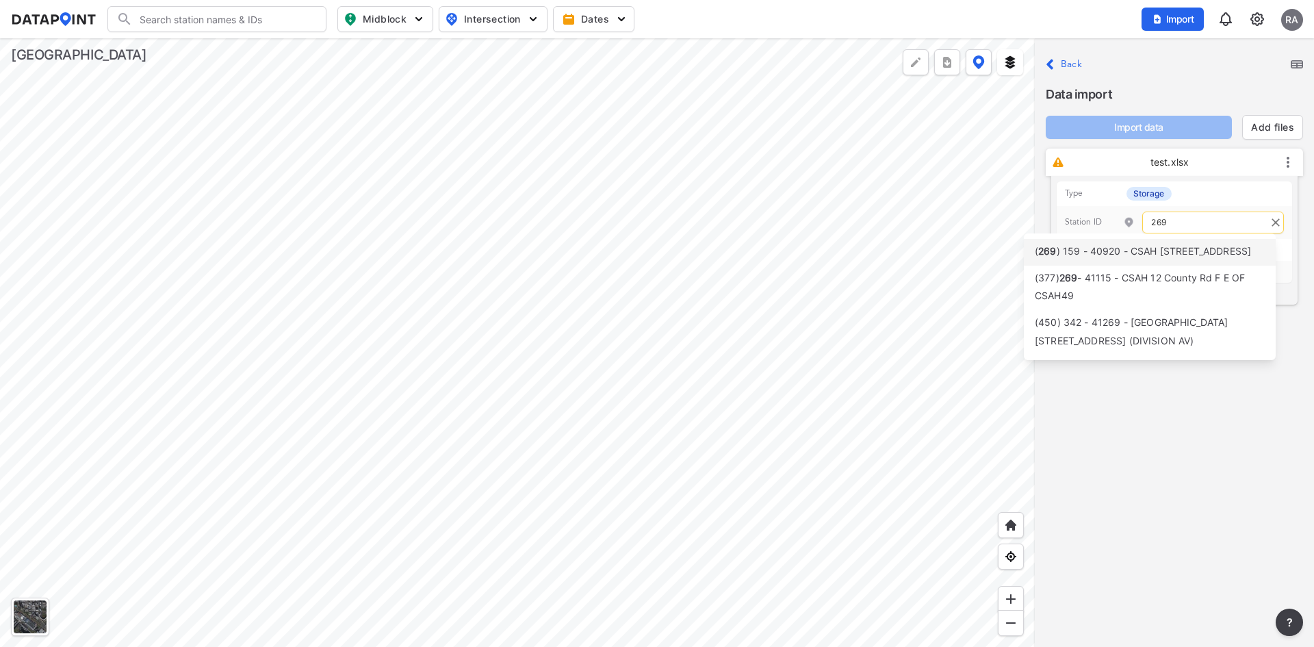
click at [1086, 257] on span ") 159 - 40920 - CSAH [STREET_ADDRESS]" at bounding box center [1153, 251] width 195 height 12
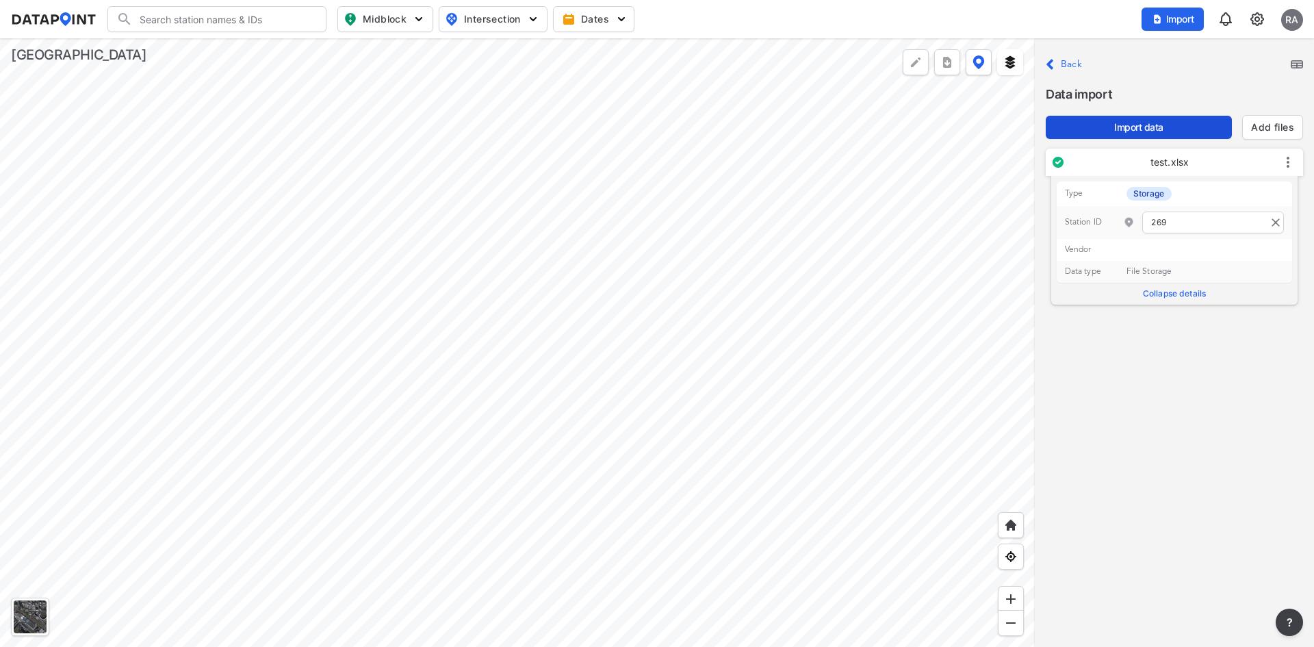
type input "269"
click at [1182, 122] on span "Import data" at bounding box center [1138, 127] width 164 height 14
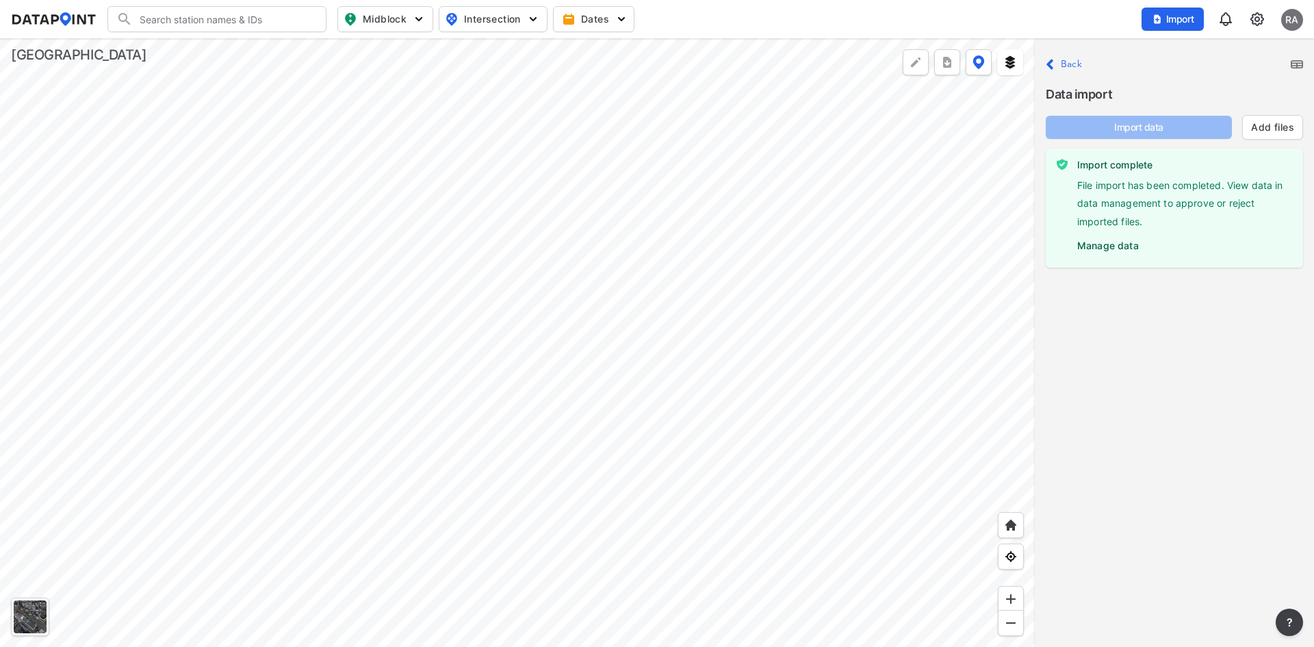
click at [1106, 245] on label "Manage data" at bounding box center [1184, 242] width 215 height 21
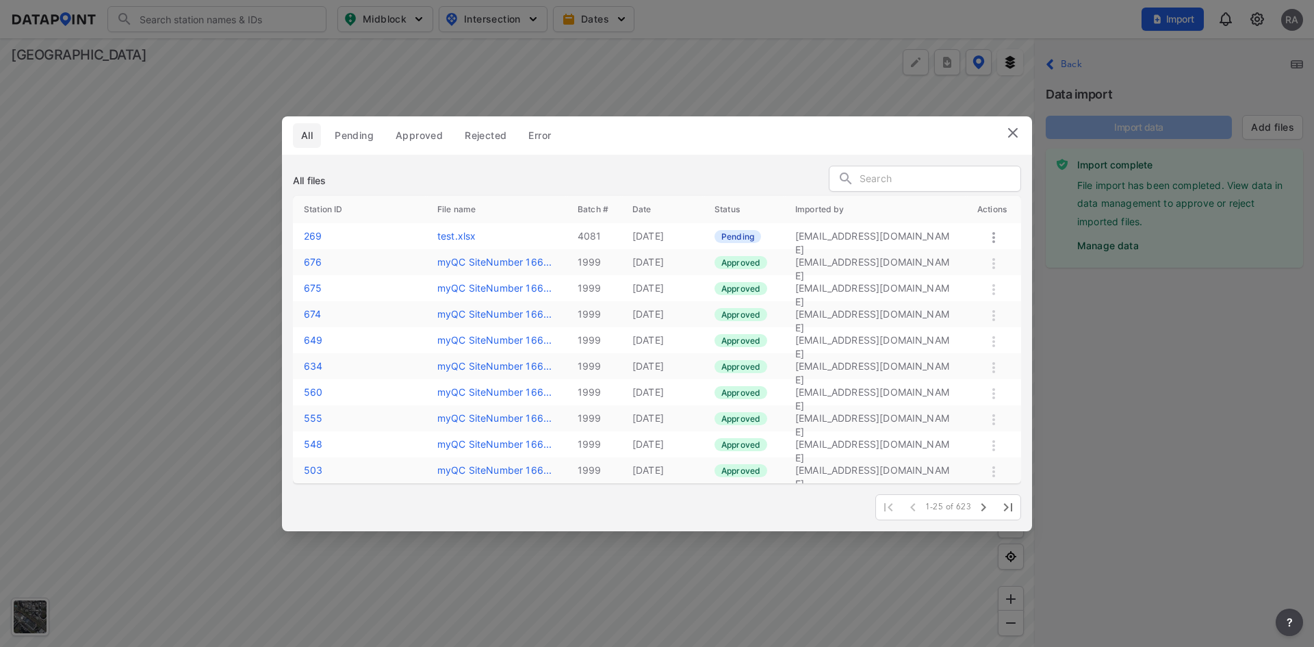
click at [996, 237] on icon at bounding box center [993, 237] width 16 height 16
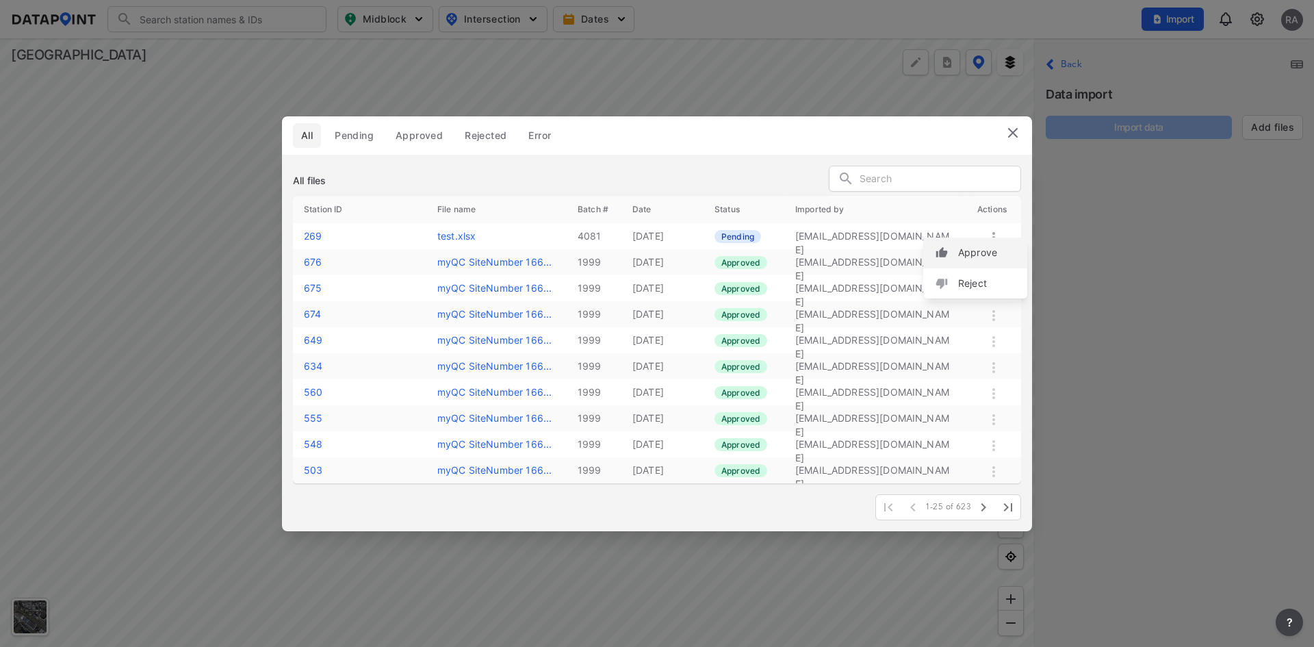
click at [981, 253] on label "Approve" at bounding box center [977, 253] width 39 height 14
click at [1014, 131] on img at bounding box center [1012, 133] width 16 height 16
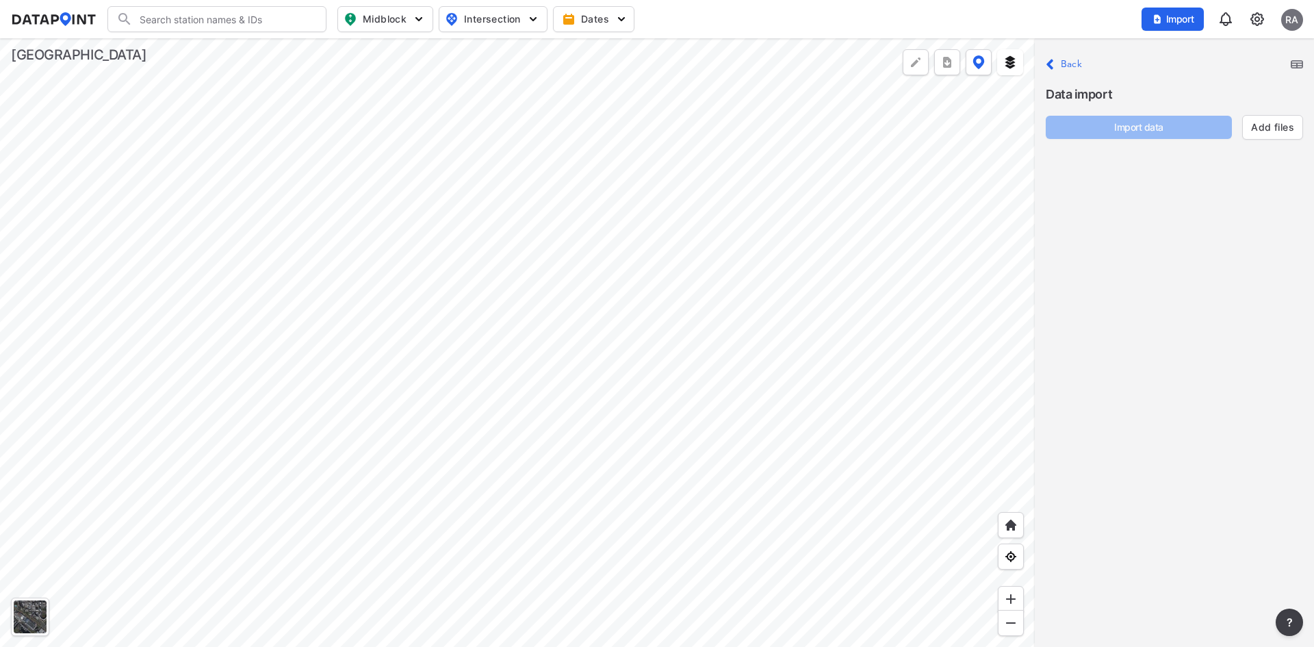
click at [1063, 74] on div "Data import" at bounding box center [1173, 89] width 257 height 30
click at [1066, 68] on label "Back" at bounding box center [1070, 65] width 21 height 10
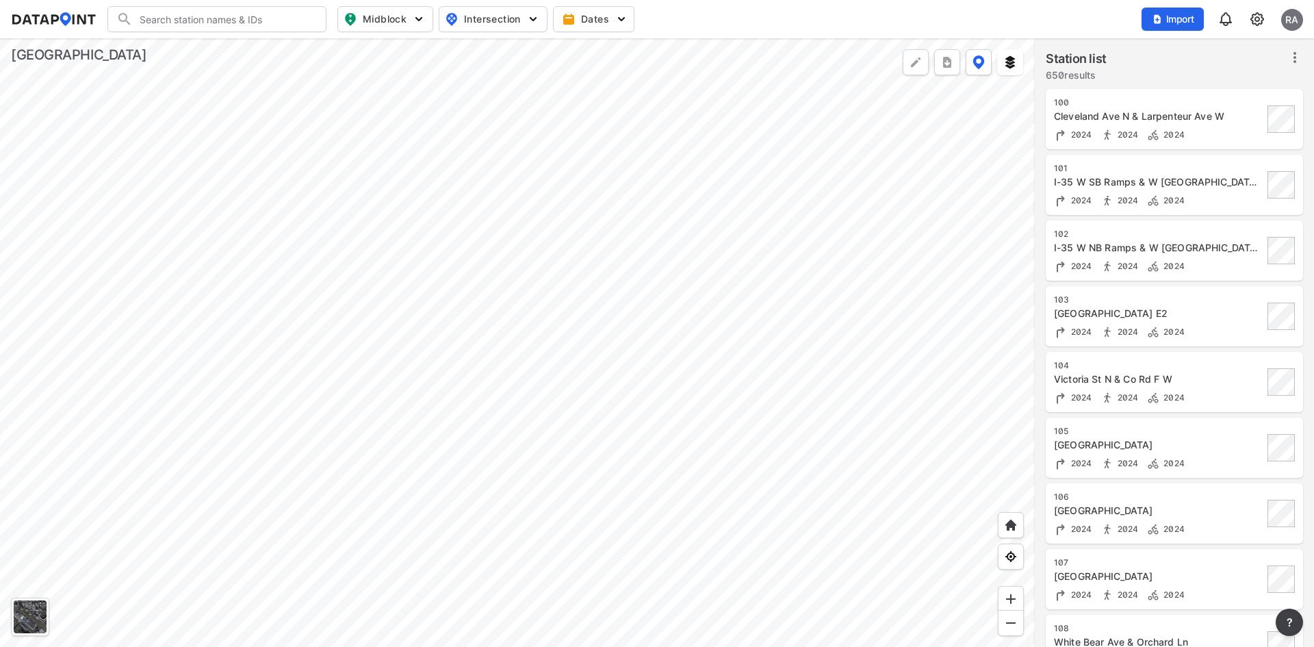
click at [216, 18] on input "Search" at bounding box center [225, 19] width 185 height 22
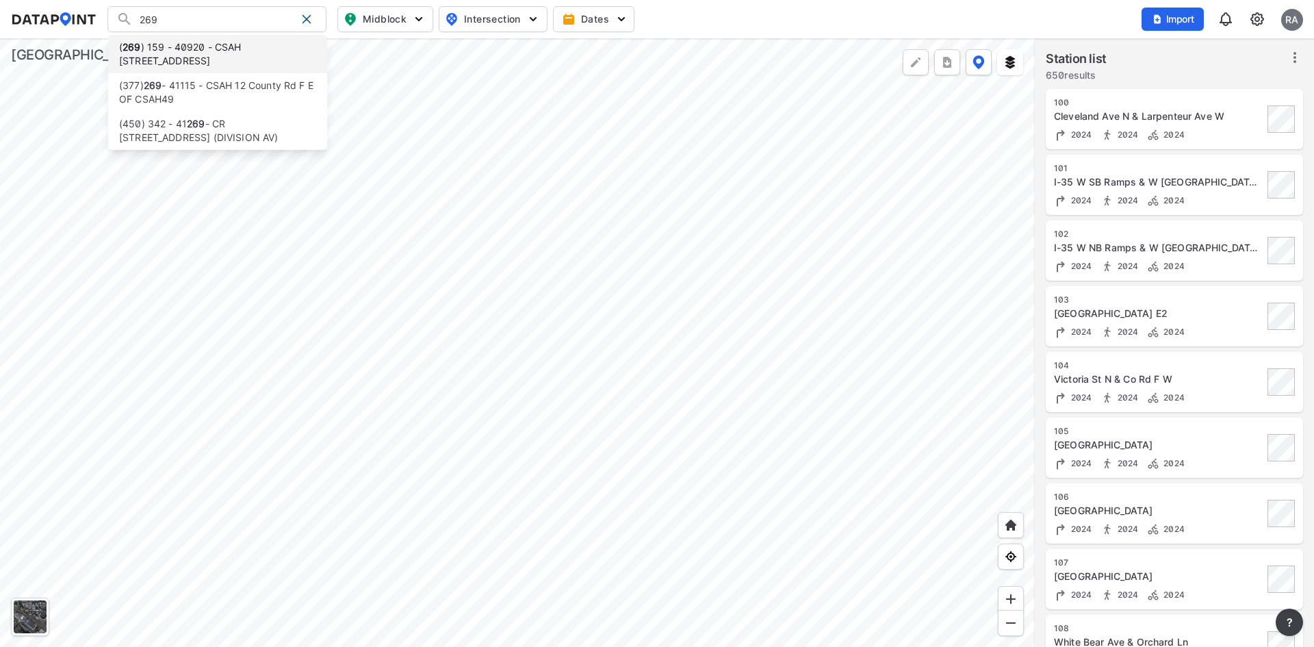
click at [158, 51] on li "( 269 ) 159 - 40920 - CSAH [STREET_ADDRESS]" at bounding box center [217, 54] width 219 height 38
type input "(269) 159 - 40920 - CSAH [STREET_ADDRESS]"
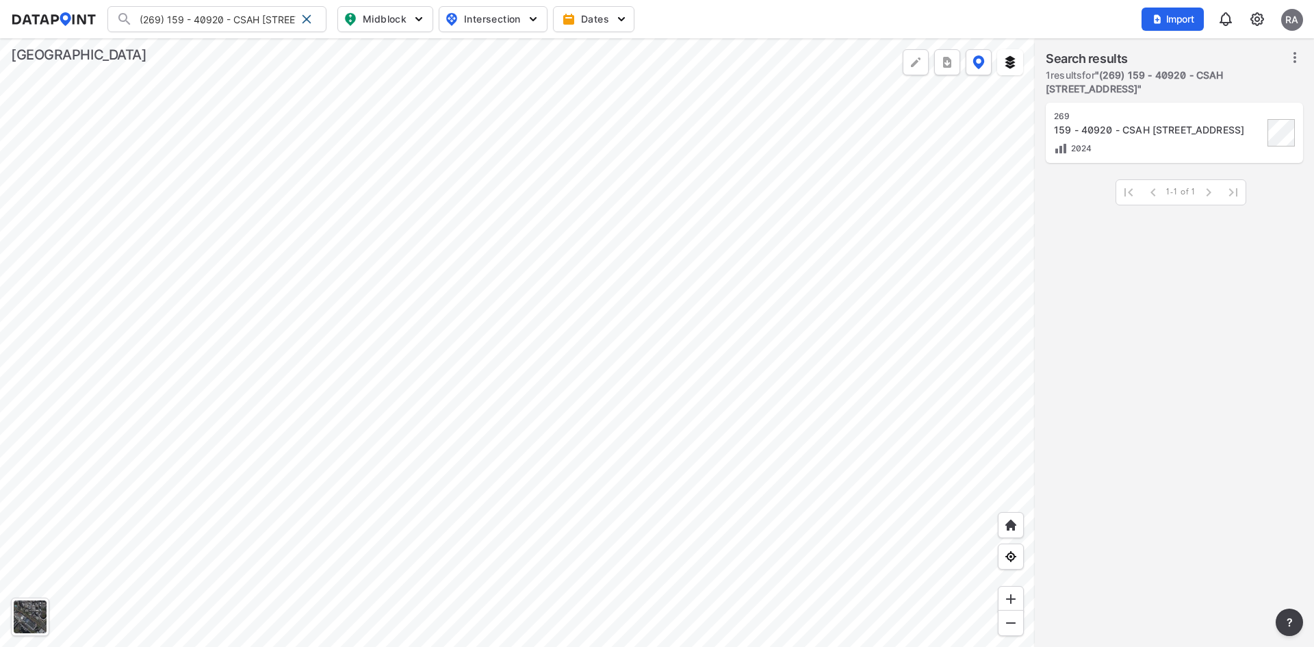
click at [1130, 142] on div "2024" at bounding box center [1158, 148] width 209 height 14
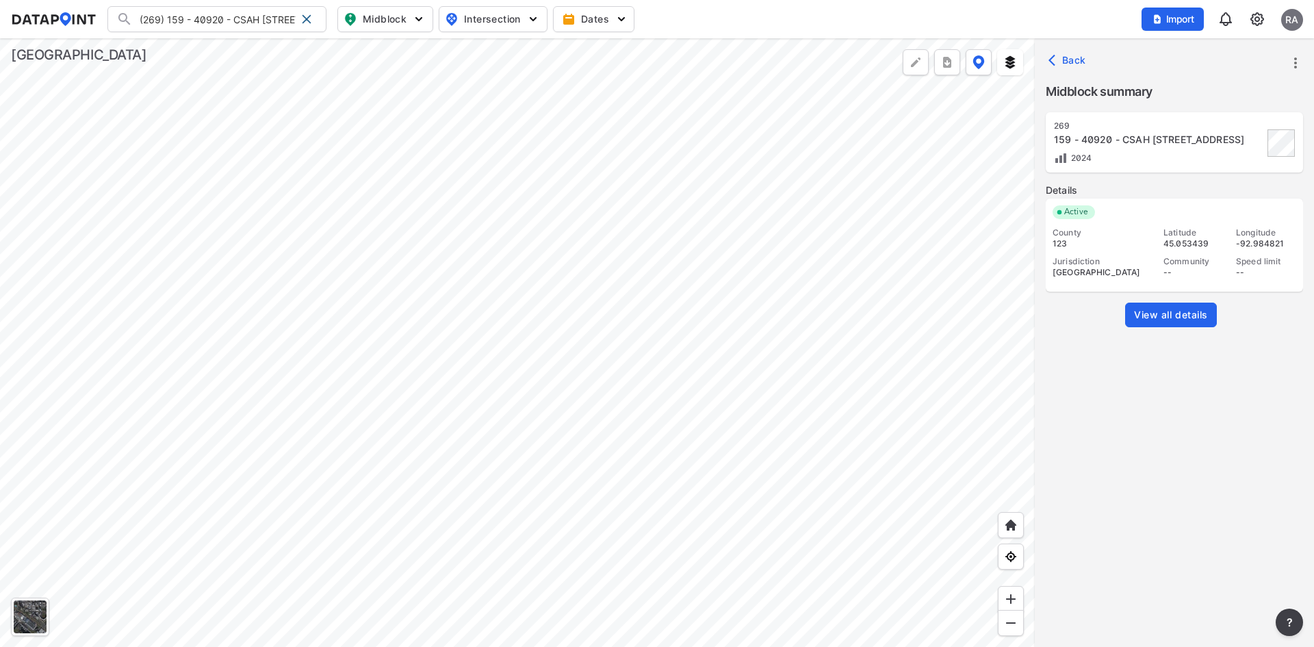
click at [1157, 311] on span "View all details" at bounding box center [1171, 315] width 74 height 14
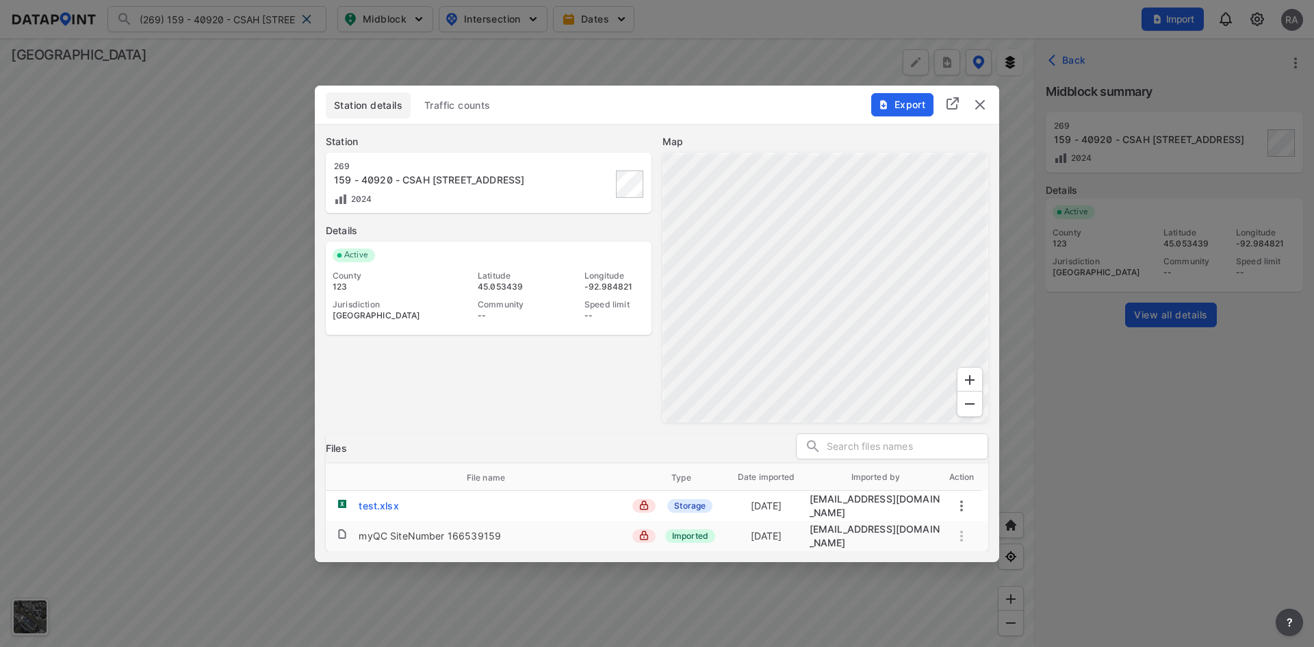
click at [379, 508] on div "test.xlsx" at bounding box center [378, 506] width 40 height 14
click at [975, 553] on div "Station details Traffic counts Export Station 269 159 - 40920 - CSAH [GEOGRAPHI…" at bounding box center [657, 324] width 684 height 476
click at [963, 501] on icon "more" at bounding box center [961, 505] width 16 height 16
click at [1000, 557] on li "Delete" at bounding box center [1013, 557] width 120 height 25
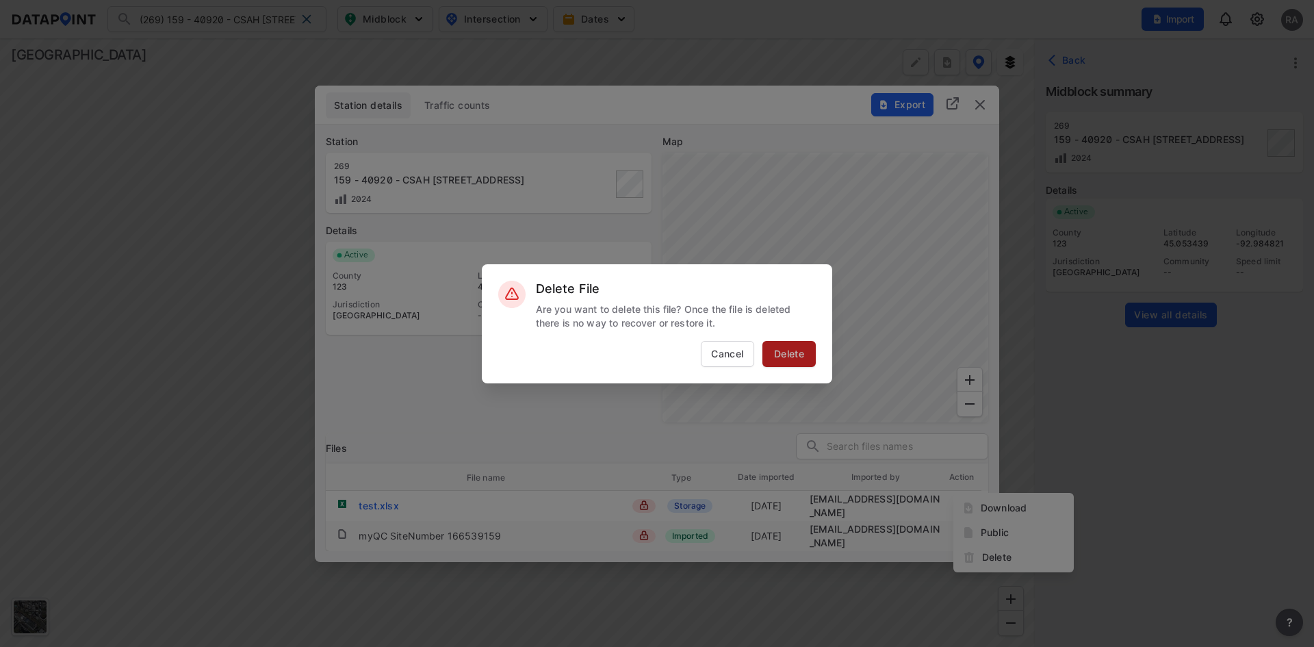
click at [792, 353] on span "Delete" at bounding box center [788, 354] width 41 height 14
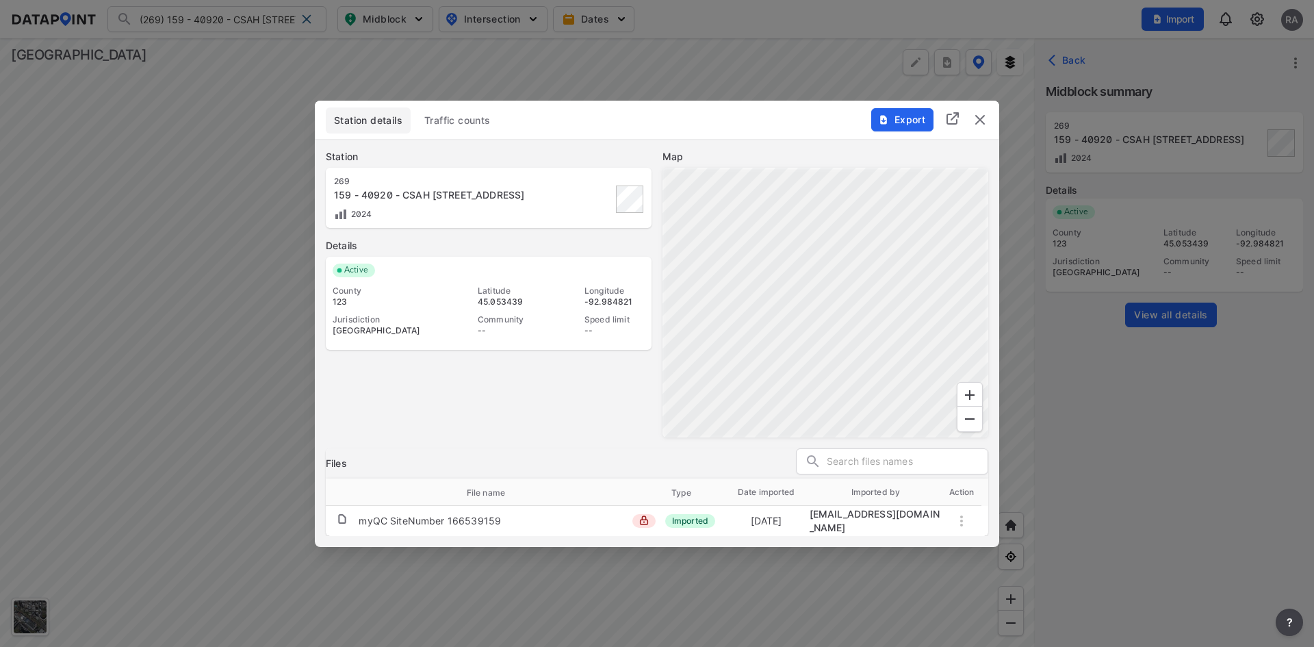
click at [980, 117] on img "delete" at bounding box center [980, 120] width 16 height 16
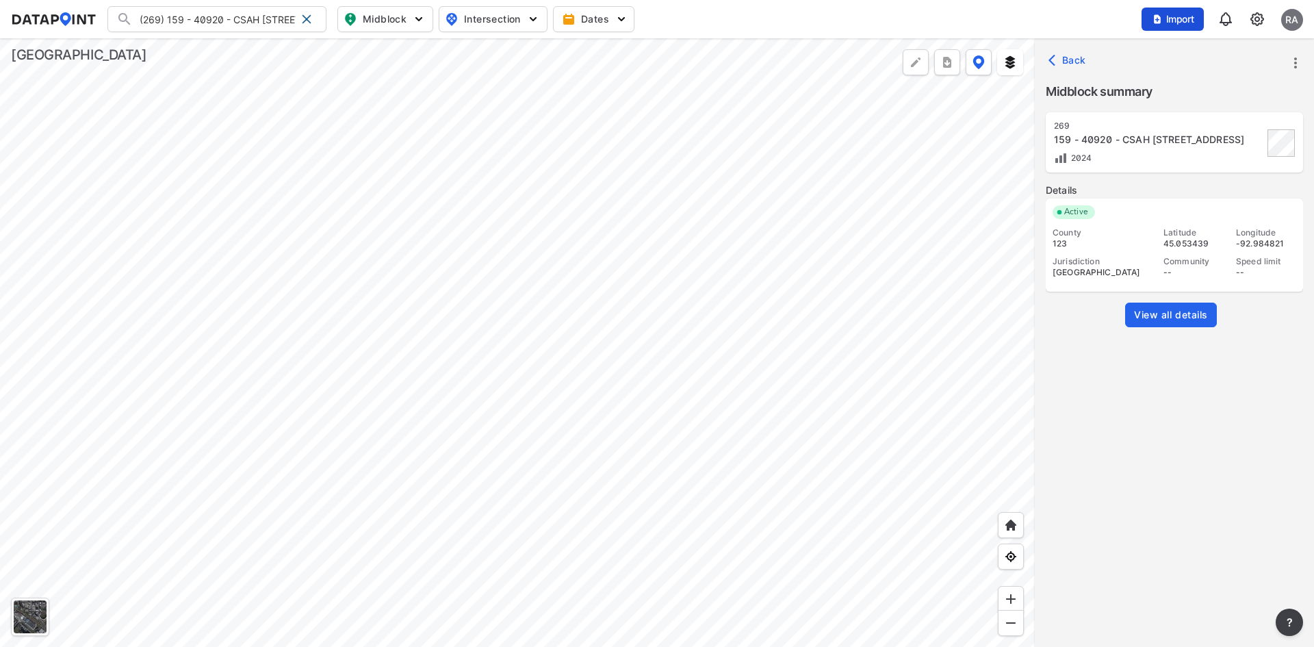
click at [1161, 21] on img "button" at bounding box center [1156, 19] width 11 height 11
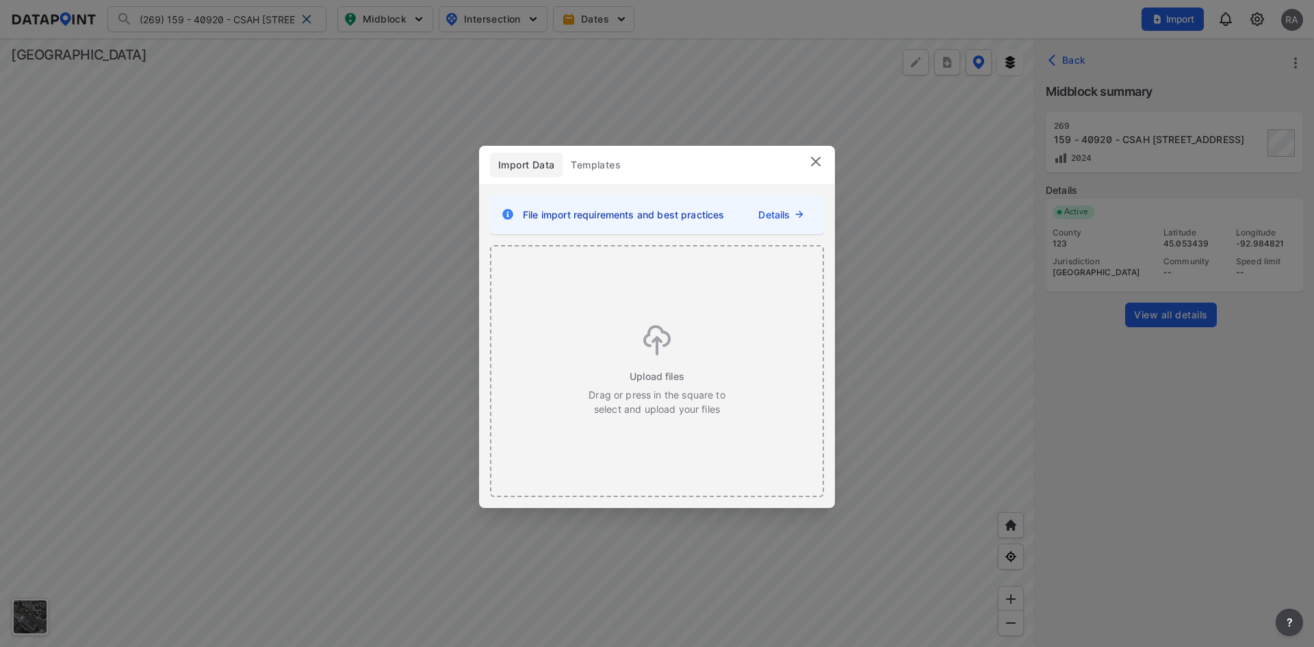
click at [815, 162] on img at bounding box center [815, 161] width 16 height 16
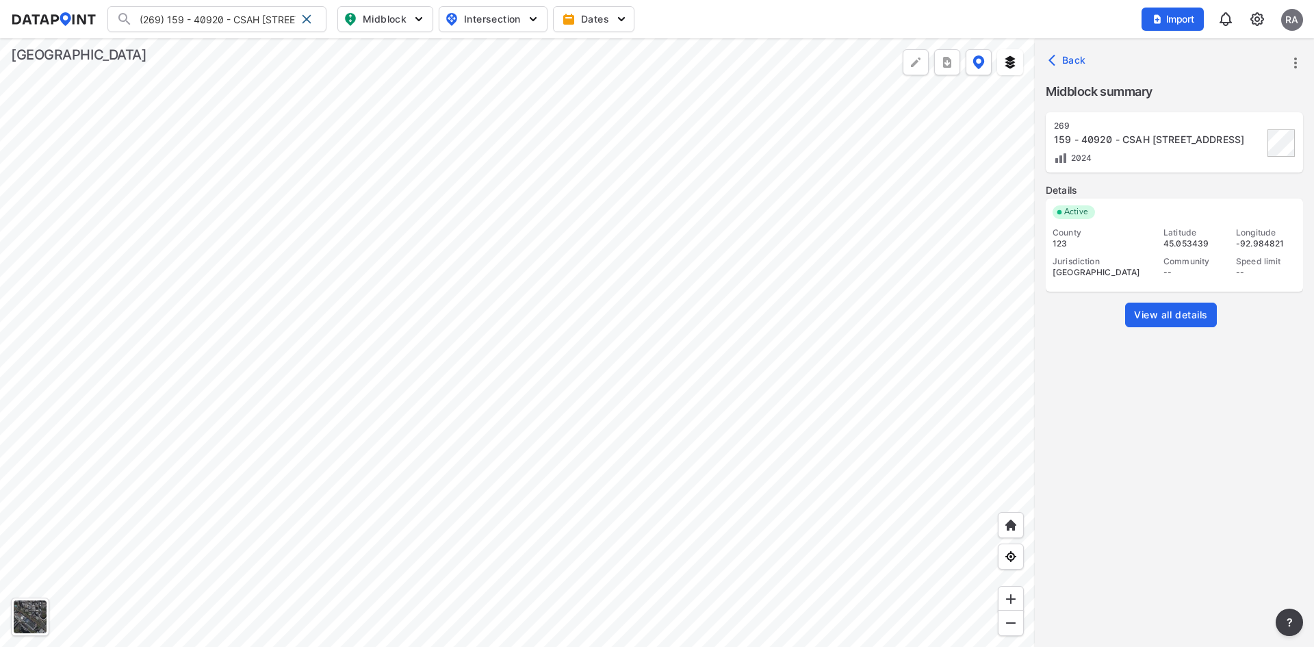
click at [803, 426] on div at bounding box center [517, 342] width 1034 height 608
click at [304, 20] on span at bounding box center [306, 19] width 11 height 11
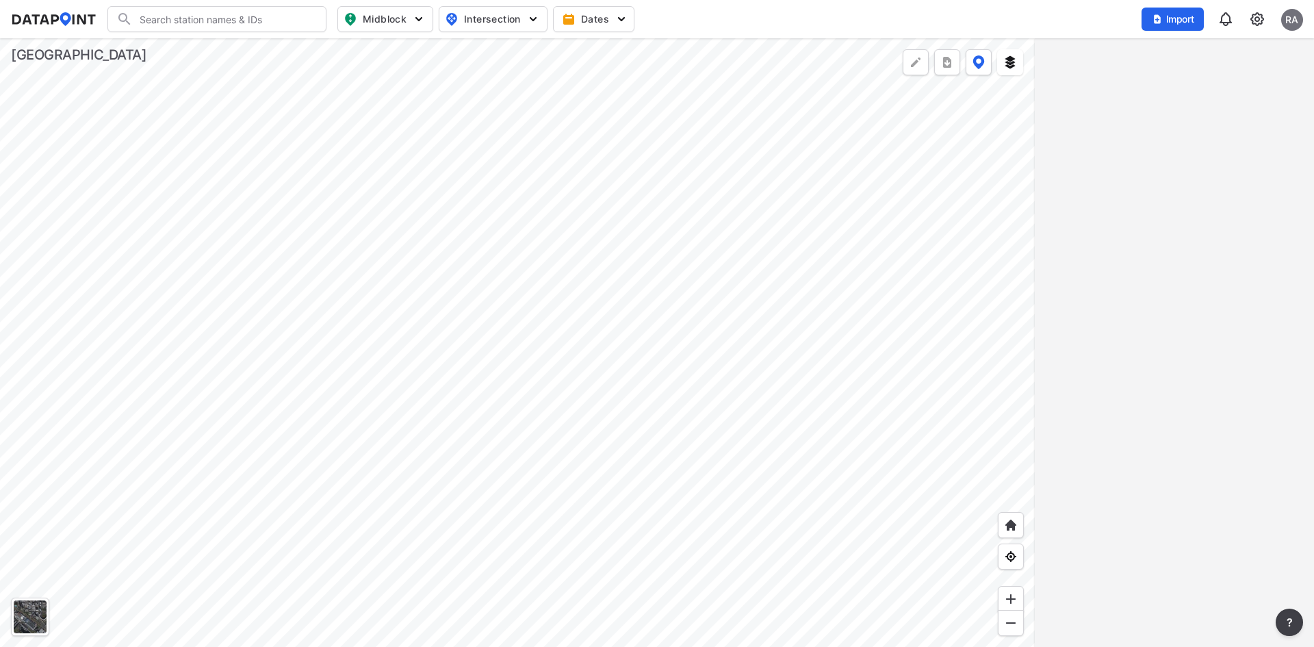
click at [736, 398] on div at bounding box center [517, 342] width 1034 height 608
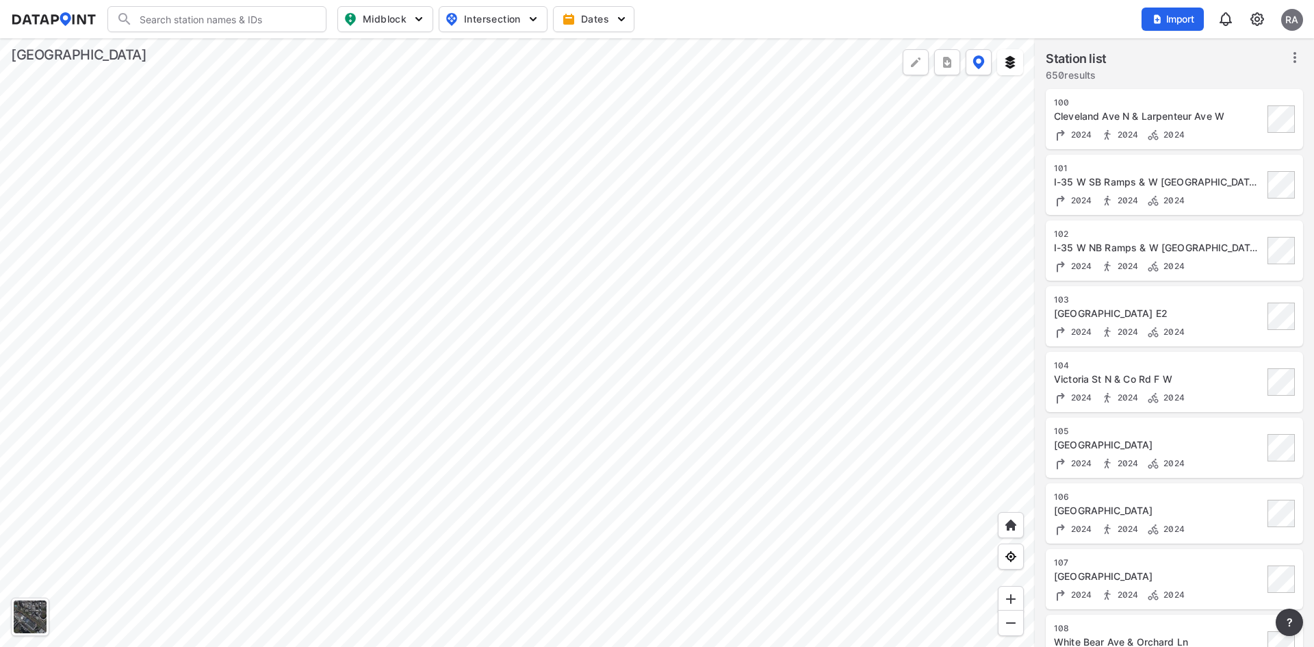
click at [562, 250] on div at bounding box center [517, 342] width 1034 height 608
click at [1010, 62] on img at bounding box center [1010, 62] width 14 height 14
click at [227, 14] on input "Search" at bounding box center [225, 19] width 185 height 22
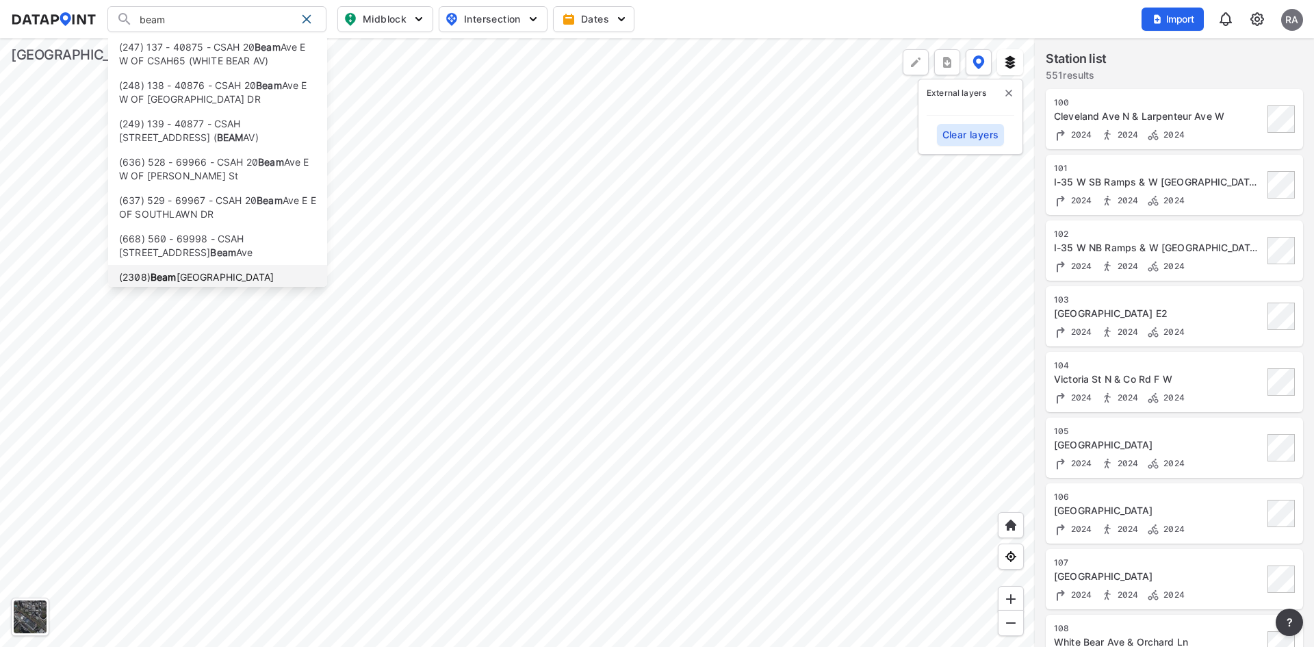
click at [198, 275] on li "([STREET_ADDRESS][PERSON_NAME]" at bounding box center [217, 284] width 219 height 38
type input "([STREET_ADDRESS][PERSON_NAME]"
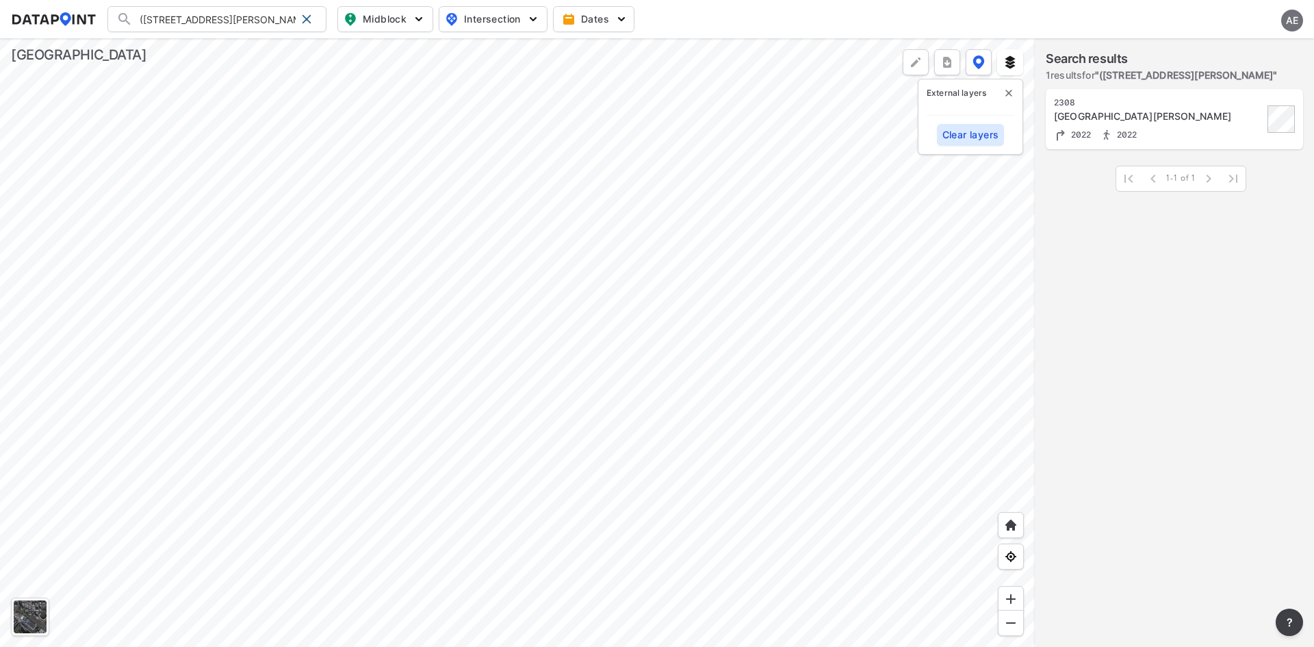
click at [606, 300] on div at bounding box center [517, 342] width 1034 height 608
click at [304, 19] on span at bounding box center [306, 19] width 11 height 11
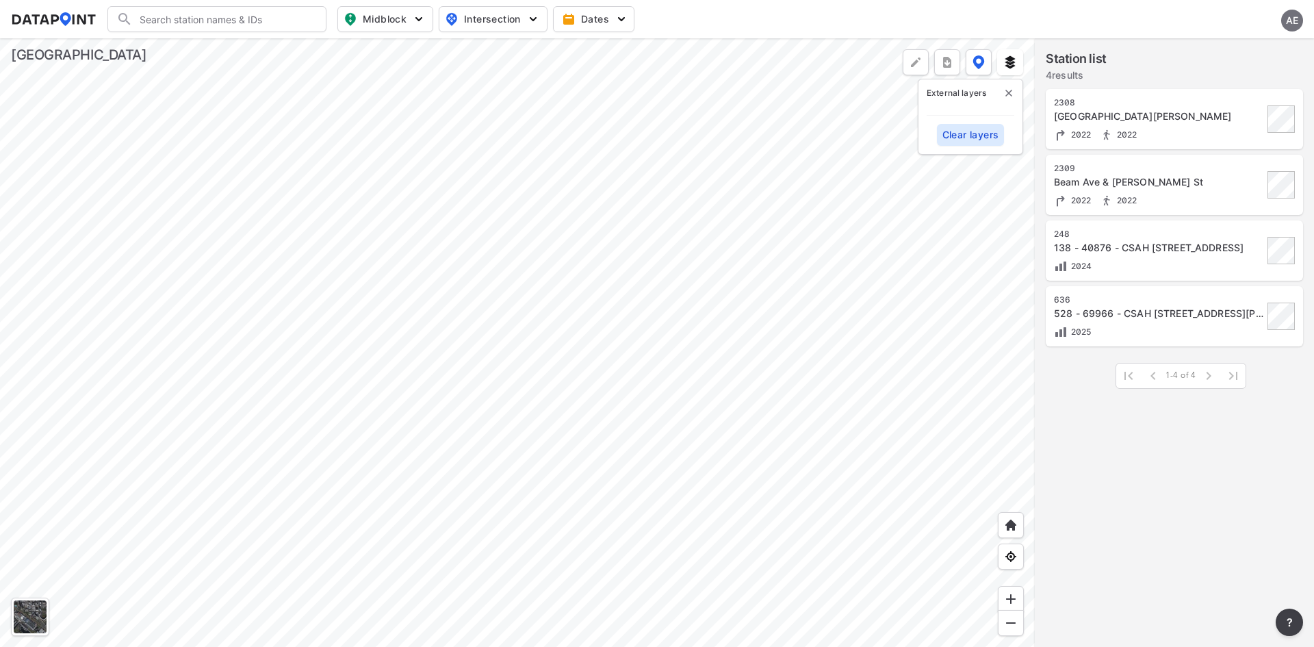
click at [601, 363] on div at bounding box center [517, 342] width 1034 height 608
click at [599, 357] on div at bounding box center [517, 342] width 1034 height 608
click at [612, 347] on div at bounding box center [517, 342] width 1034 height 608
click at [616, 362] on div at bounding box center [517, 342] width 1034 height 608
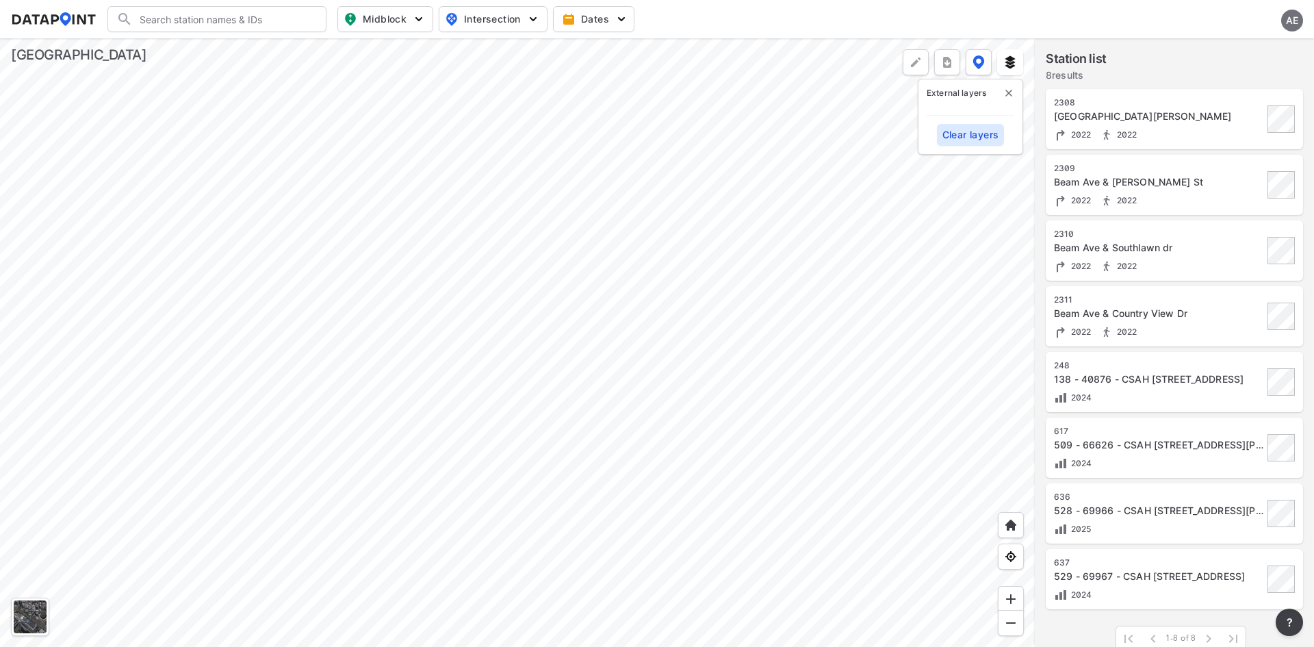
click at [1007, 88] on img "delete" at bounding box center [1008, 93] width 11 height 11
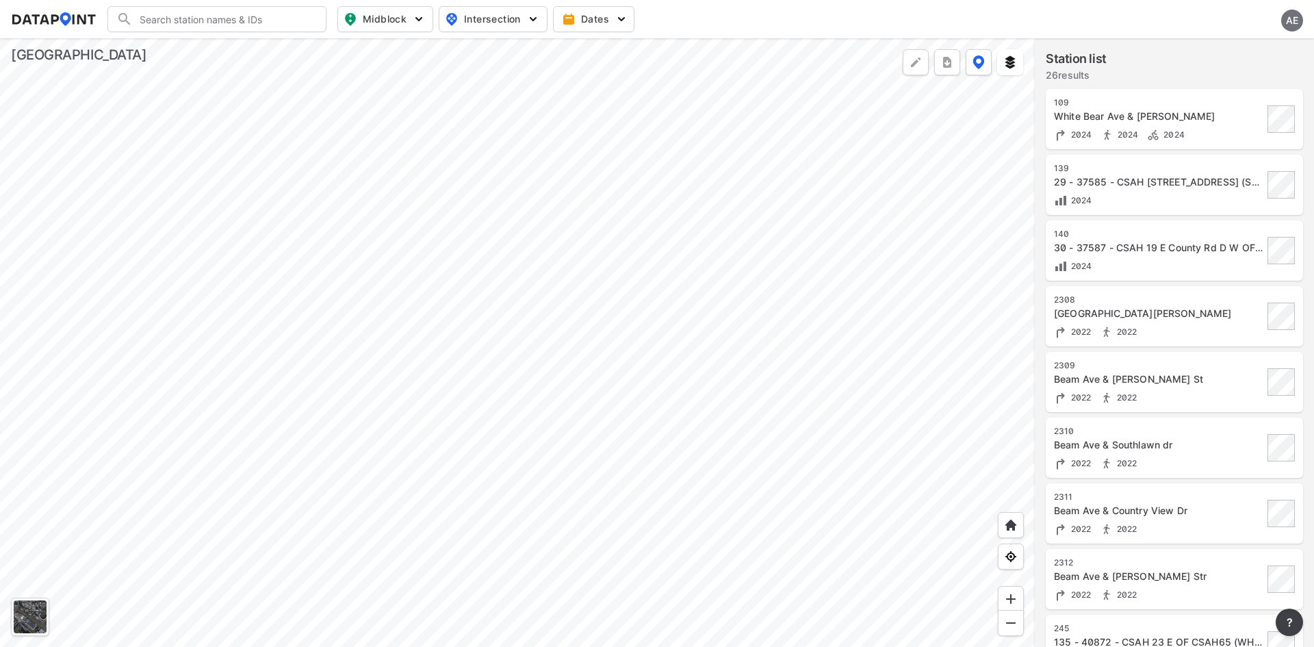
click at [505, 393] on div at bounding box center [517, 342] width 1034 height 608
click at [1013, 62] on img at bounding box center [1010, 62] width 14 height 14
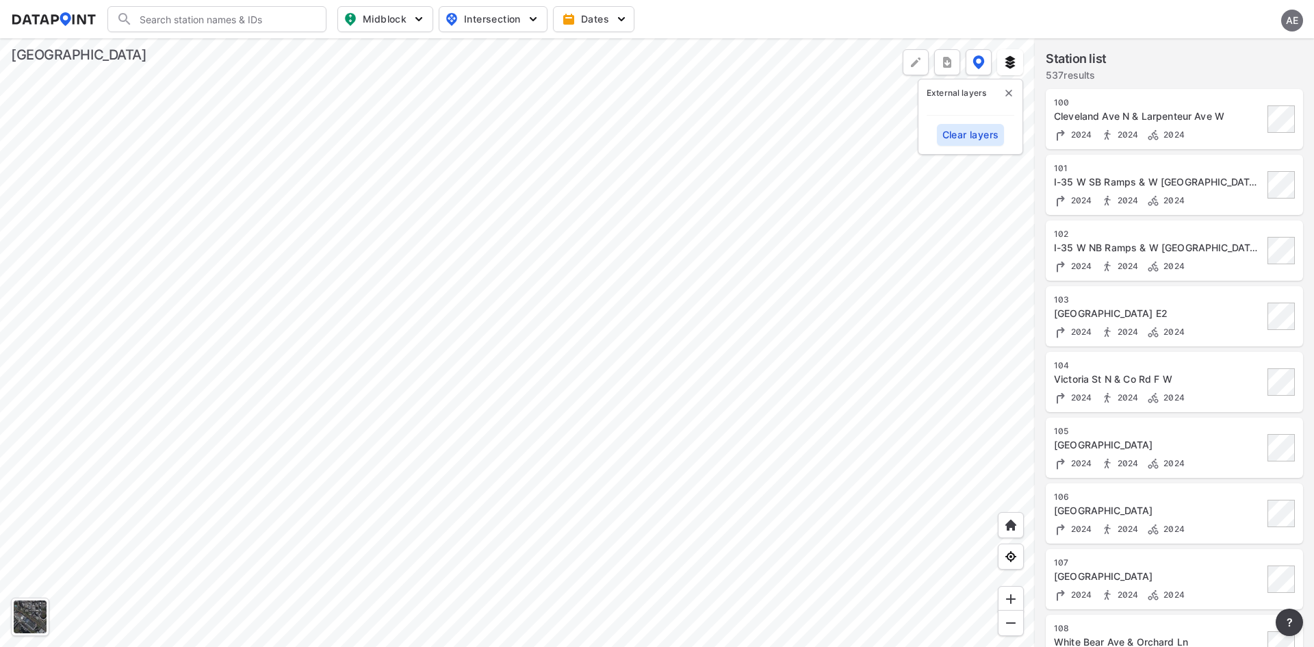
click at [947, 112] on div "External layers Clear layers" at bounding box center [969, 117] width 105 height 76
click at [1006, 91] on img "delete" at bounding box center [1008, 93] width 11 height 11
click at [748, 475] on div at bounding box center [517, 342] width 1034 height 608
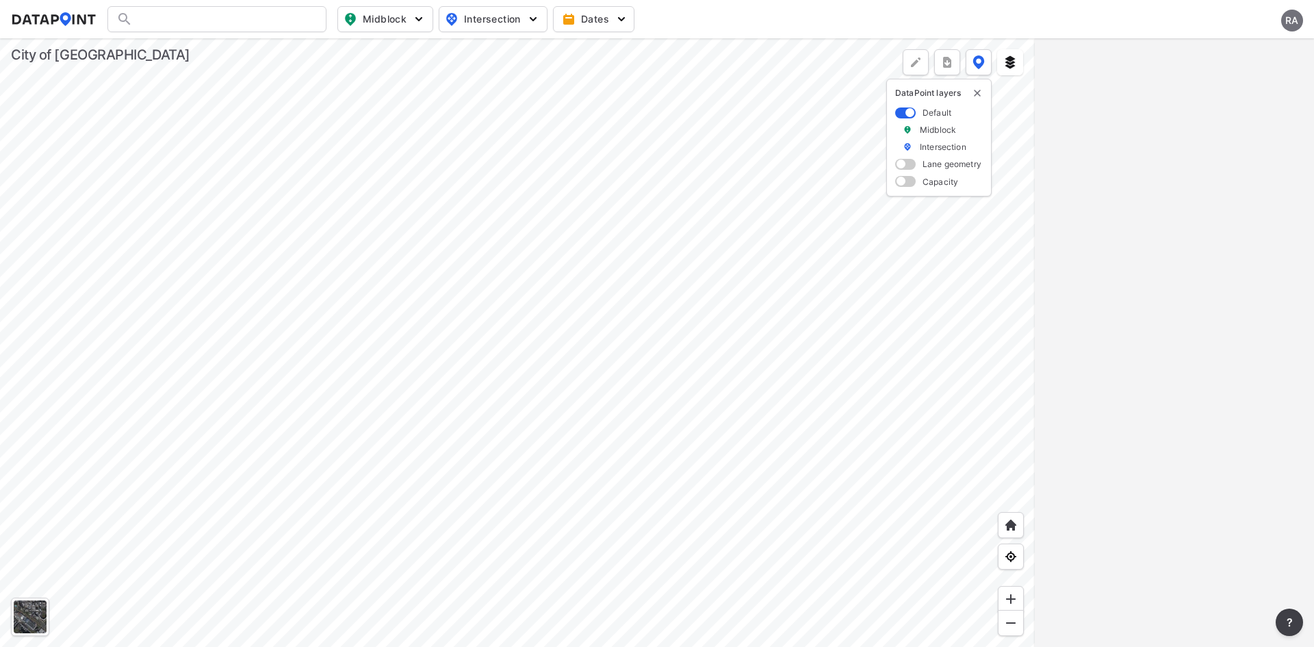
click at [1309, 17] on header "Midblock Intersection Dates RA" at bounding box center [657, 19] width 1314 height 38
click at [1296, 25] on div "RA" at bounding box center [1292, 21] width 22 height 22
click at [1223, 78] on p "Log out" at bounding box center [1245, 78] width 115 height 25
click at [976, 95] on img "delete" at bounding box center [977, 93] width 11 height 11
click at [1008, 62] on img at bounding box center [1010, 62] width 14 height 14
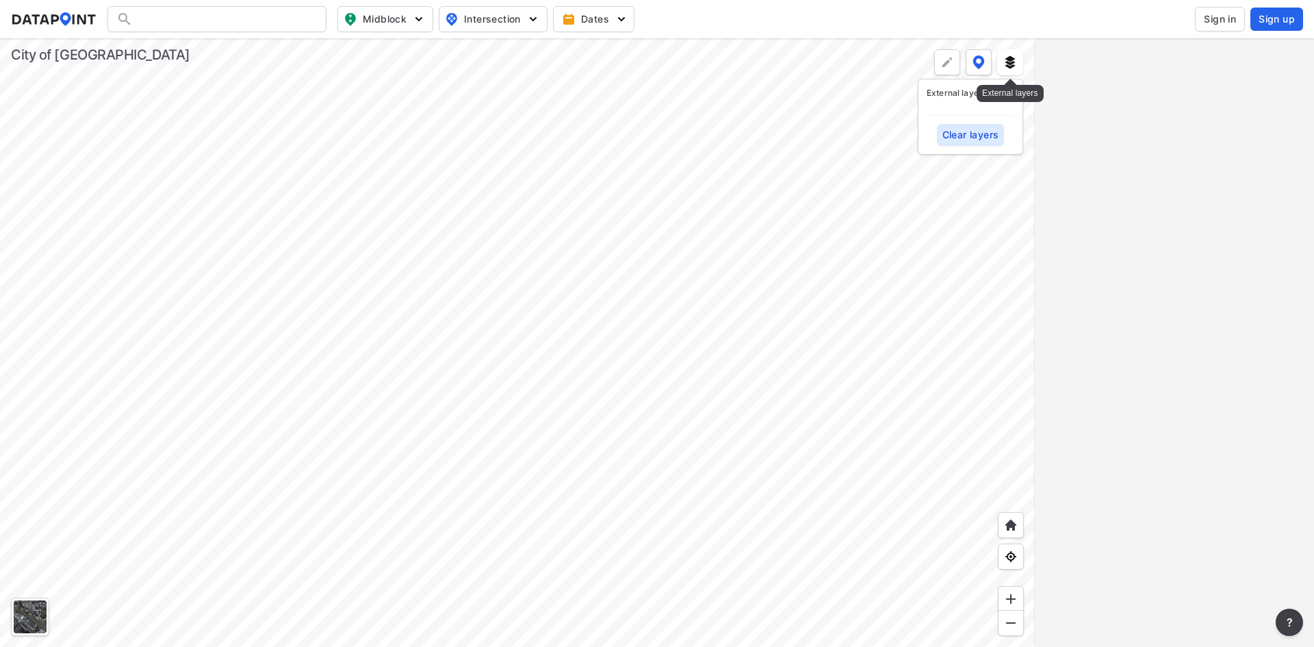
click at [1008, 62] on img at bounding box center [1010, 62] width 14 height 14
click at [1009, 64] on img at bounding box center [1010, 62] width 14 height 14
click at [1010, 58] on img at bounding box center [1010, 62] width 14 height 14
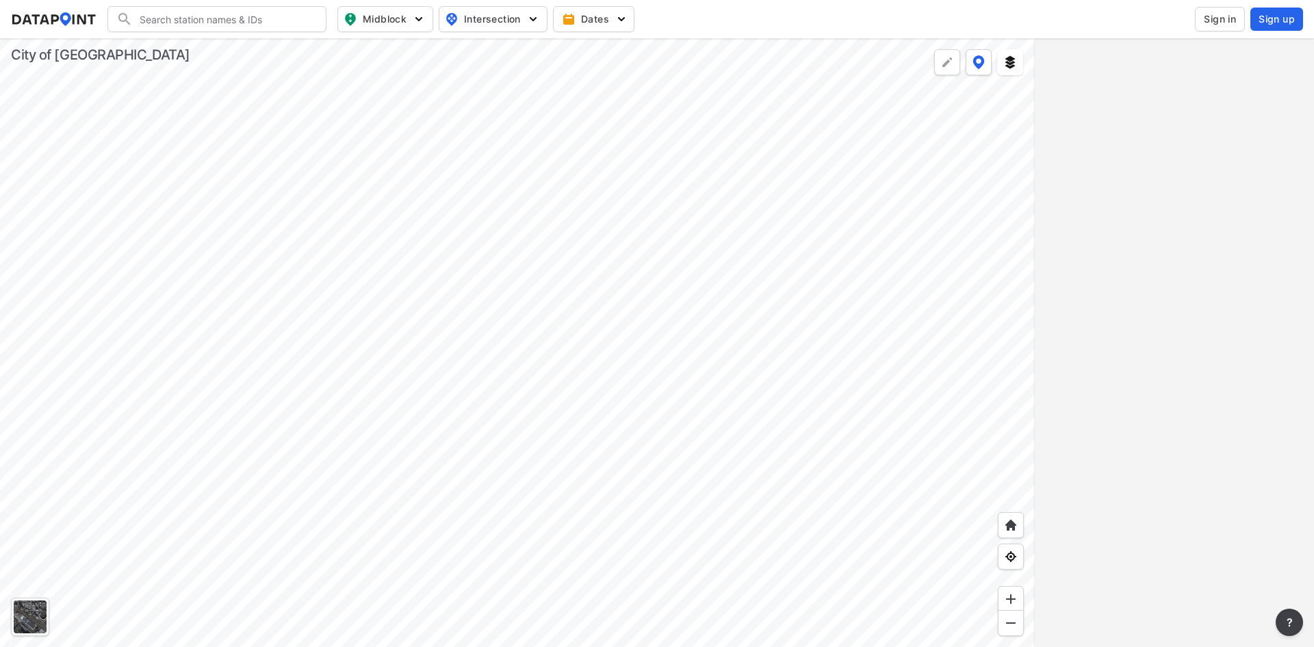
click at [1218, 21] on span "Sign in" at bounding box center [1219, 19] width 32 height 14
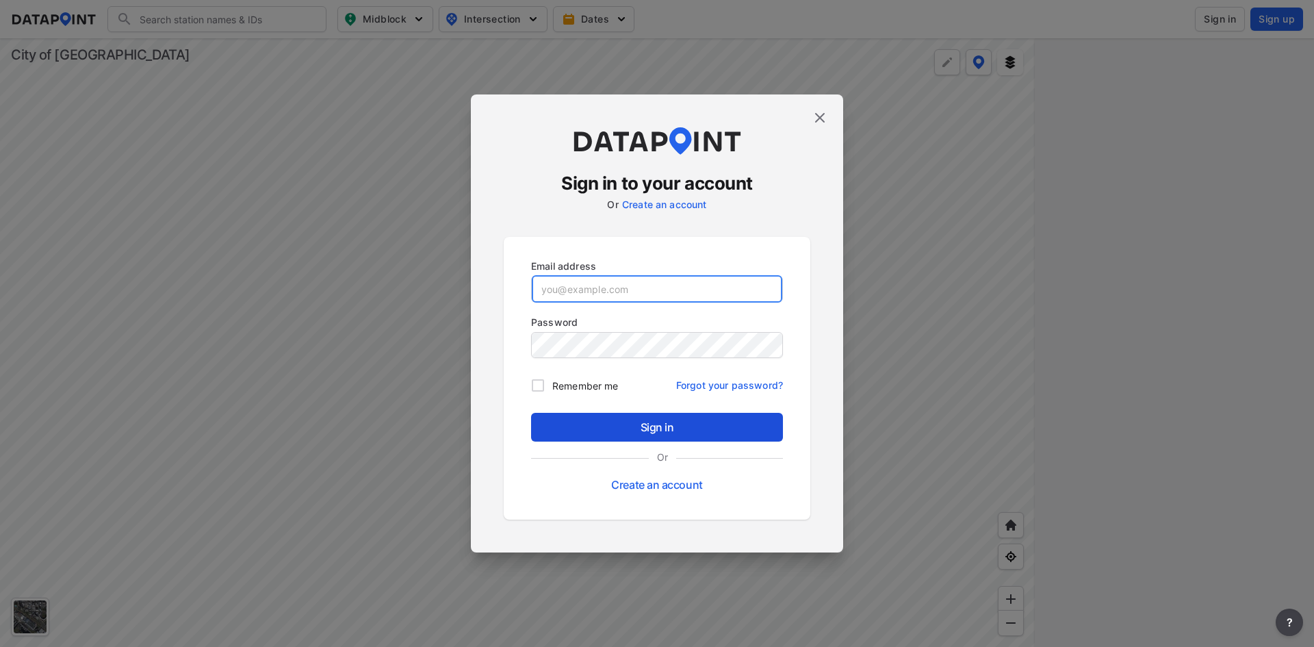
type input "adm_edenprairie@data-point.io"
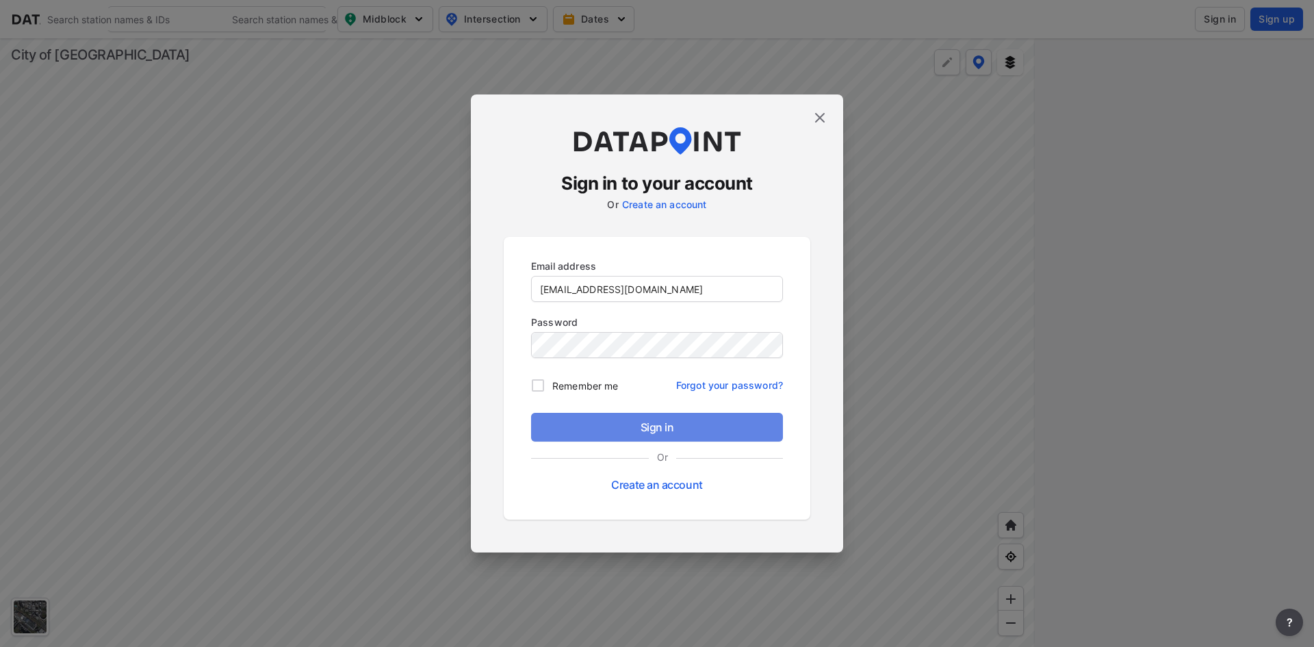
click at [633, 430] on span "Sign in" at bounding box center [657, 427] width 230 height 16
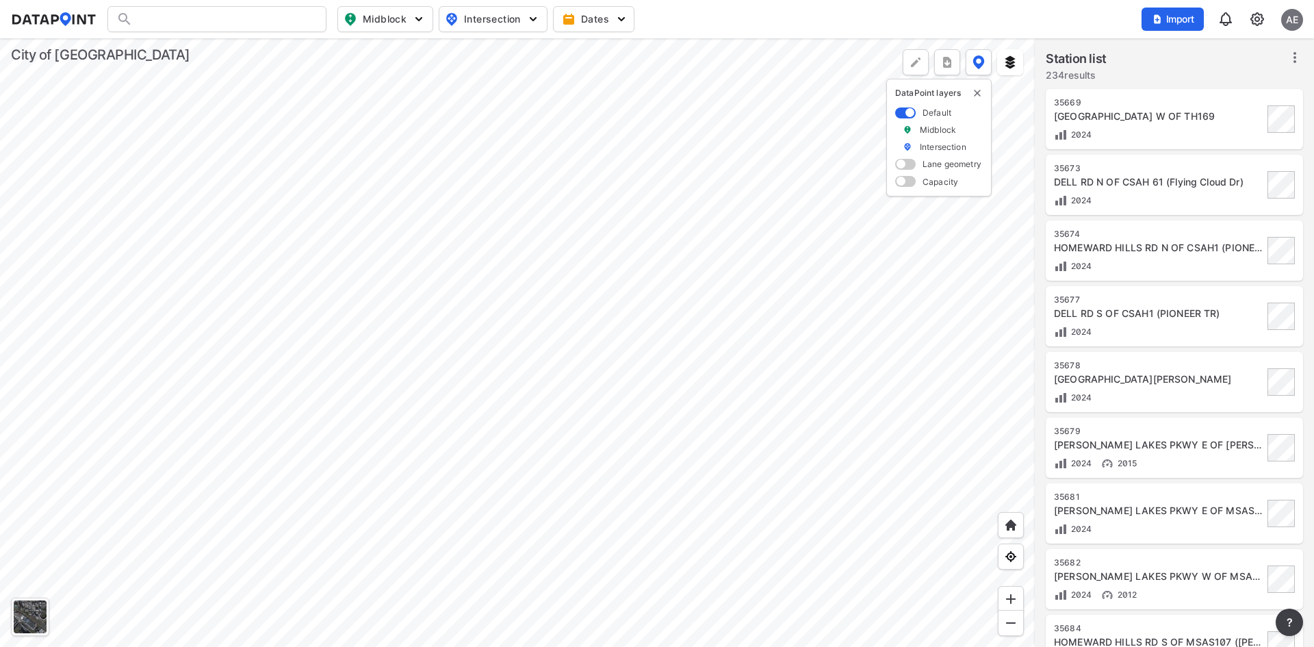
click at [978, 94] on img "delete" at bounding box center [977, 93] width 11 height 11
click at [1011, 65] on img at bounding box center [1010, 62] width 14 height 14
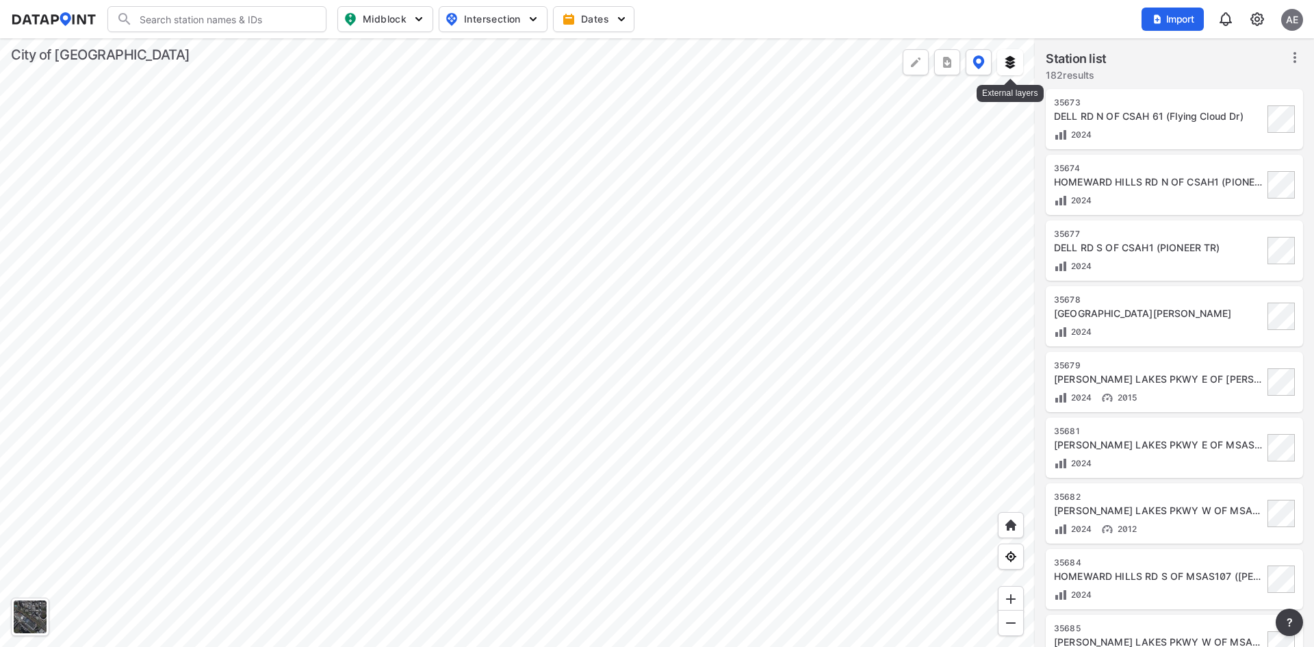
click at [1005, 68] on img at bounding box center [1010, 62] width 14 height 14
click at [933, 146] on input "Signs" at bounding box center [930, 146] width 9 height 9
checkbox input "true"
click at [473, 197] on div at bounding box center [517, 342] width 1034 height 608
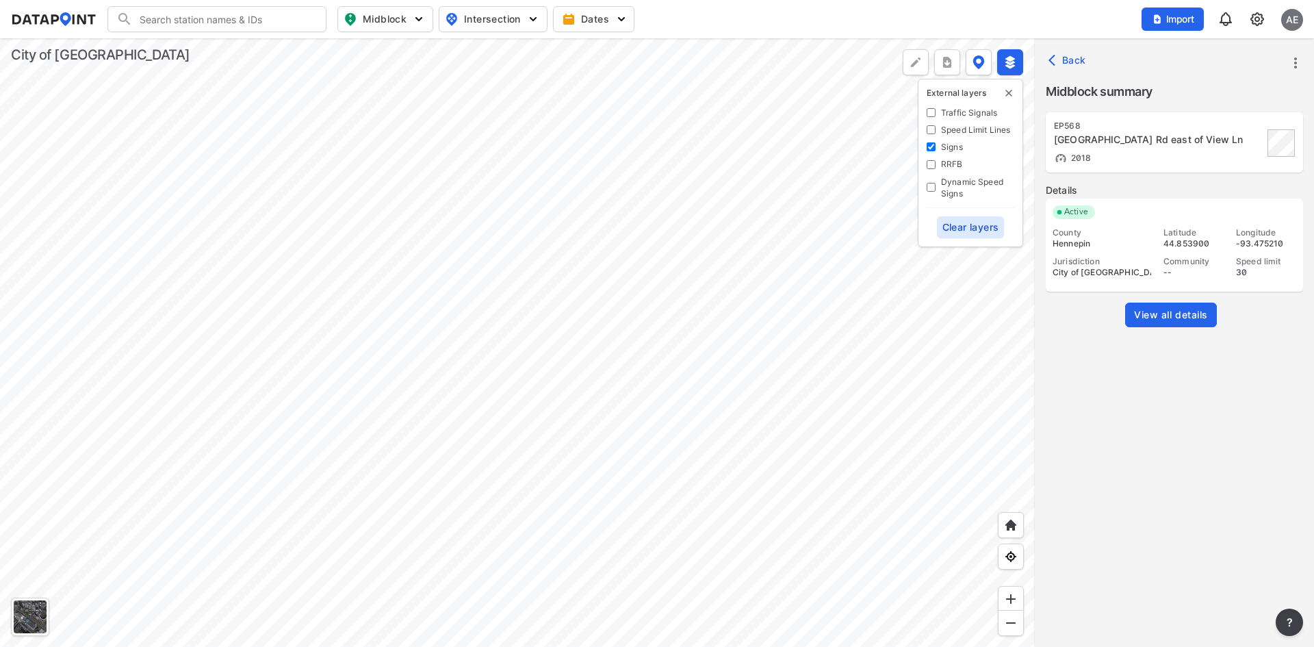
click at [492, 131] on div at bounding box center [517, 342] width 1034 height 608
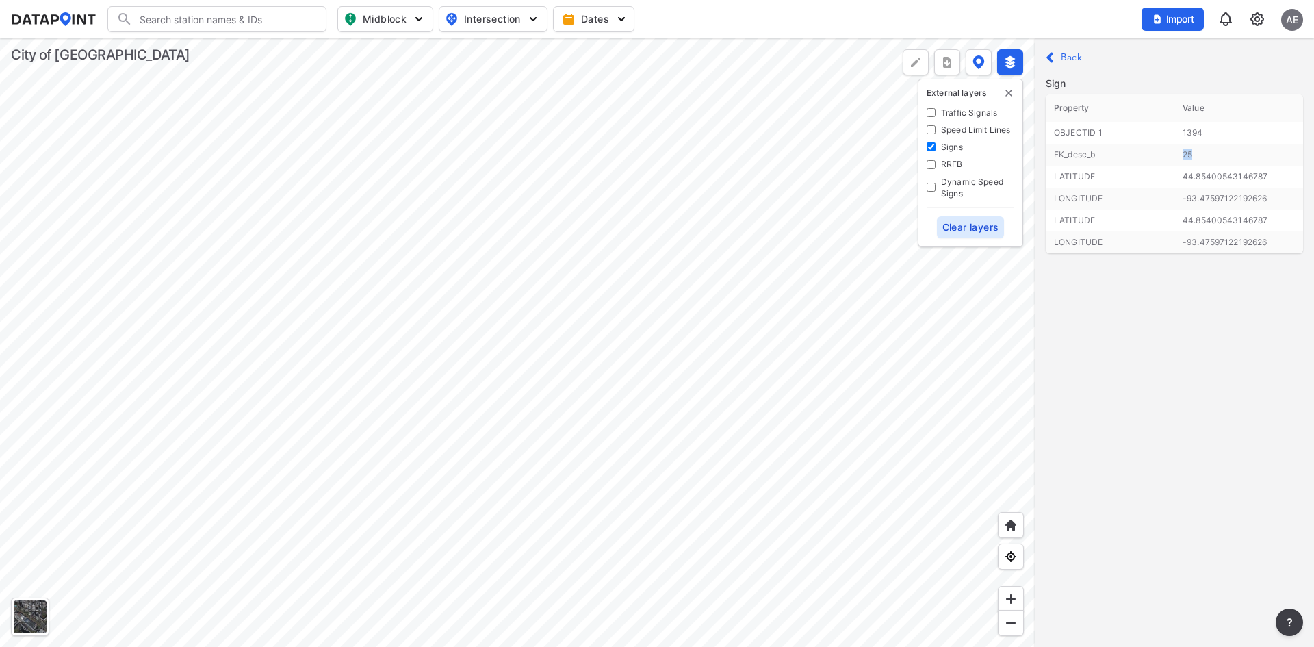
drag, startPoint x: 1197, startPoint y: 157, endPoint x: 1184, endPoint y: 157, distance: 13.0
click at [1184, 157] on td "25" at bounding box center [1238, 155] width 129 height 22
click at [930, 132] on Lines "Speed Limit Lines" at bounding box center [930, 129] width 9 height 9
checkbox Lines "true"
click at [931, 145] on input "Signs" at bounding box center [930, 146] width 9 height 9
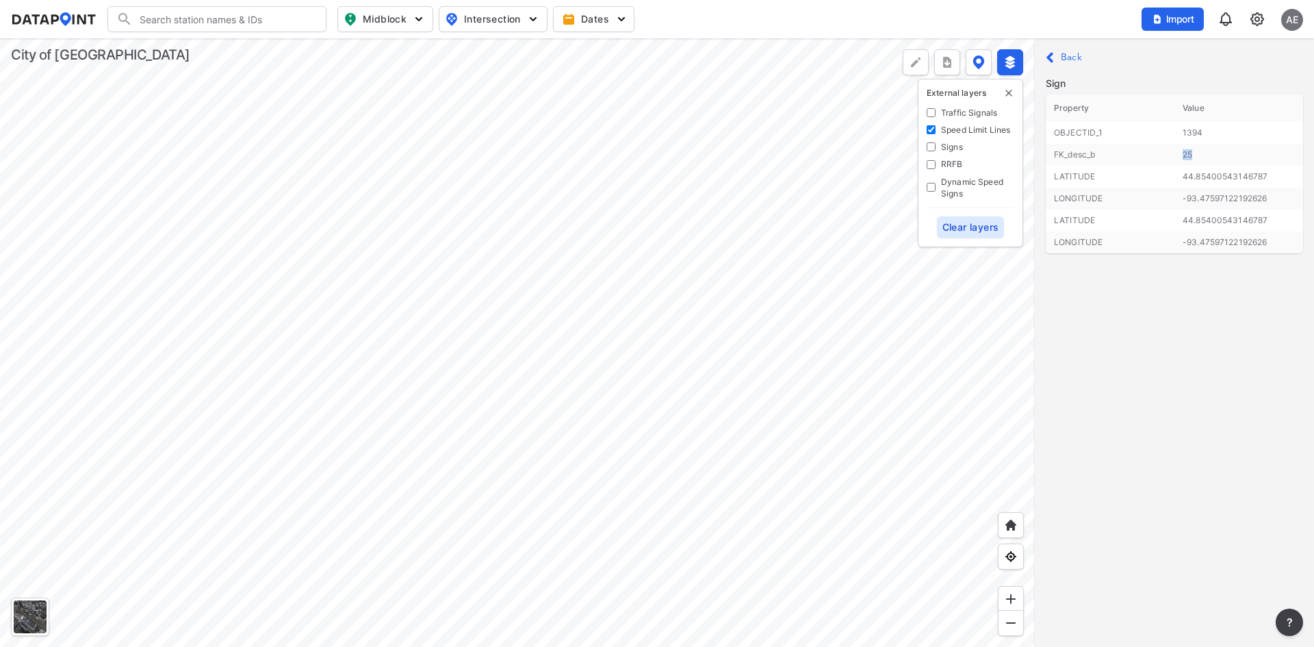
checkbox input "false"
click at [222, 313] on div at bounding box center [517, 342] width 1034 height 608
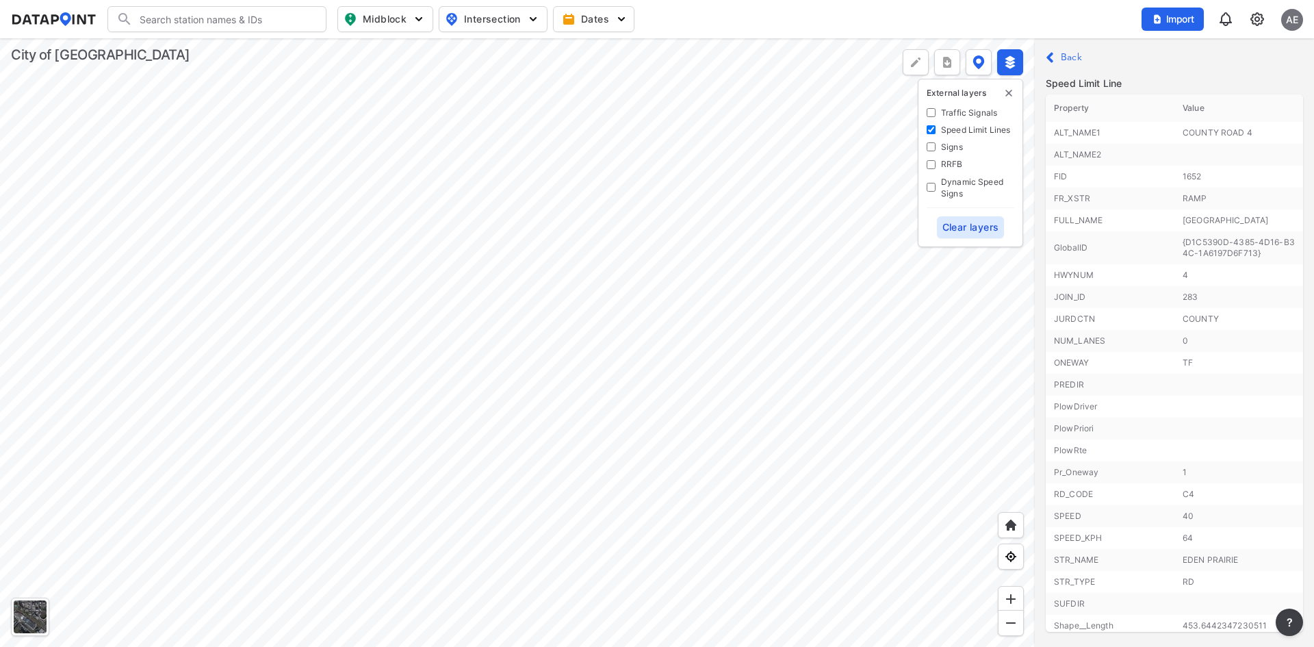
click at [1240, 272] on td "4" at bounding box center [1238, 275] width 129 height 22
click at [930, 114] on Signals "Traffic Signals" at bounding box center [930, 112] width 9 height 9
checkbox Signals "true"
click at [538, 309] on div at bounding box center [517, 342] width 1034 height 608
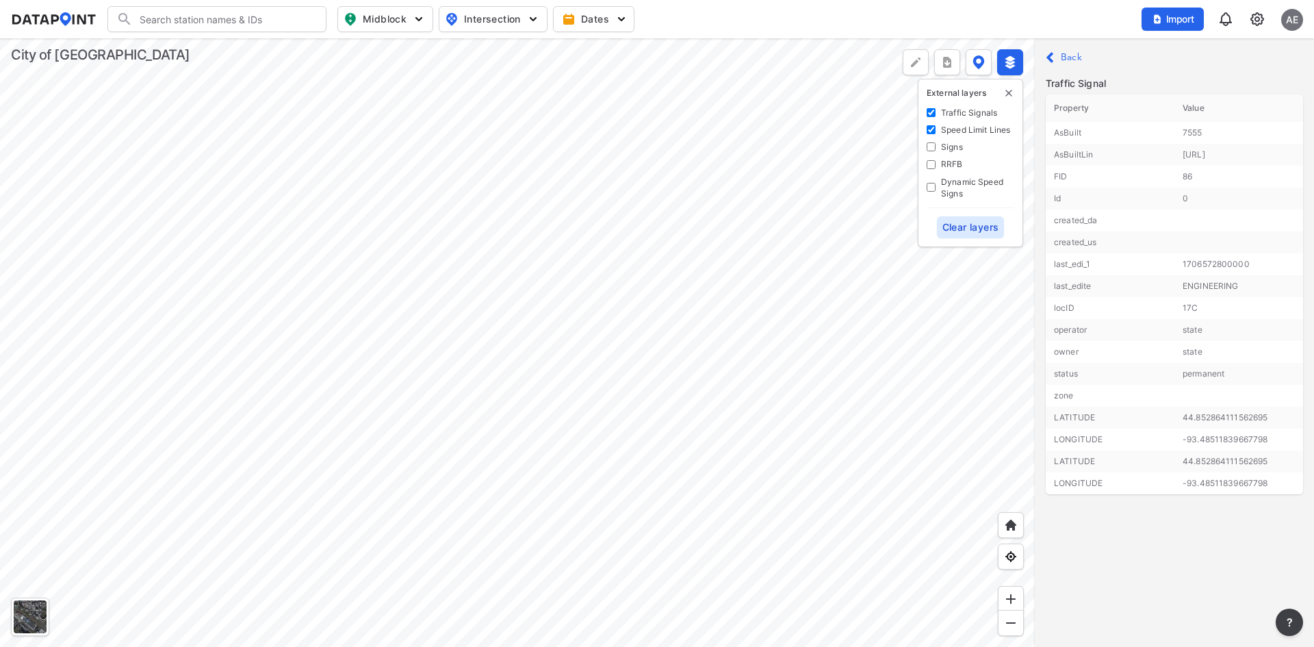
click at [930, 148] on input "Signs" at bounding box center [930, 146] width 9 height 9
checkbox input "true"
click at [217, 374] on div at bounding box center [517, 342] width 1034 height 608
click at [226, 518] on div at bounding box center [517, 342] width 1034 height 608
click at [263, 420] on div at bounding box center [517, 342] width 1034 height 608
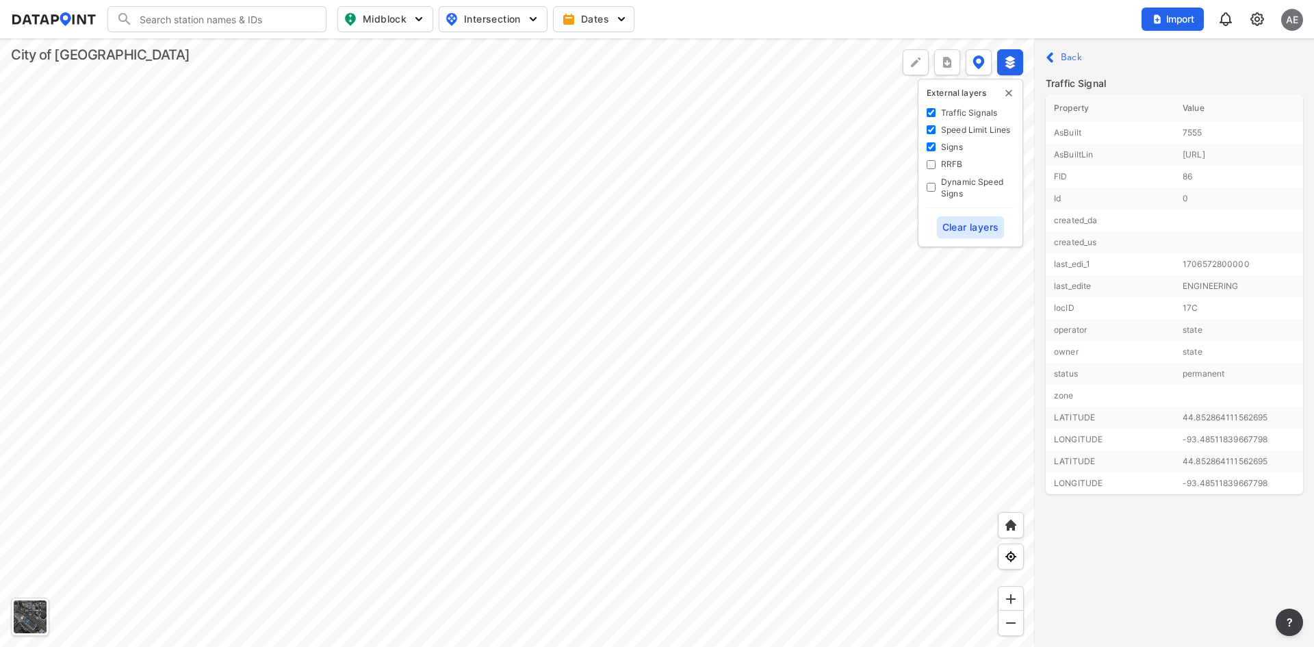
click at [347, 252] on div at bounding box center [517, 342] width 1034 height 608
click at [519, 295] on div at bounding box center [517, 342] width 1034 height 608
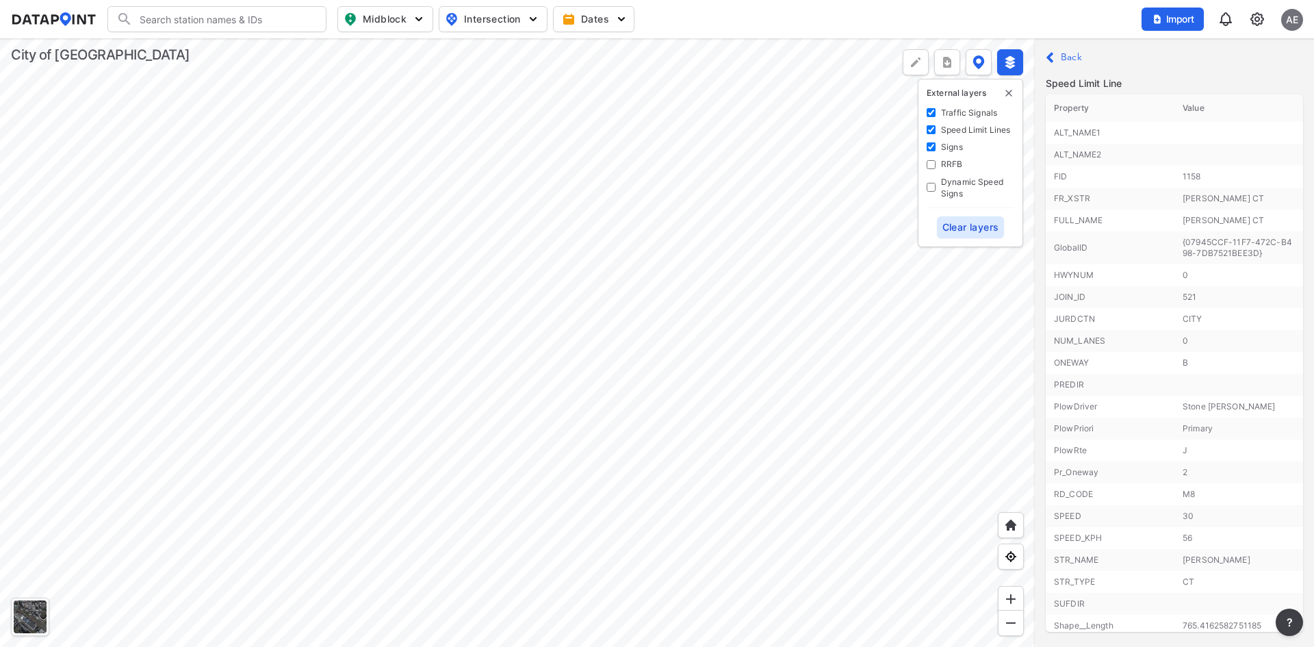
click at [593, 342] on div at bounding box center [517, 342] width 1034 height 608
click at [582, 269] on div at bounding box center [517, 342] width 1034 height 608
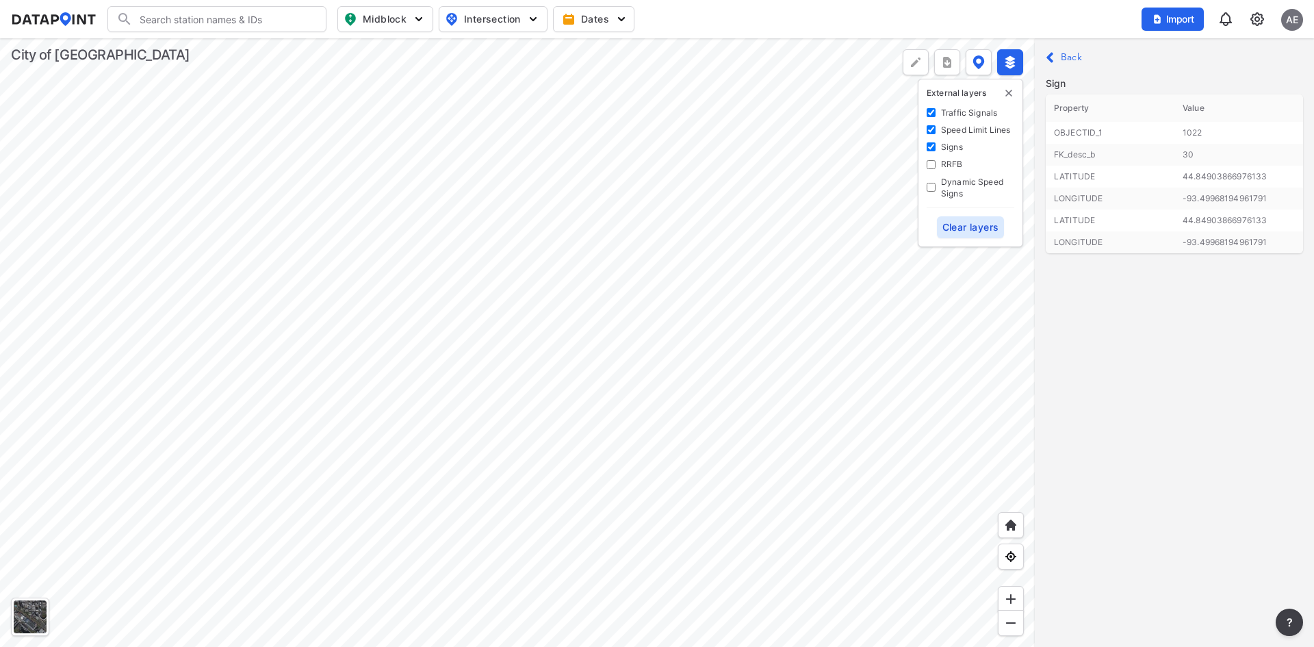
click at [930, 116] on Signals "Traffic Signals" at bounding box center [930, 112] width 9 height 9
checkbox Signals "false"
click at [926, 133] on div "External layers Traffic Signals Speed Limit Lines Signs RRFB Dynamic Speed Sign…" at bounding box center [969, 163] width 105 height 168
click at [931, 148] on input "Signs" at bounding box center [930, 146] width 9 height 9
checkbox input "false"
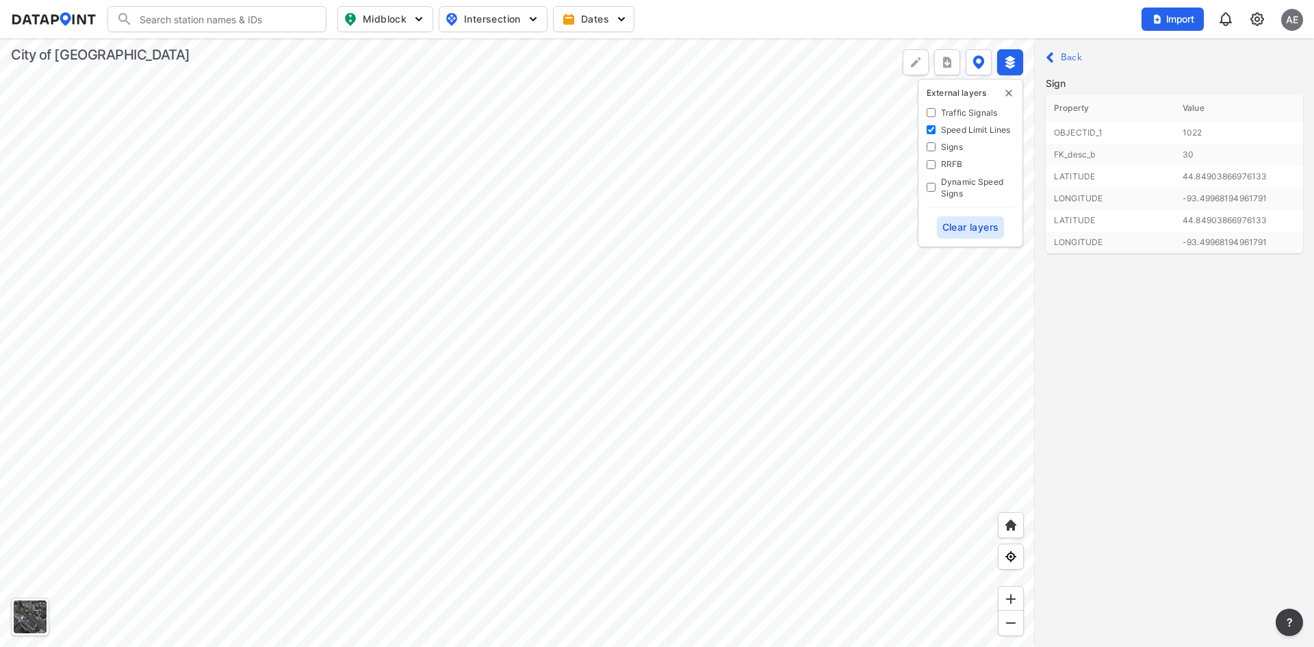
click at [932, 129] on Lines "Speed Limit Lines" at bounding box center [930, 129] width 9 height 9
checkbox Lines "false"
click at [930, 116] on Signals "Traffic Signals" at bounding box center [930, 112] width 9 height 9
click at [930, 115] on Signals "Traffic Signals" at bounding box center [930, 112] width 9 height 9
checkbox Signals "false"
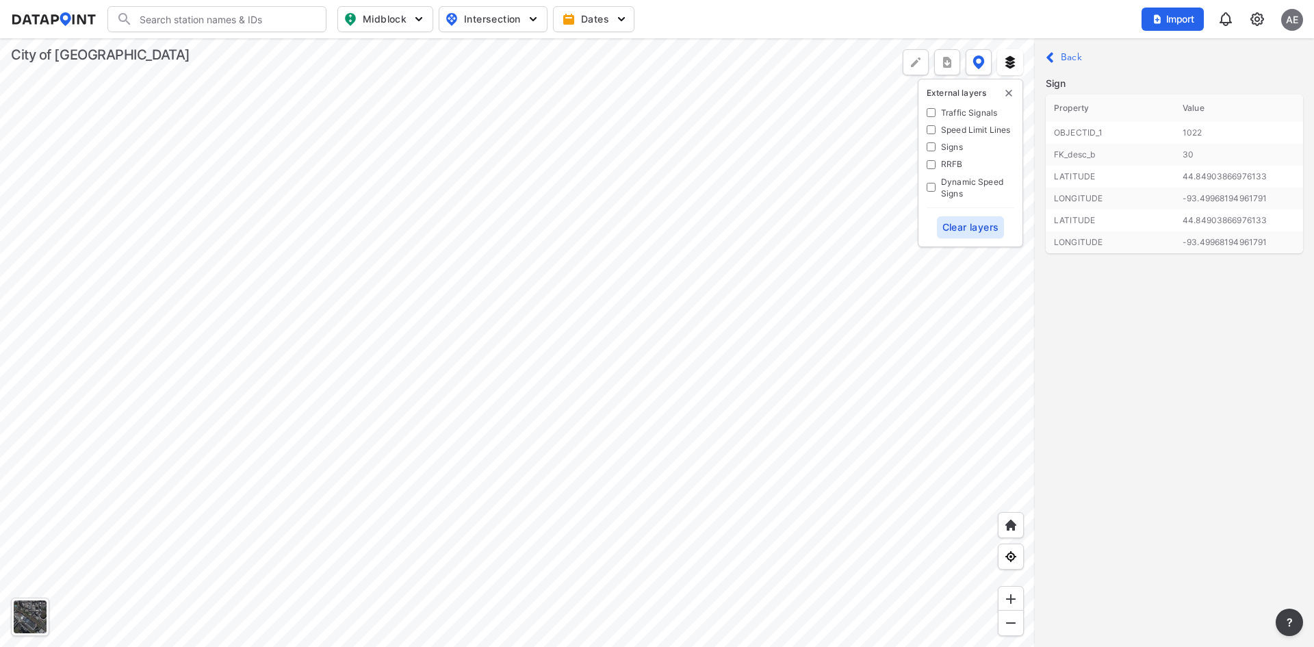
click at [930, 146] on input "Signs" at bounding box center [930, 146] width 9 height 9
checkbox input "true"
click at [517, 316] on div at bounding box center [517, 342] width 1034 height 608
